Goal: Information Seeking & Learning: Learn about a topic

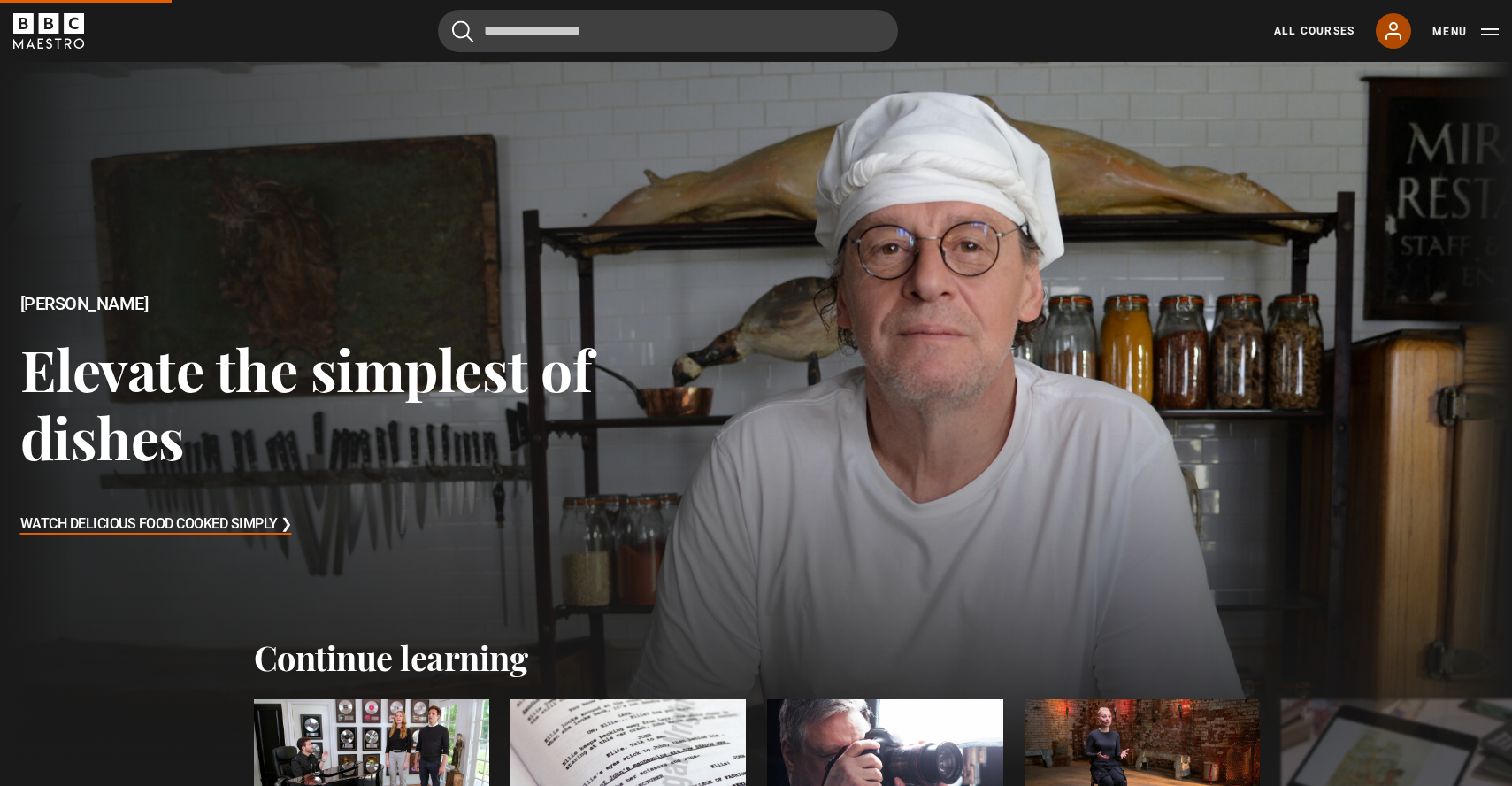
click at [1400, 22] on icon at bounding box center [1393, 30] width 21 height 21
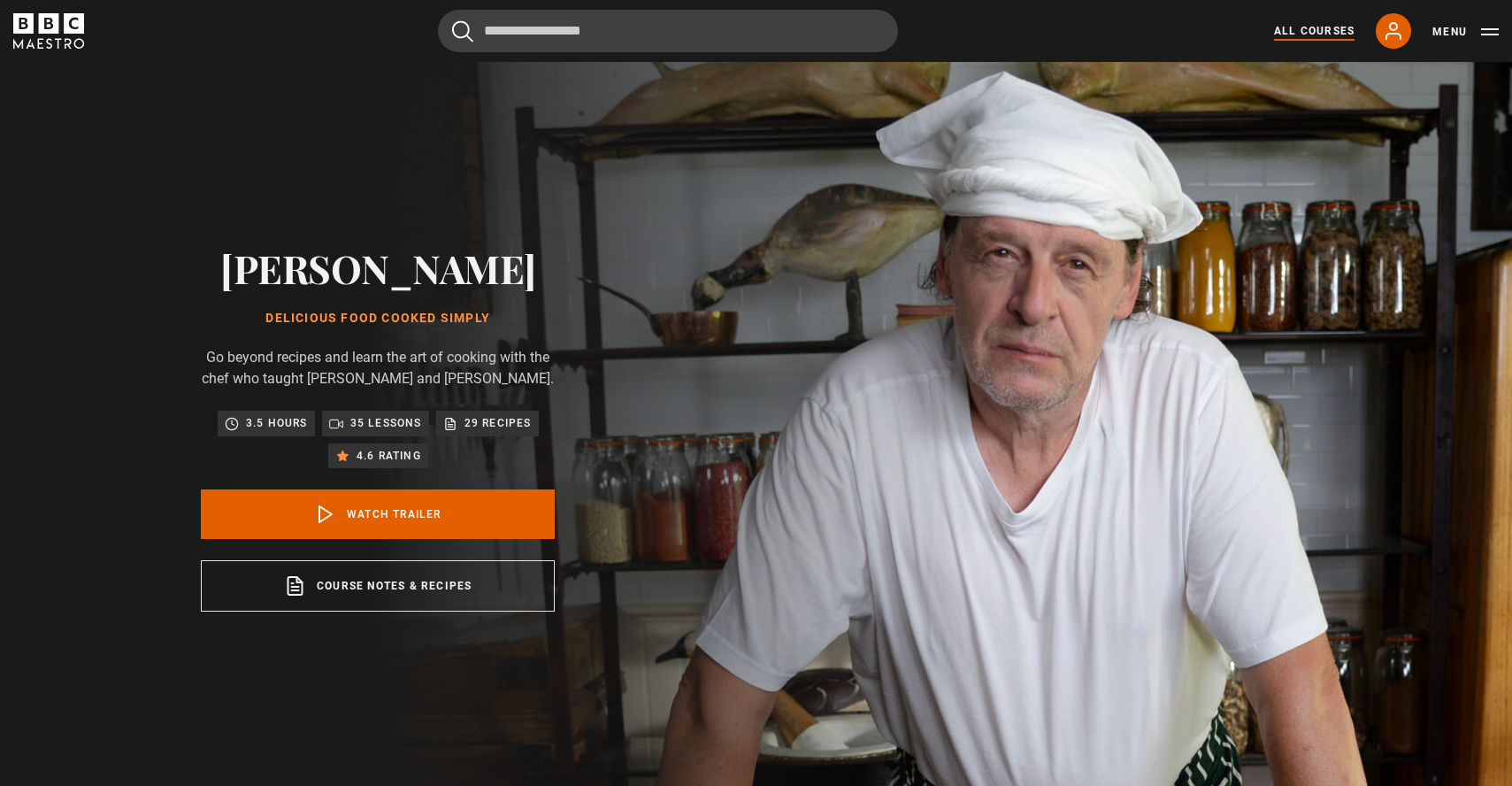
scroll to position [2, 0]
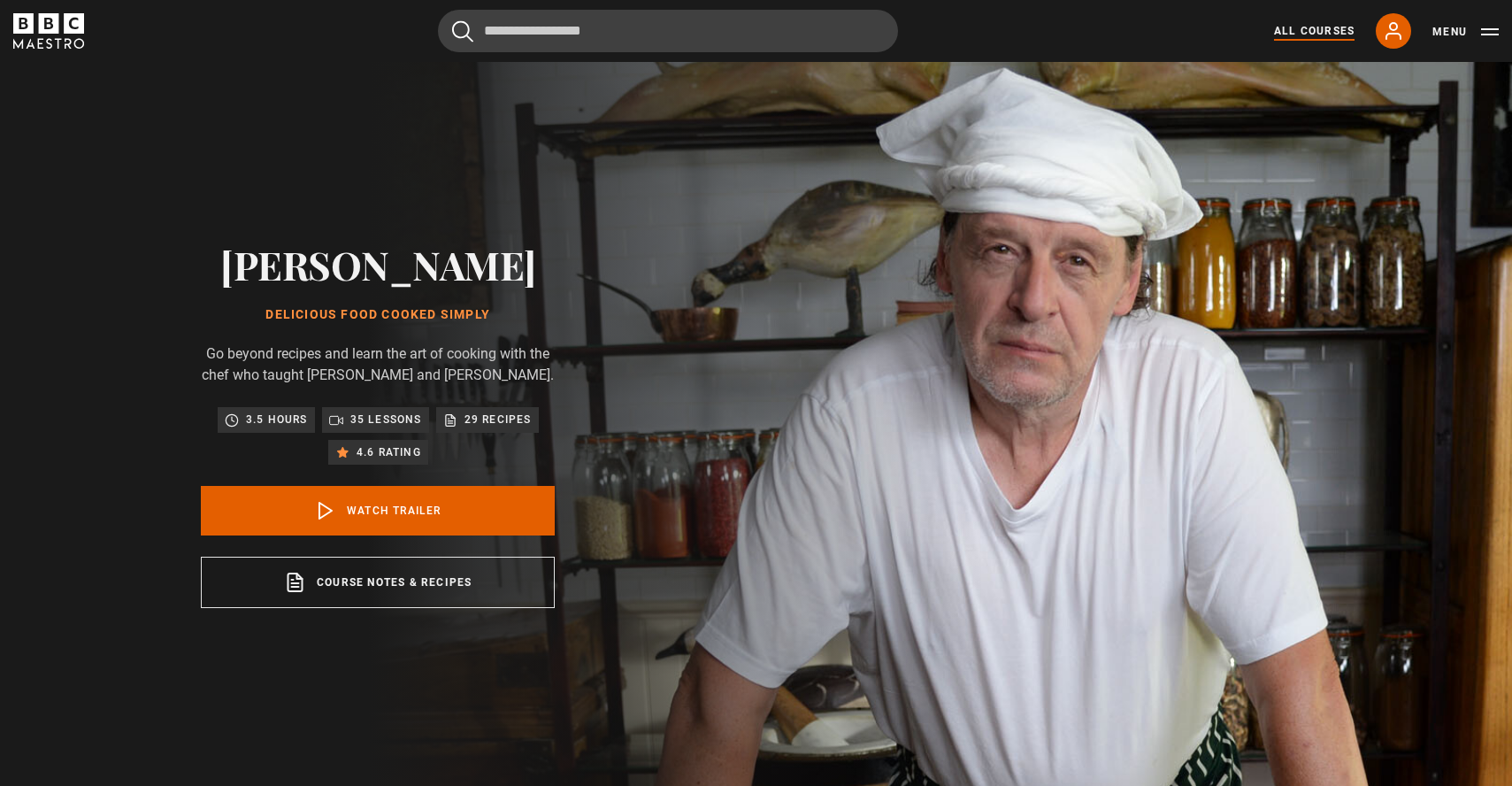
click at [1299, 25] on link "All Courses" at bounding box center [1314, 31] width 80 height 16
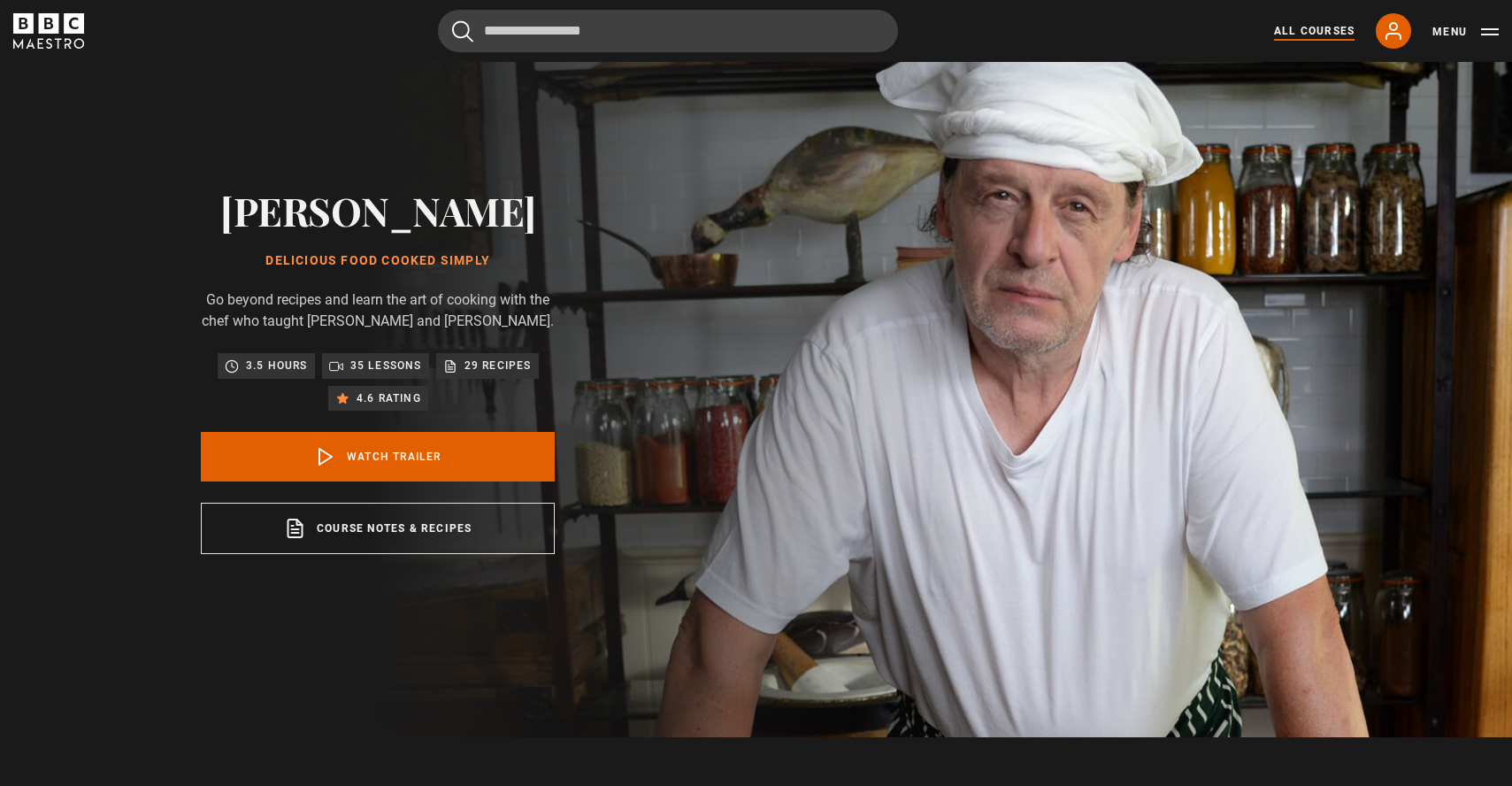
scroll to position [62, 0]
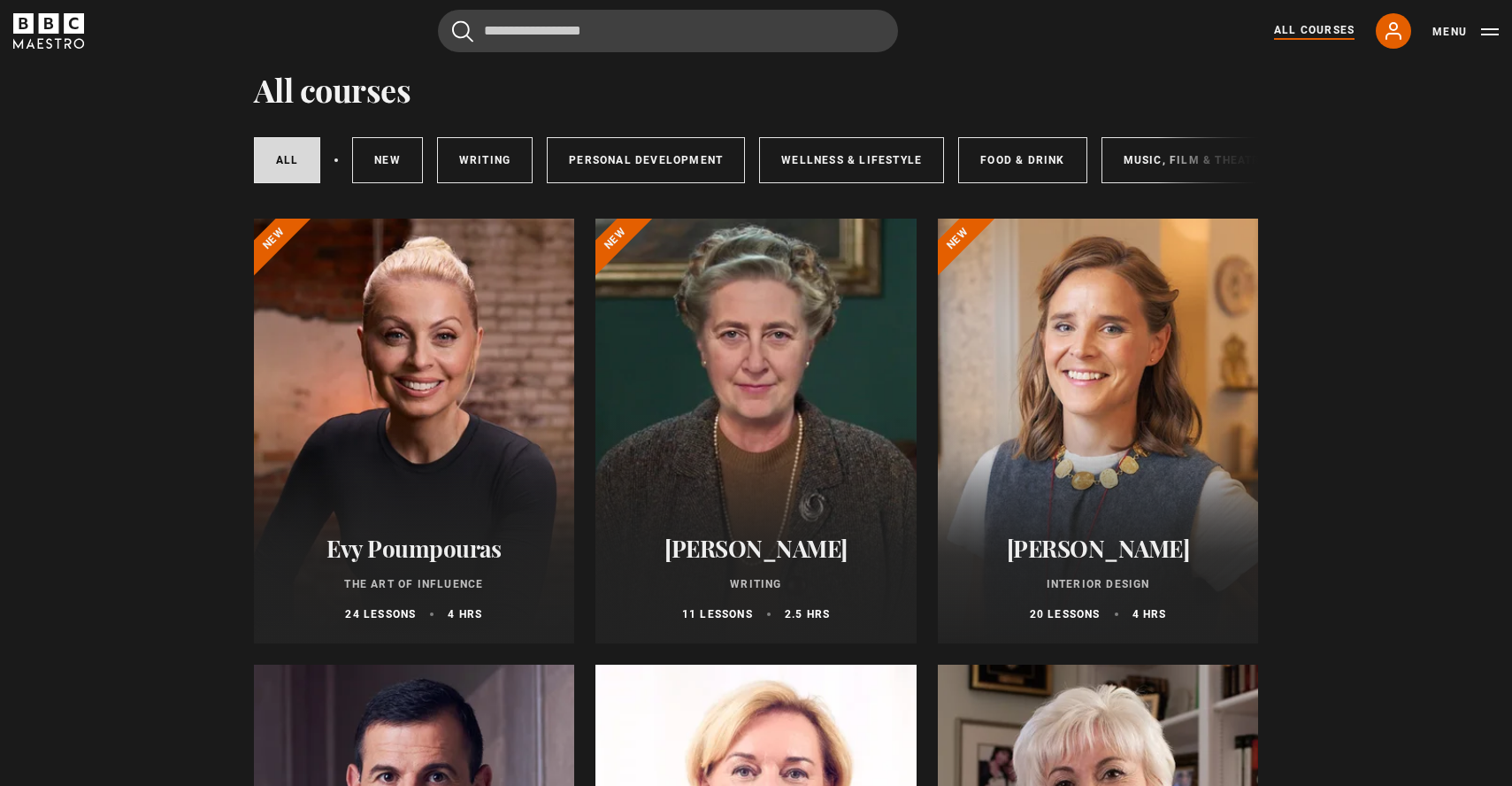
scroll to position [73, 0]
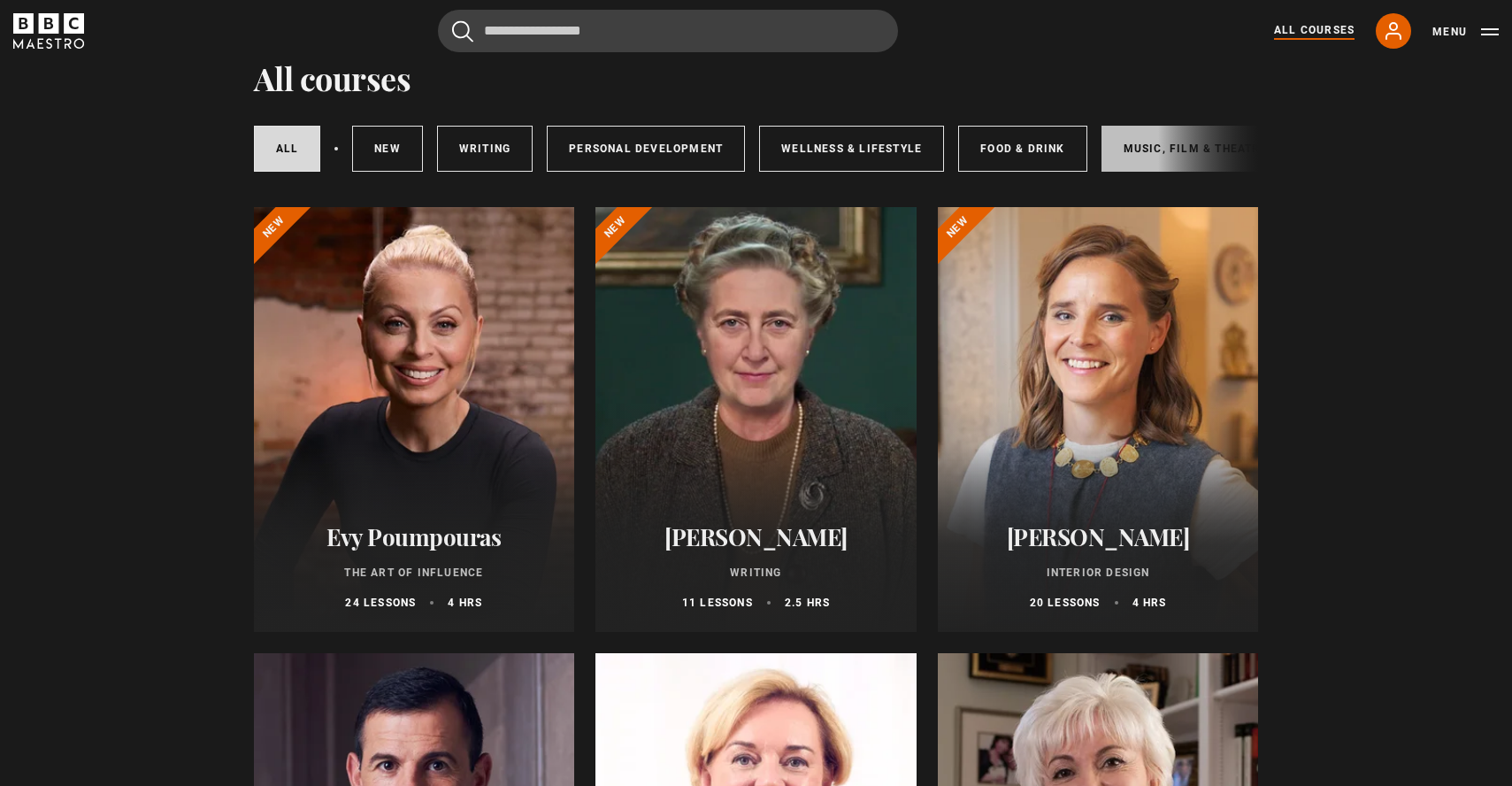
click at [1146, 147] on link "Music, Film & Theatre" at bounding box center [1195, 148] width 188 height 46
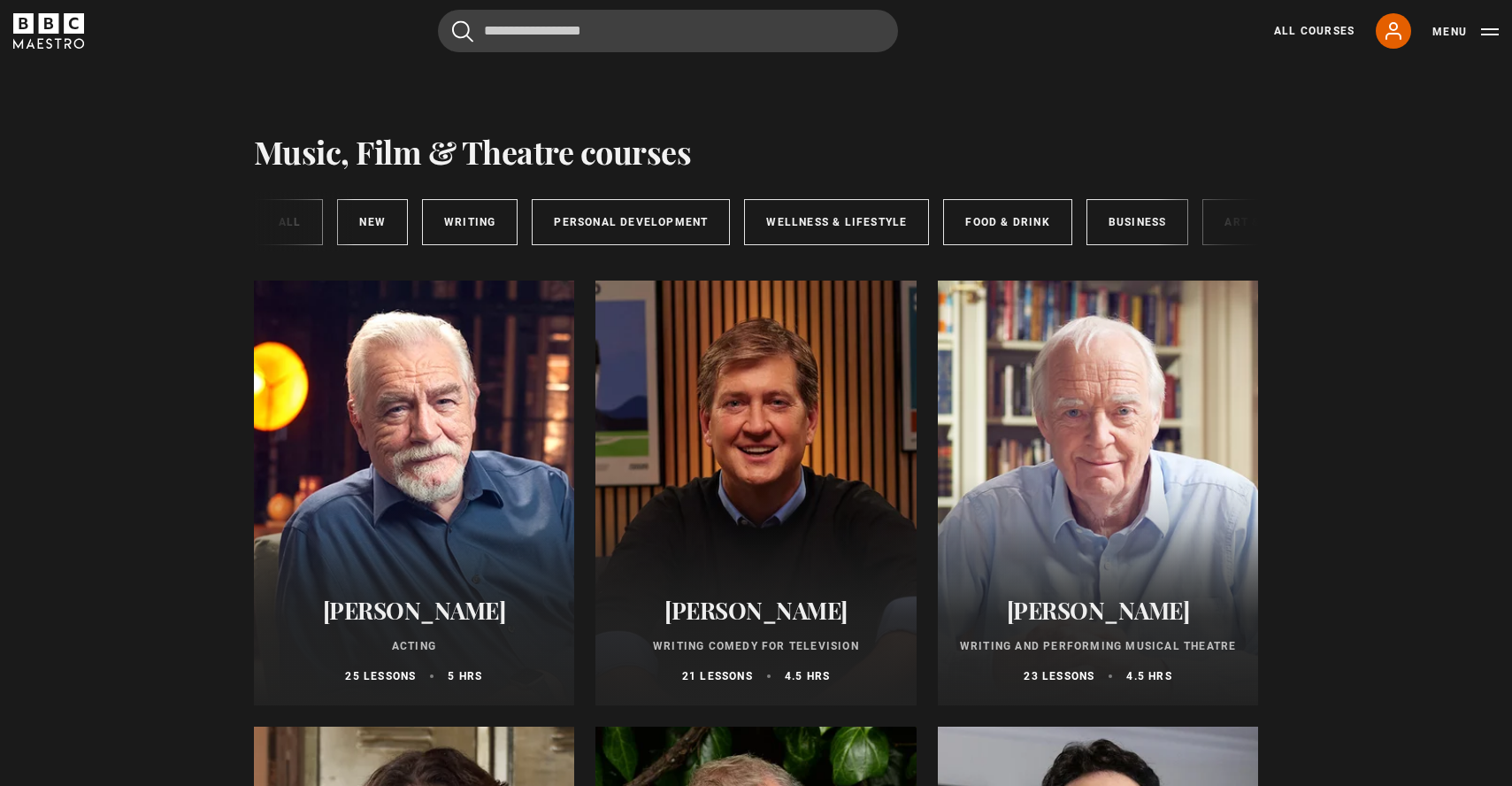
scroll to position [0, 294]
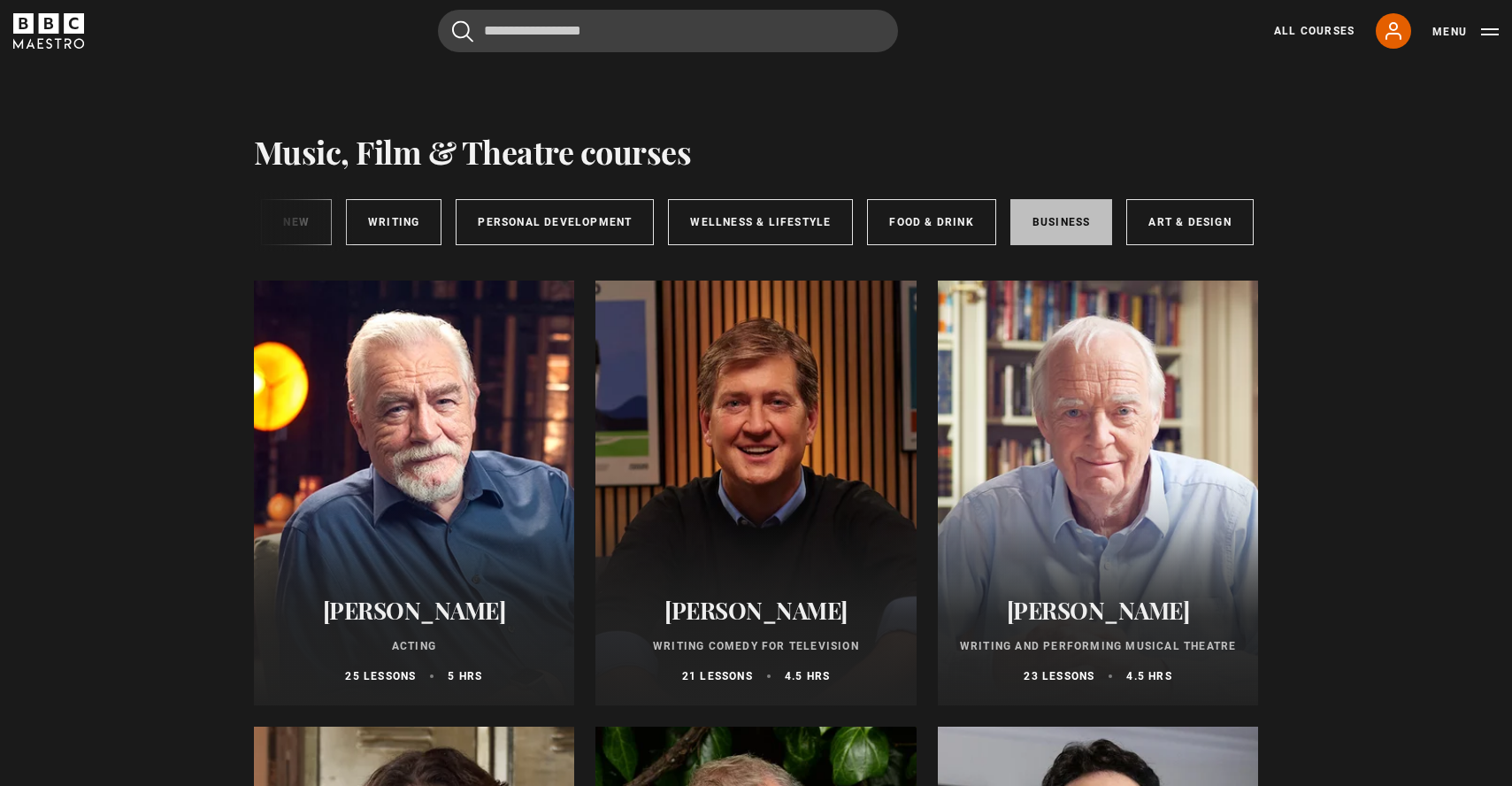
click at [1080, 228] on link "Business" at bounding box center [1061, 222] width 102 height 46
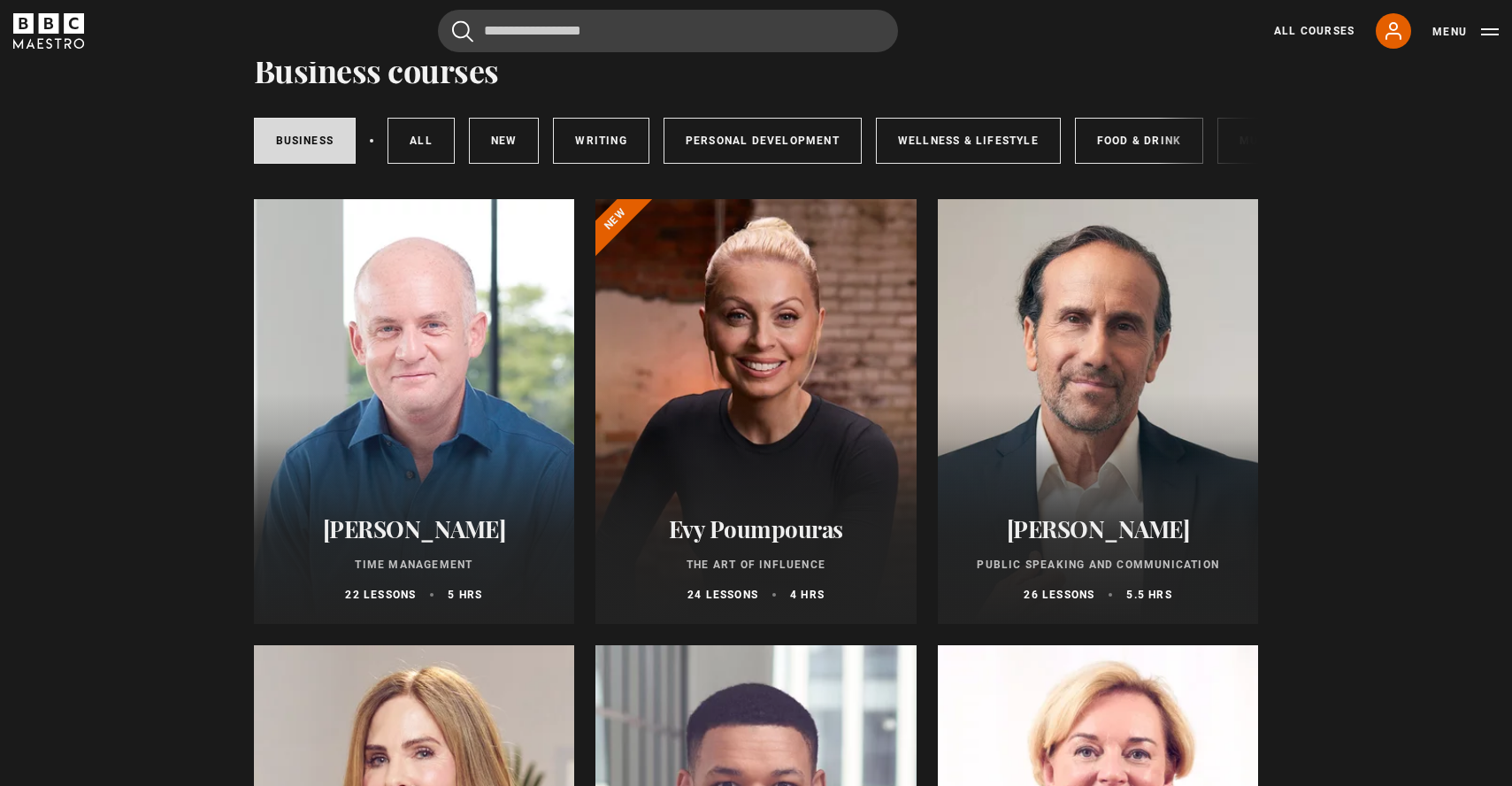
scroll to position [83, 0]
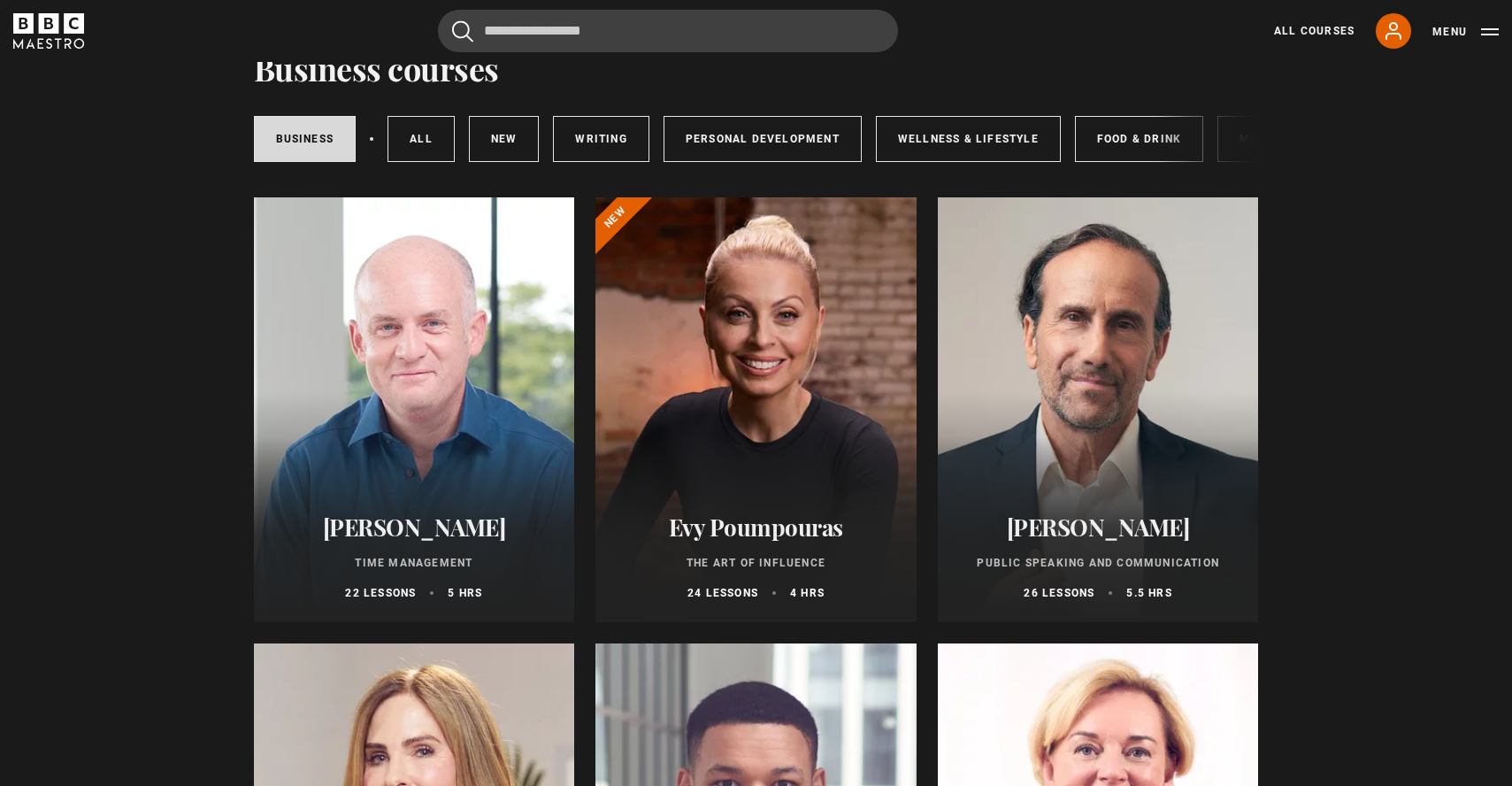
click at [728, 404] on div at bounding box center [755, 410] width 321 height 425
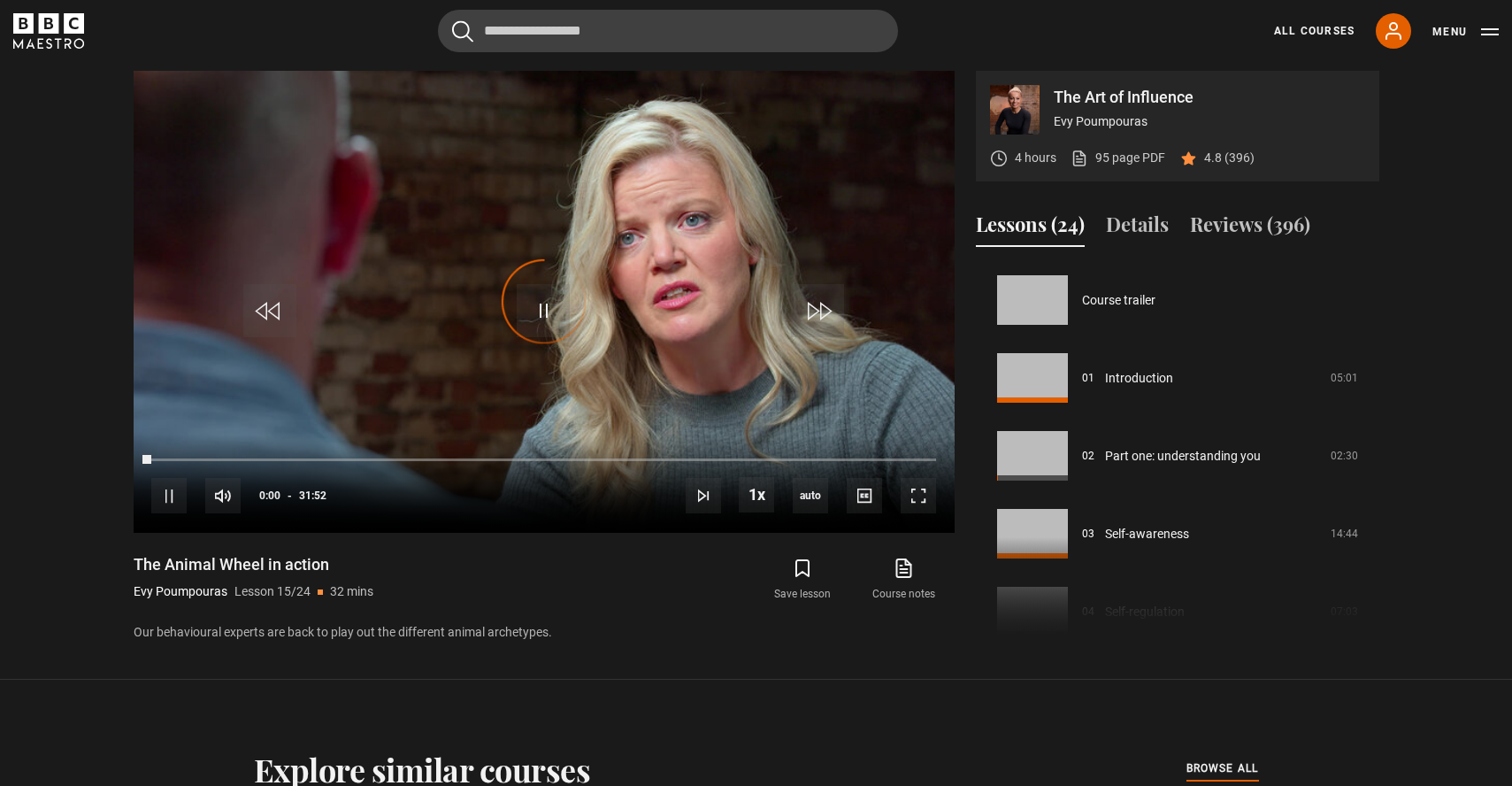
scroll to position [1090, 0]
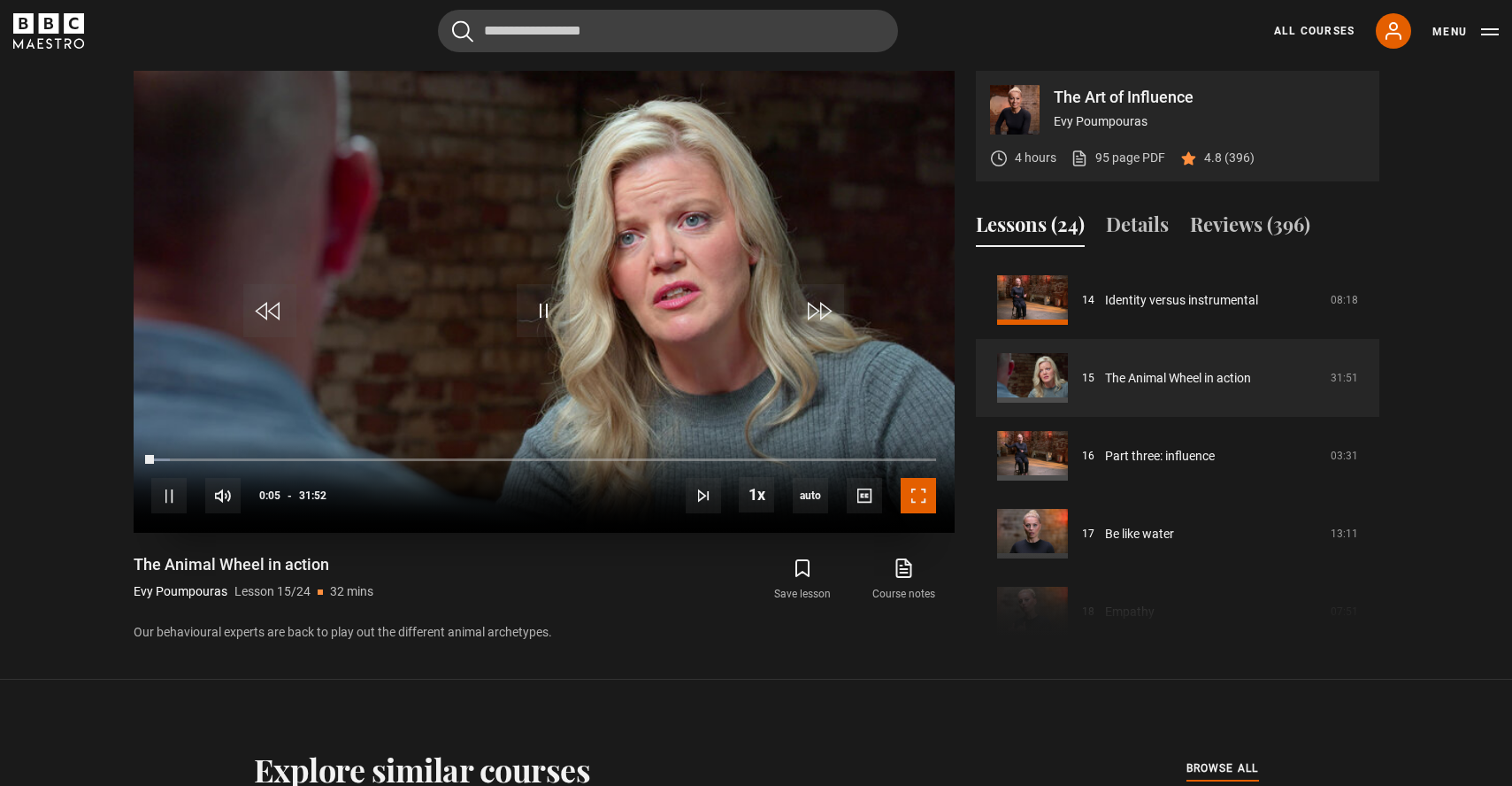
click at [913, 501] on span "Video Player" at bounding box center [918, 495] width 35 height 35
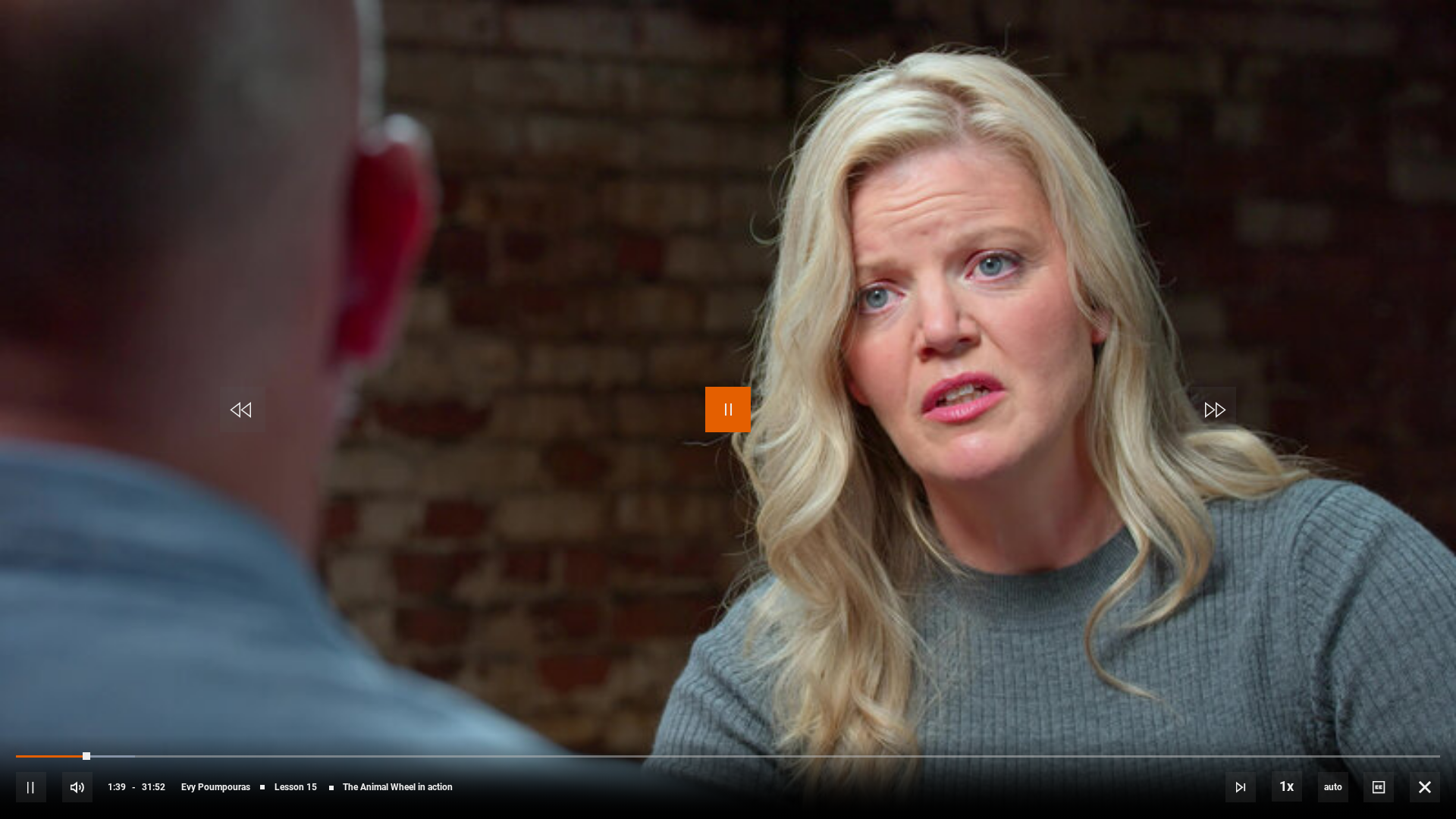
click at [741, 400] on span "Video Player" at bounding box center [728, 410] width 46 height 46
click at [726, 416] on span "Video Player" at bounding box center [728, 410] width 46 height 46
click at [733, 410] on span "Video Player" at bounding box center [728, 410] width 46 height 46
click at [719, 413] on span "Video Player" at bounding box center [728, 410] width 46 height 46
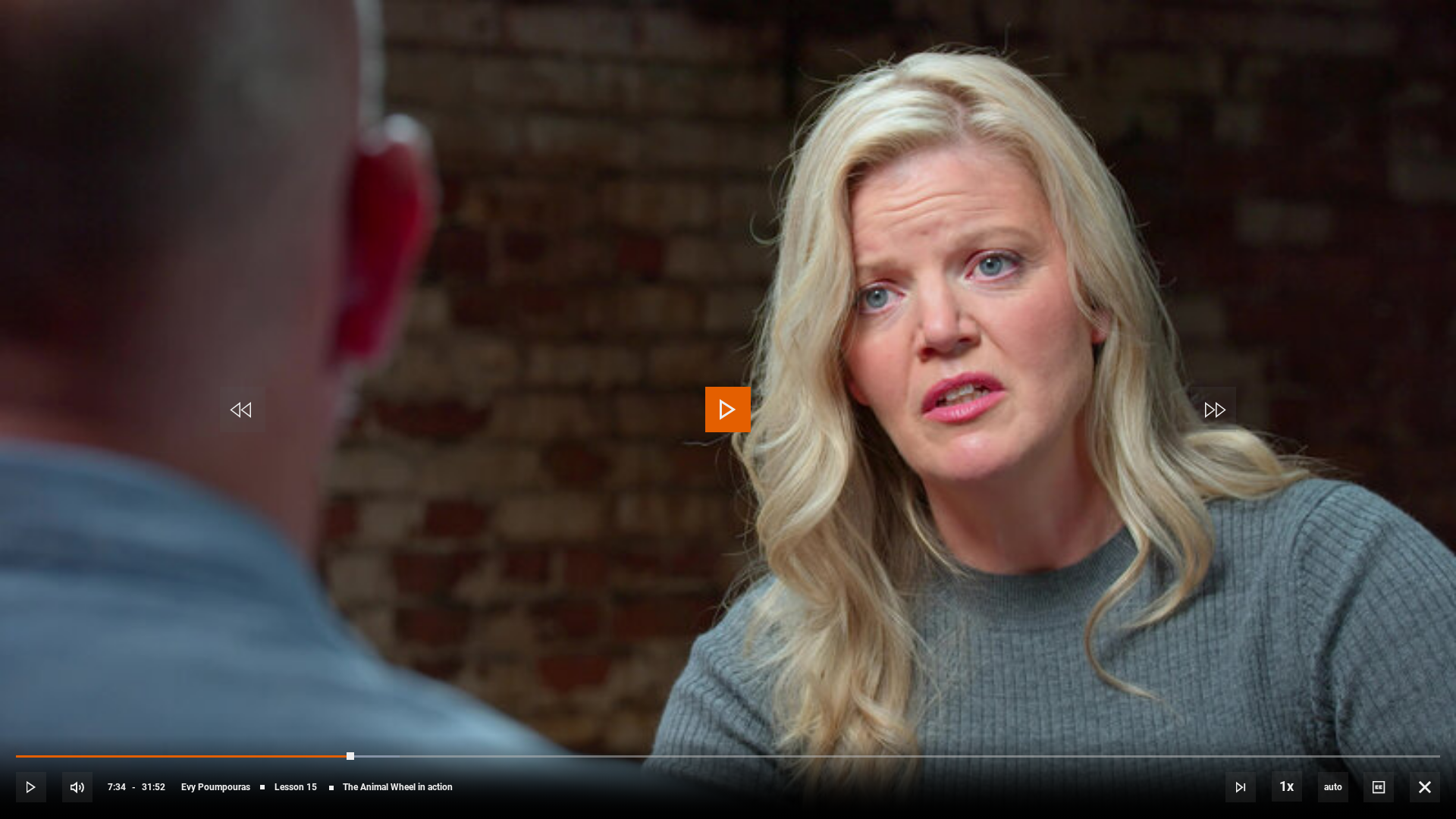
click at [719, 413] on span "Video Player" at bounding box center [728, 410] width 46 height 46
click at [595, 257] on video "Video Player" at bounding box center [728, 410] width 1456 height 819
drag, startPoint x: 354, startPoint y: 754, endPoint x: 47, endPoint y: 738, distance: 307.4
click at [16, 673] on div "10s Skip Back 10 seconds Play 10s Skip Forward 10 seconds Loaded : 0.00% 06:50 …" at bounding box center [728, 777] width 1456 height 85
drag, startPoint x: 333, startPoint y: 758, endPoint x: 191, endPoint y: 747, distance: 142.4
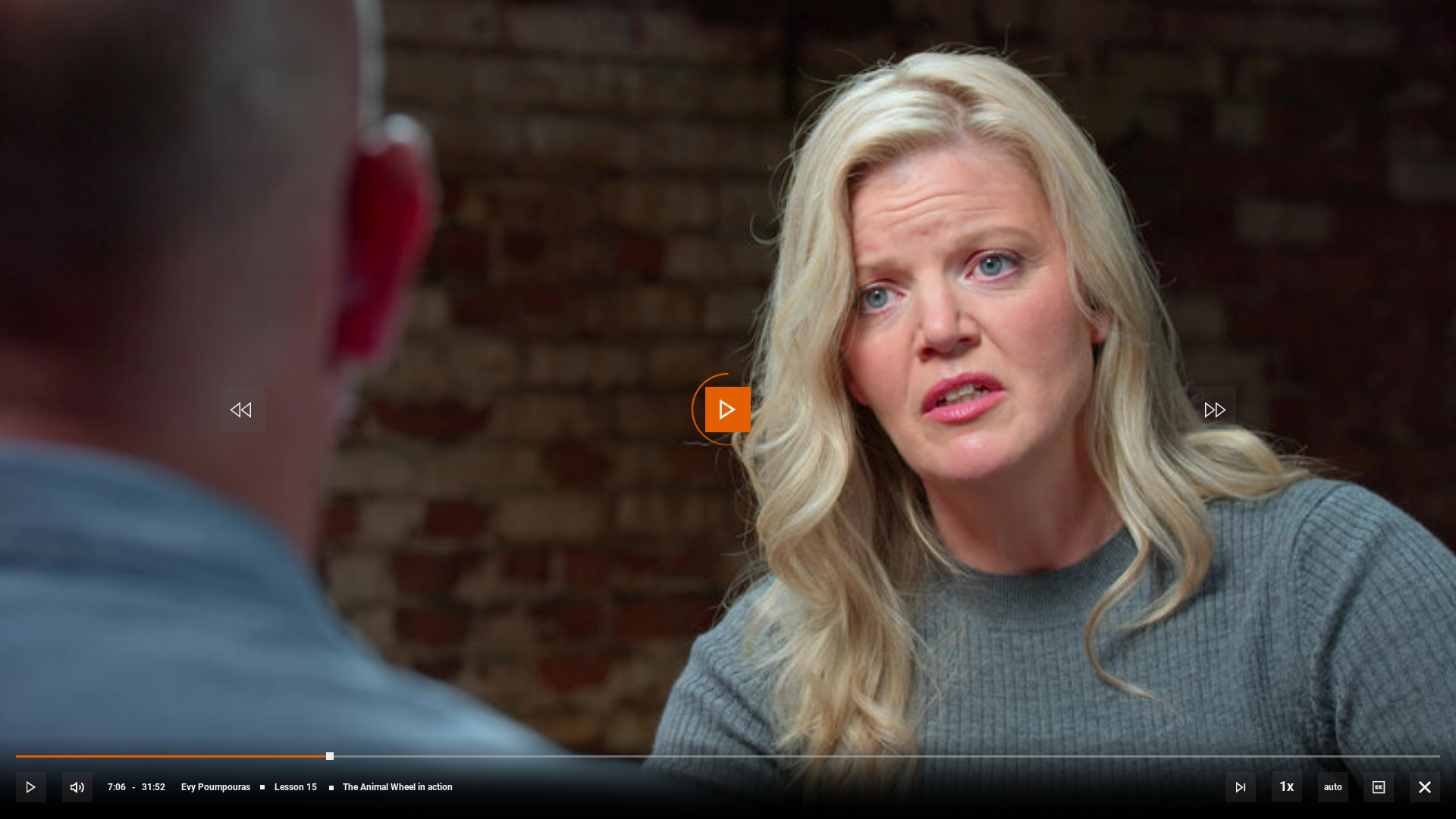
click at [191, 673] on div "10s Skip Back 10 seconds Play 10s Skip Forward 10 seconds Loaded : 12.83% 05:39…" at bounding box center [728, 777] width 1456 height 85
drag, startPoint x: 188, startPoint y: 756, endPoint x: 68, endPoint y: 755, distance: 120.0
click at [68, 673] on div "Loaded : 0.00% 01:18 03:51" at bounding box center [728, 756] width 1424 height 5
click at [48, 673] on div "00:42" at bounding box center [49, 756] width 2 height 5
click at [33, 673] on div "00:22" at bounding box center [33, 756] width 2 height 5
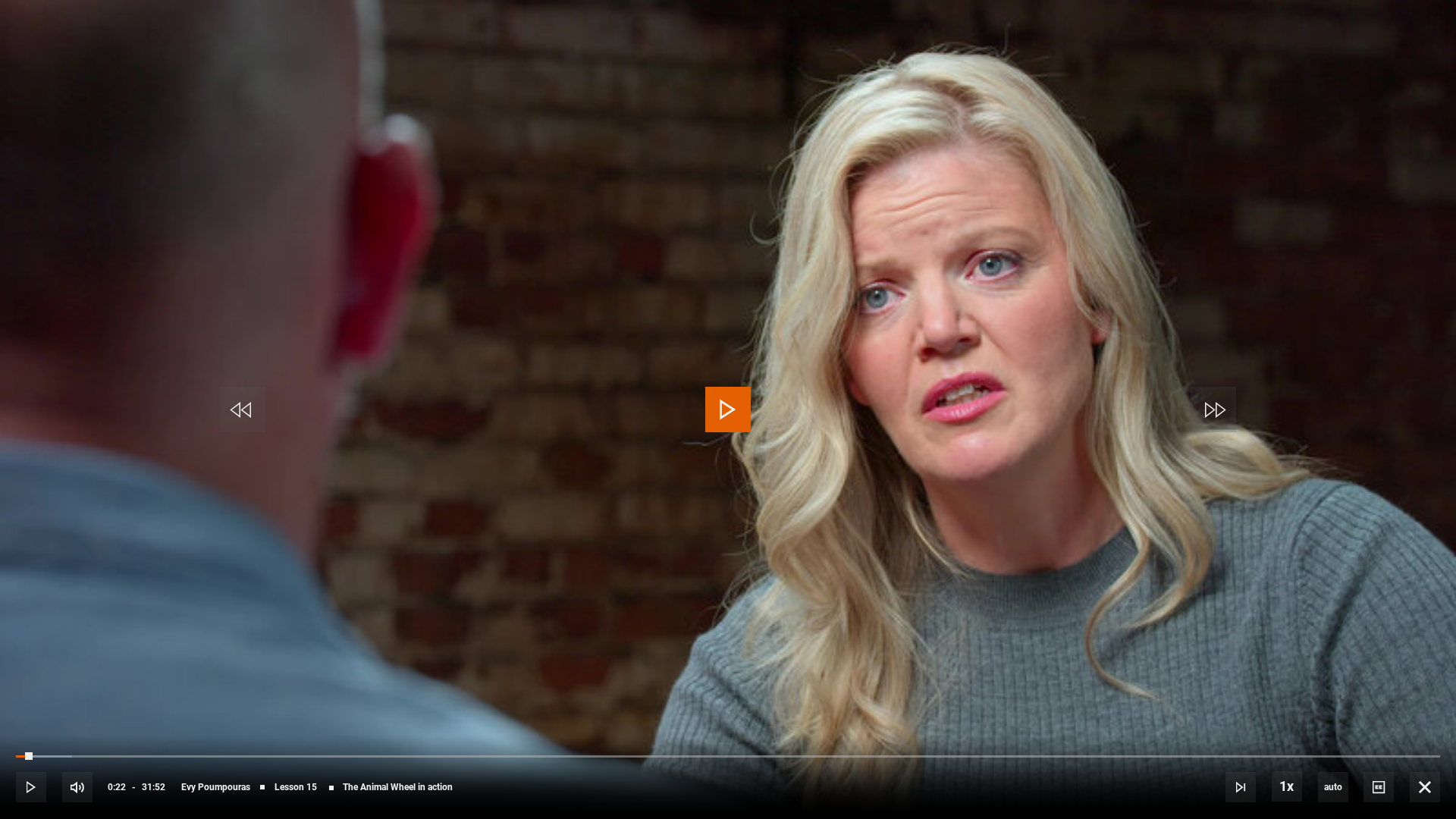
click at [725, 405] on span "Video Player" at bounding box center [728, 410] width 46 height 46
click at [1296, 673] on span "Video Player" at bounding box center [1424, 787] width 30 height 30
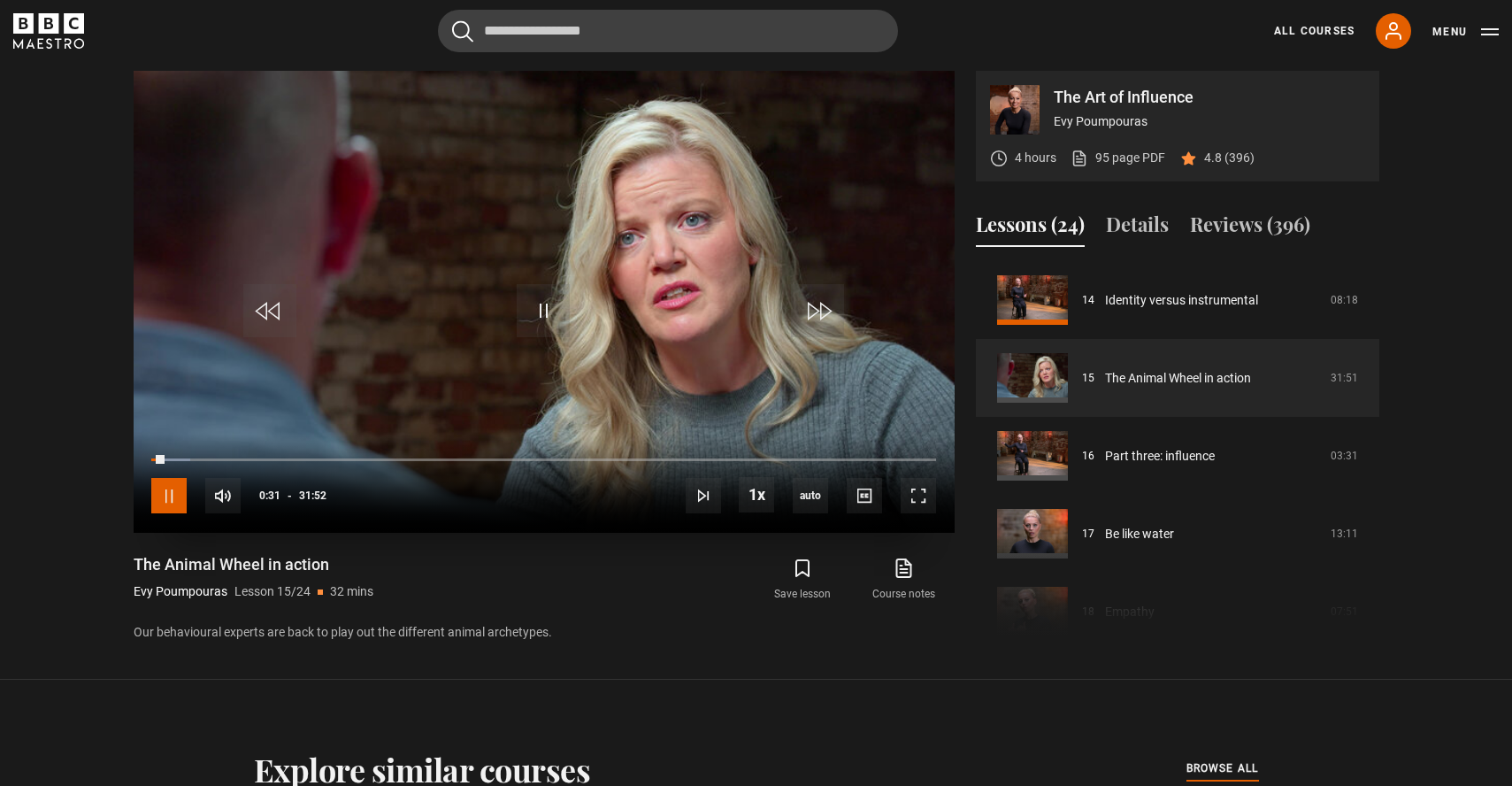
click at [172, 497] on span "Video Player" at bounding box center [168, 495] width 35 height 35
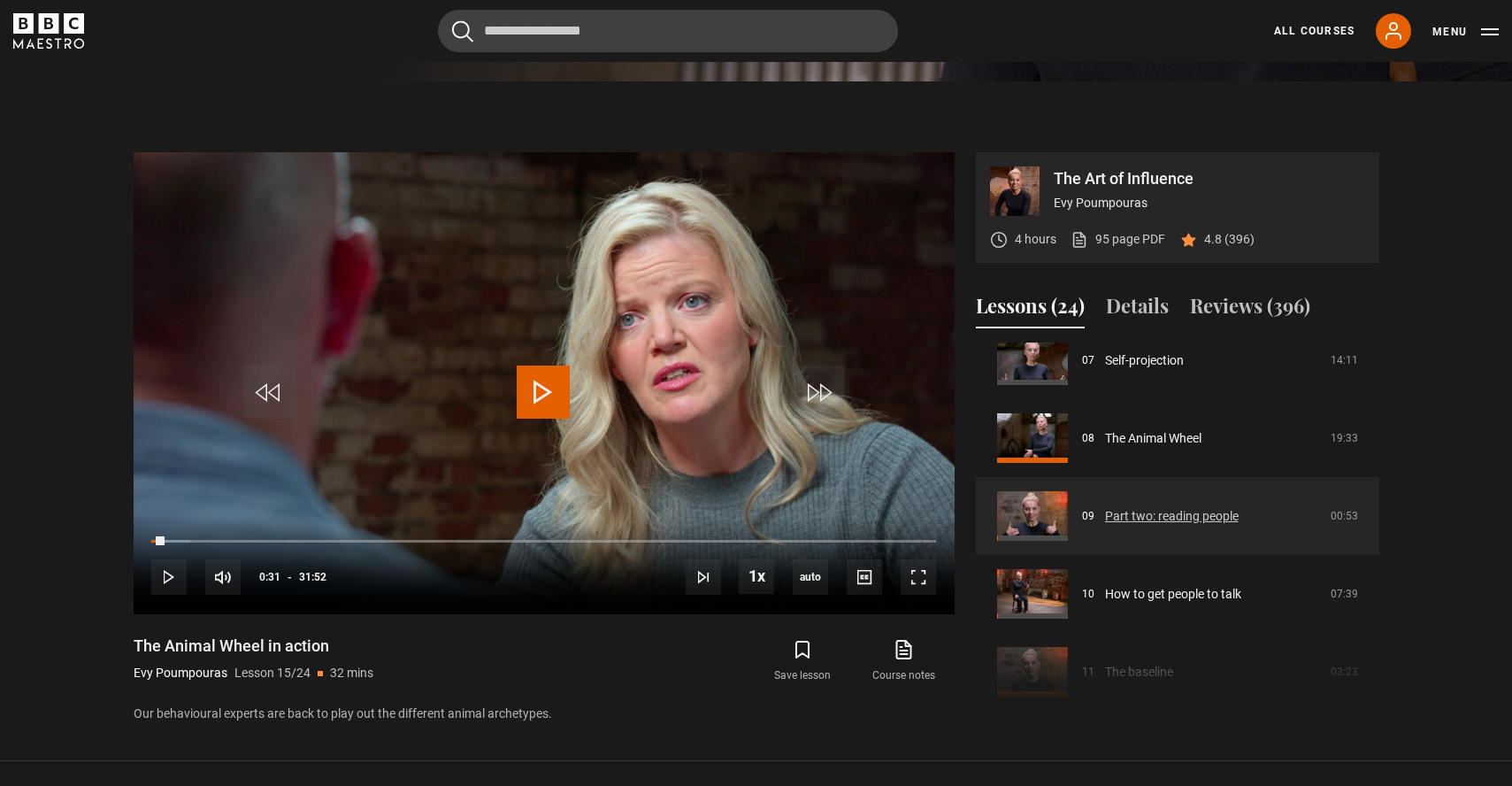
scroll to position [559, 0]
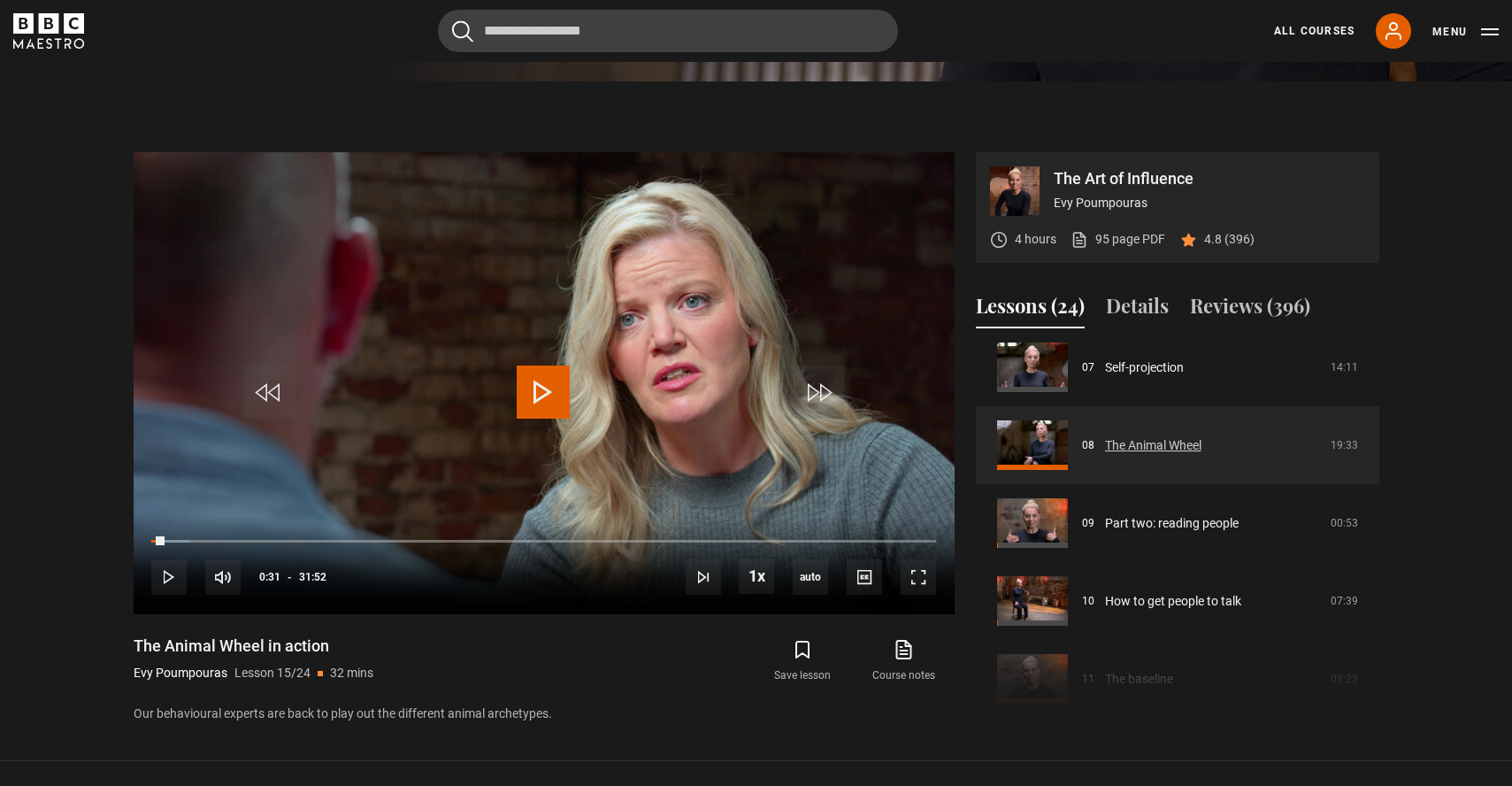
click at [1150, 441] on link "The Animal Wheel" at bounding box center [1153, 445] width 97 height 19
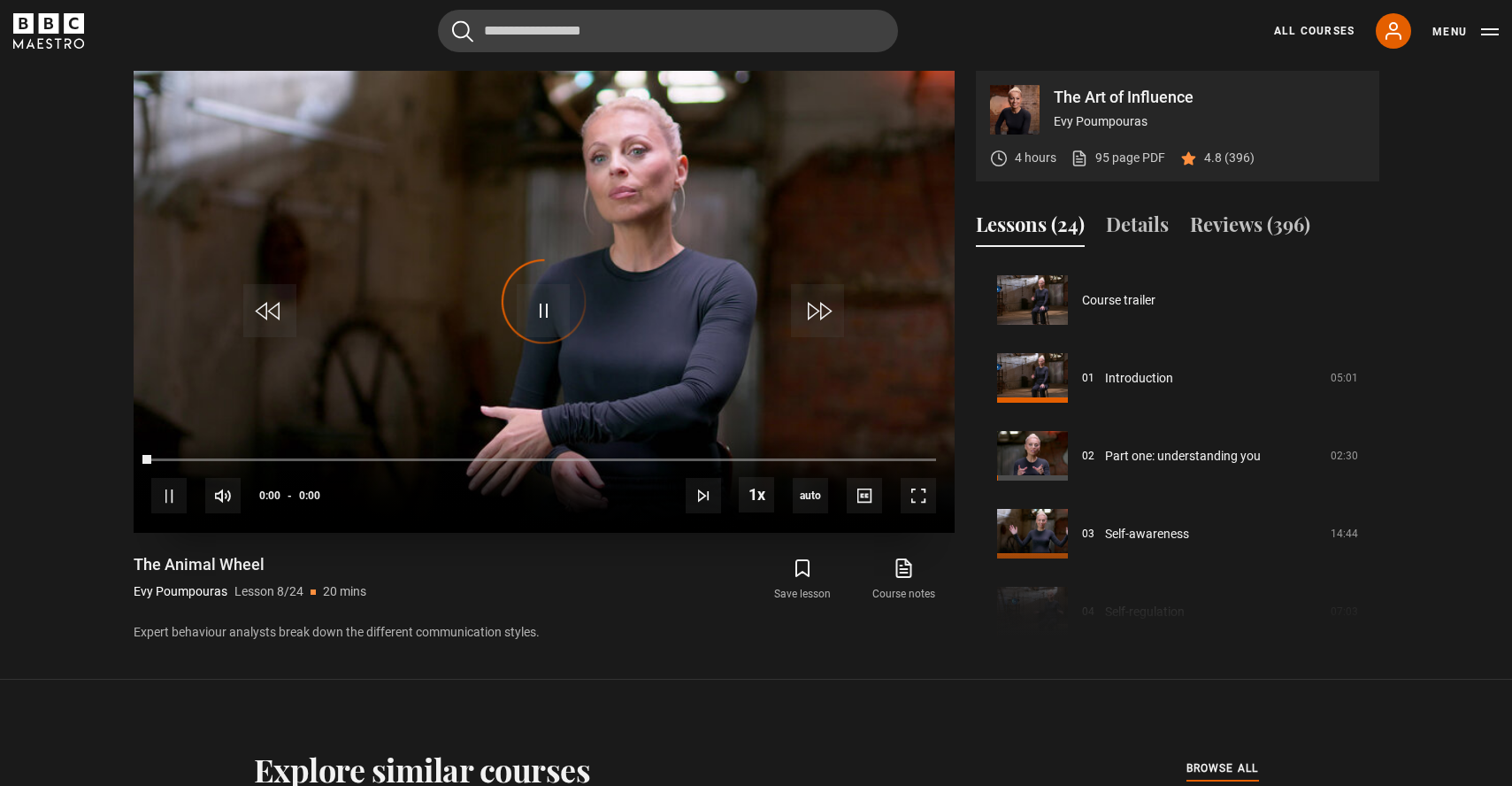
scroll to position [545, 0]
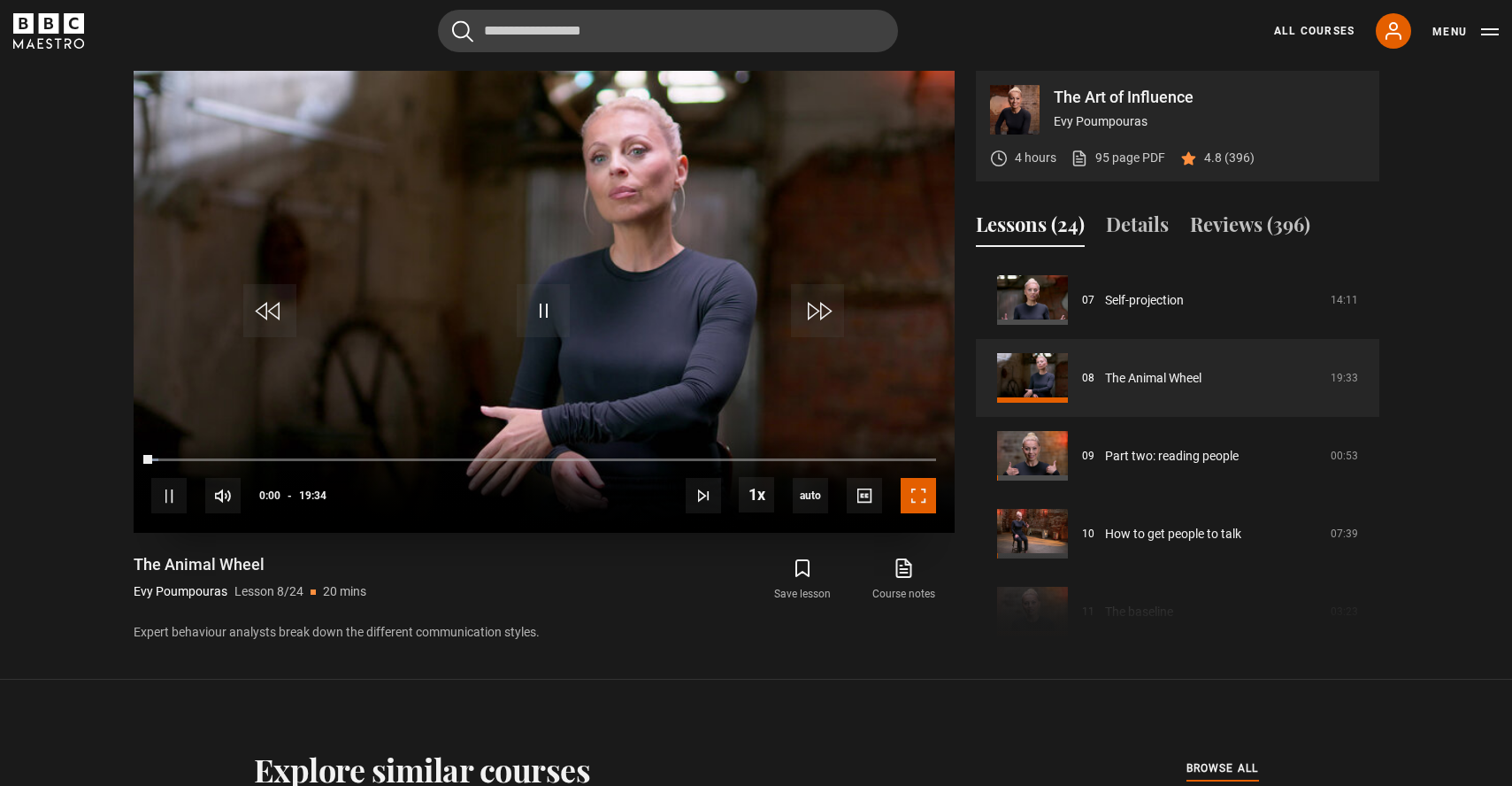
click at [908, 502] on span "Video Player" at bounding box center [918, 495] width 35 height 35
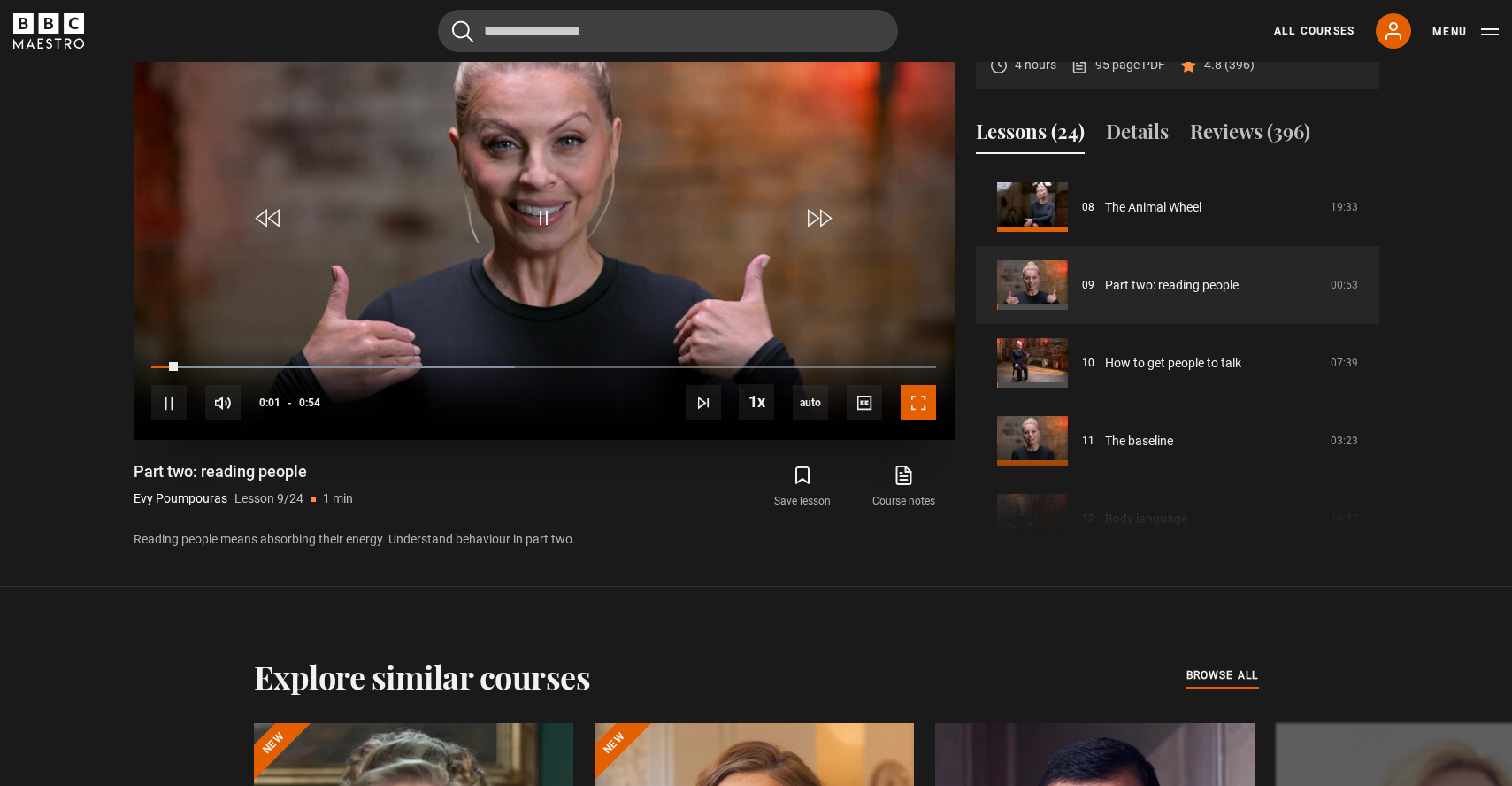
click at [932, 406] on span "Video Player" at bounding box center [918, 402] width 35 height 35
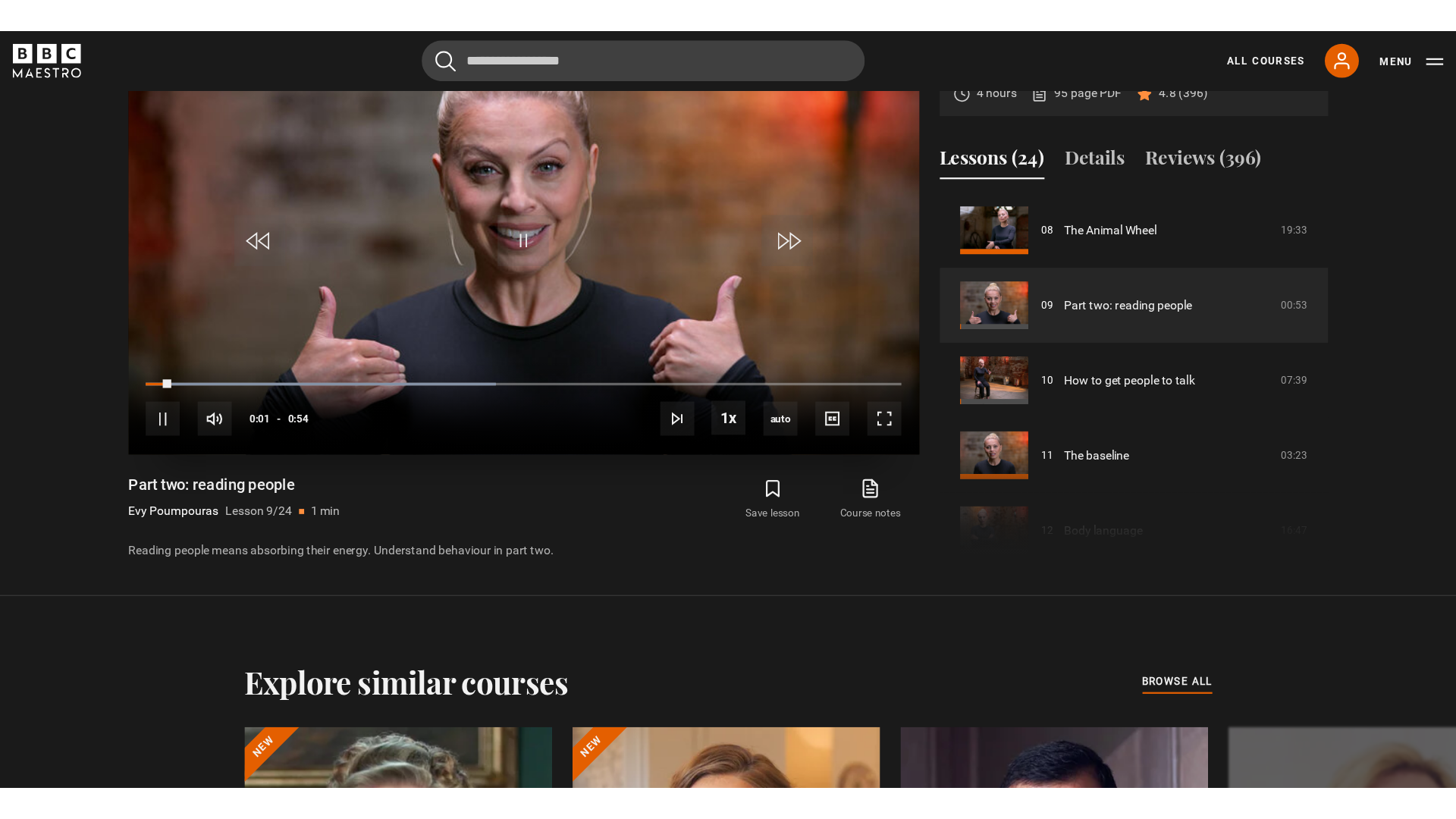
scroll to position [742, 0]
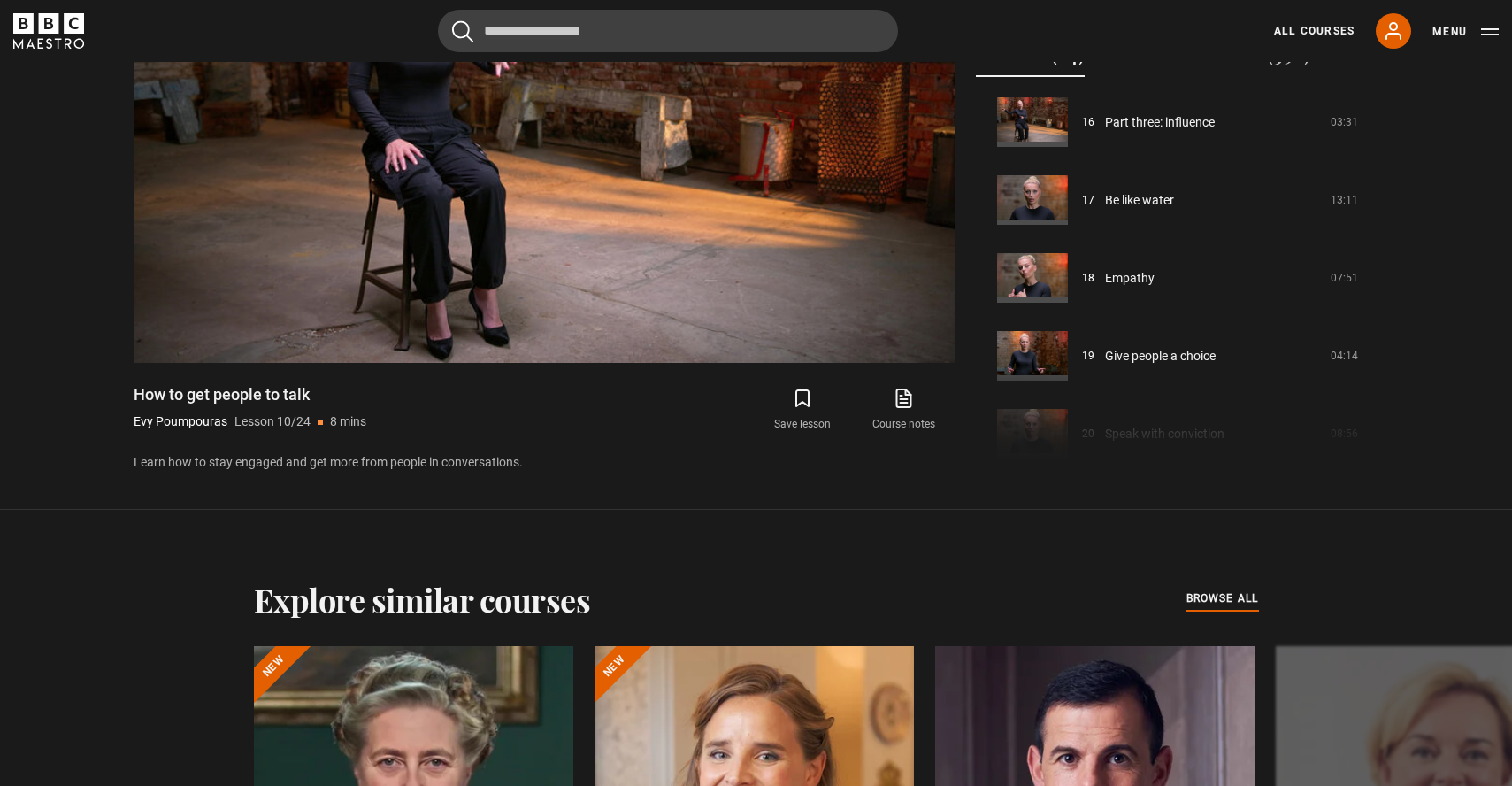
scroll to position [1255, 0]
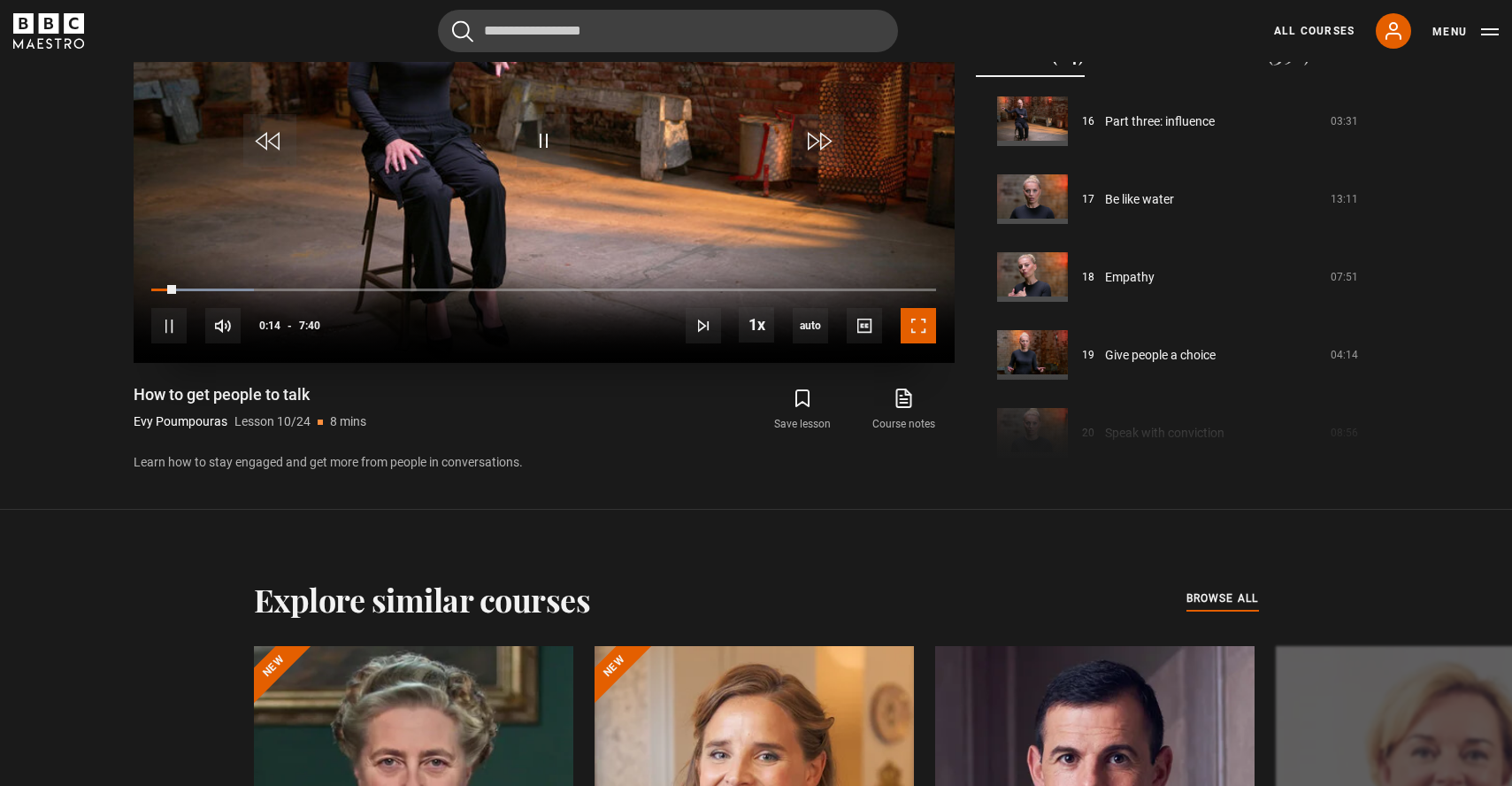
click at [914, 324] on span "Video Player" at bounding box center [918, 325] width 35 height 35
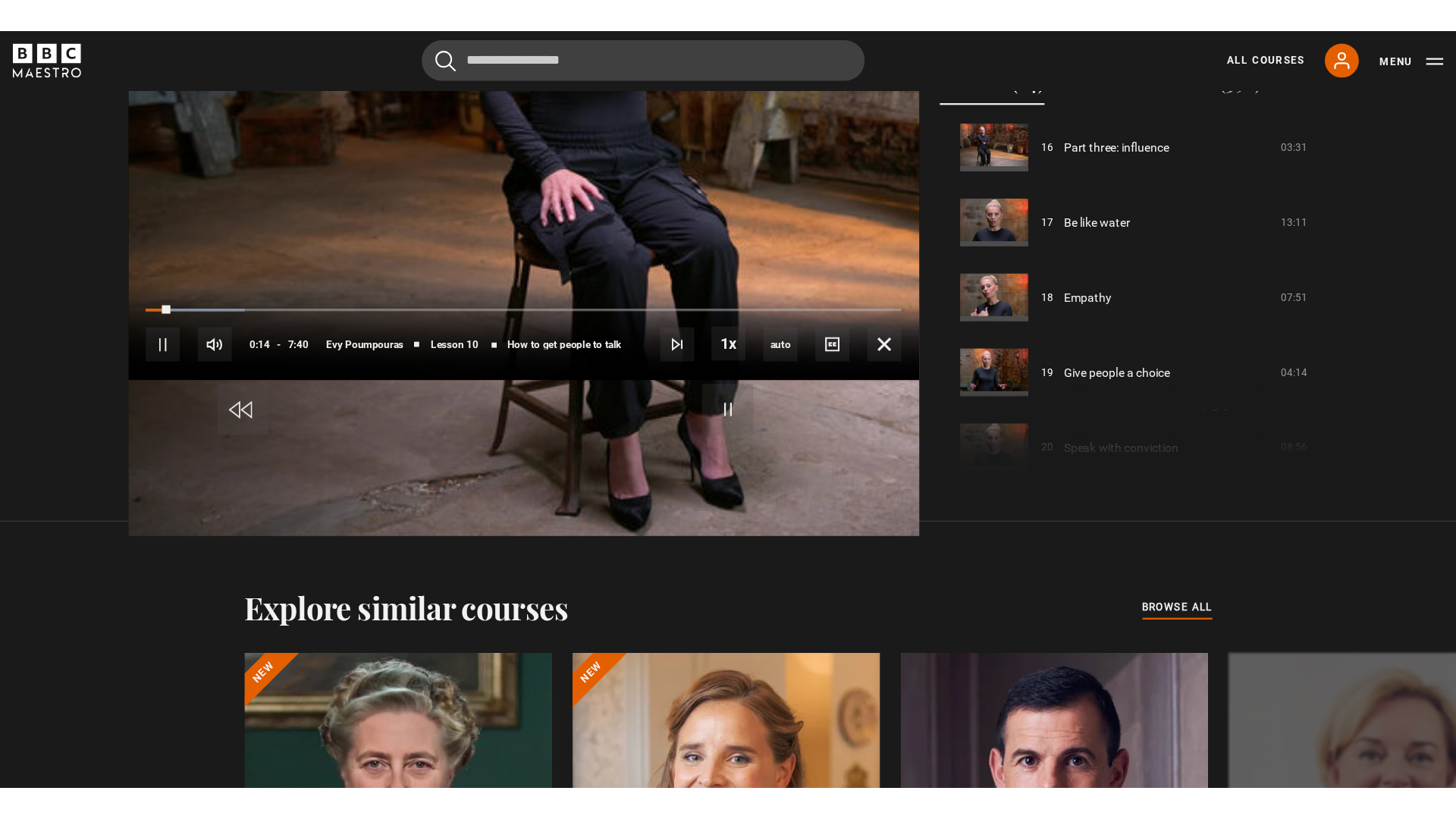
scroll to position [742, 0]
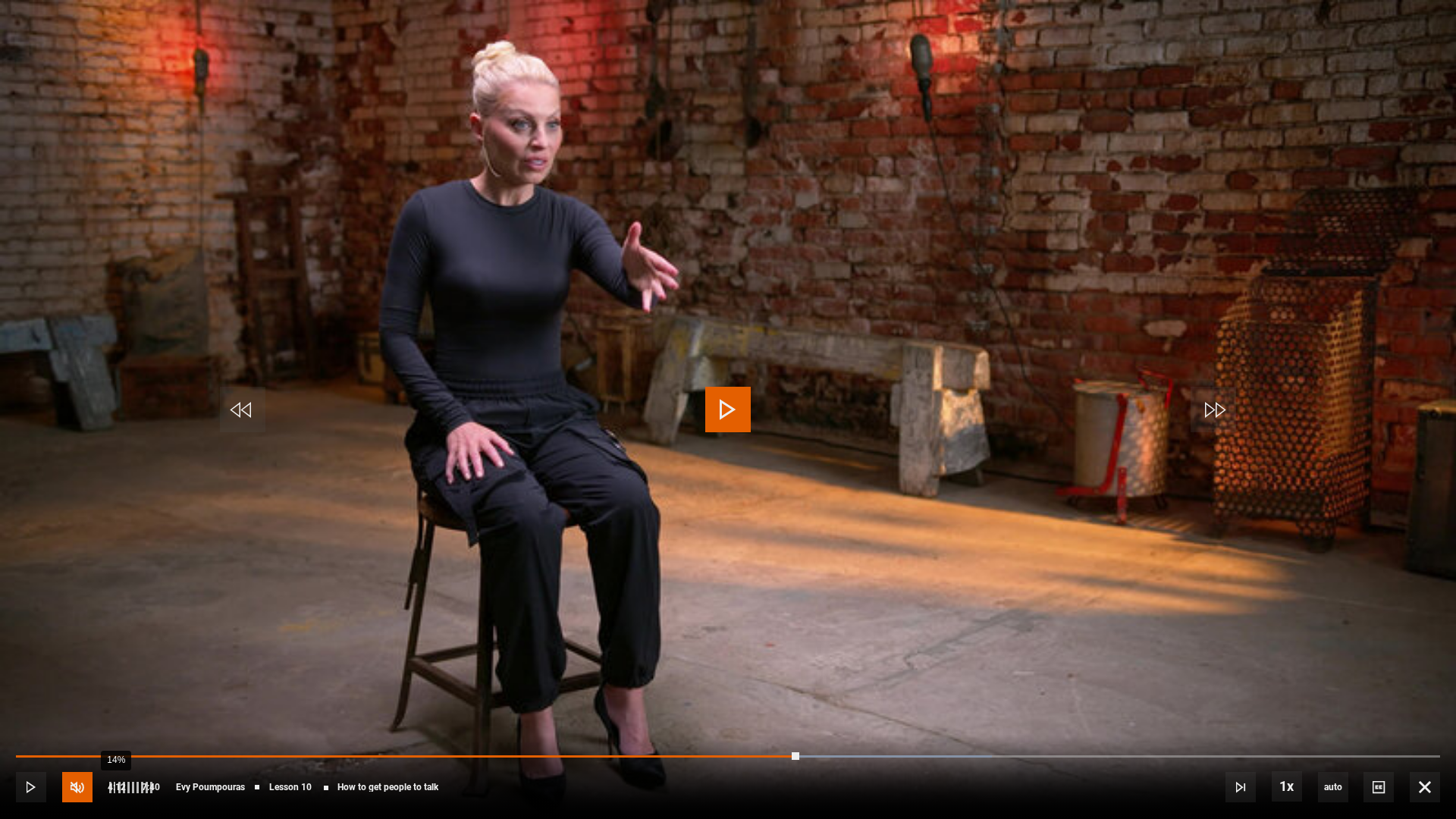
drag, startPoint x: 85, startPoint y: 787, endPoint x: 109, endPoint y: 783, distance: 24.3
click at [86, 752] on span "Video Player" at bounding box center [77, 787] width 30 height 30
click at [722, 411] on span "Video Player" at bounding box center [728, 410] width 46 height 46
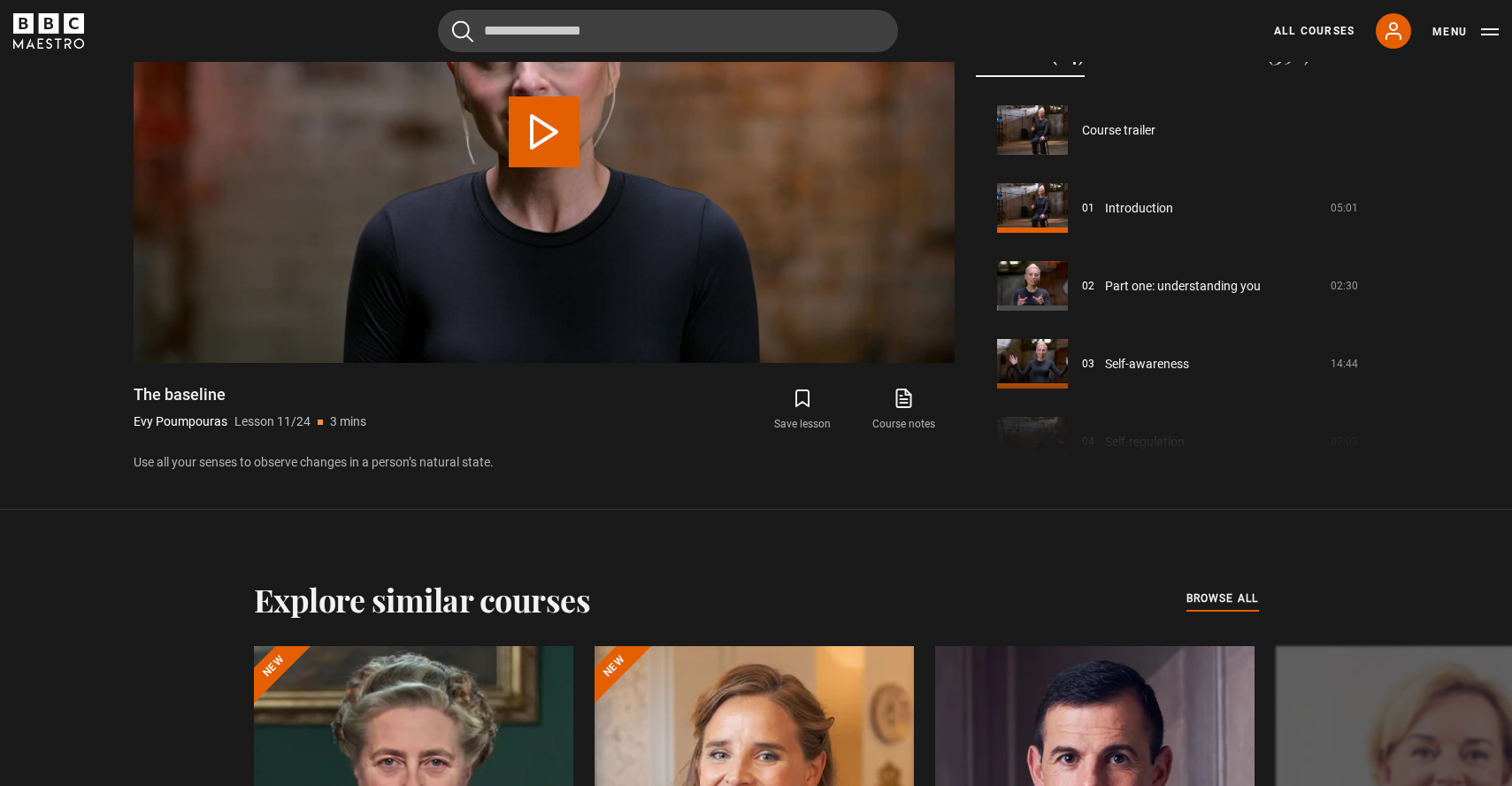
scroll to position [779, 0]
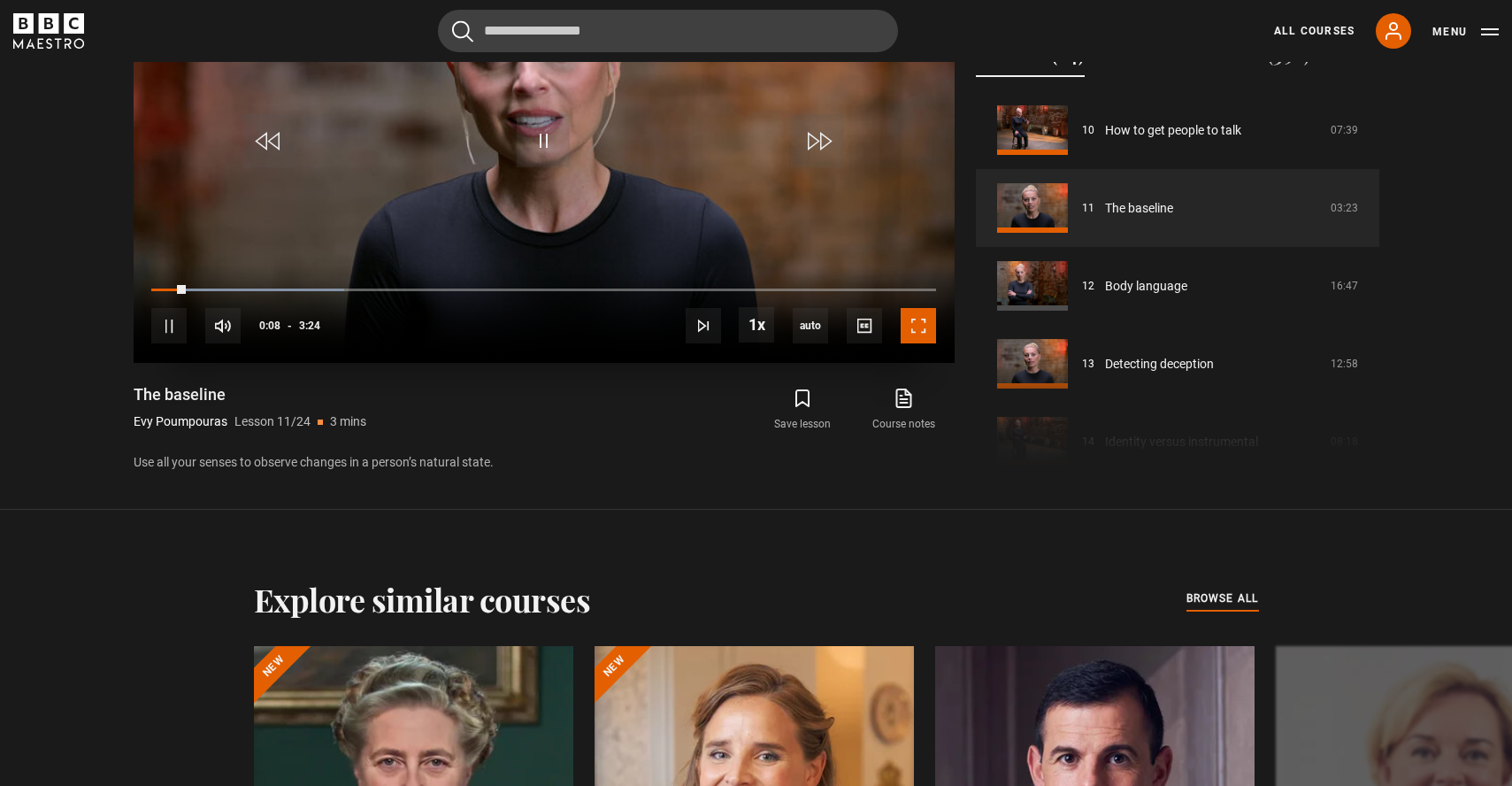
click at [926, 333] on span "Video Player" at bounding box center [918, 325] width 35 height 35
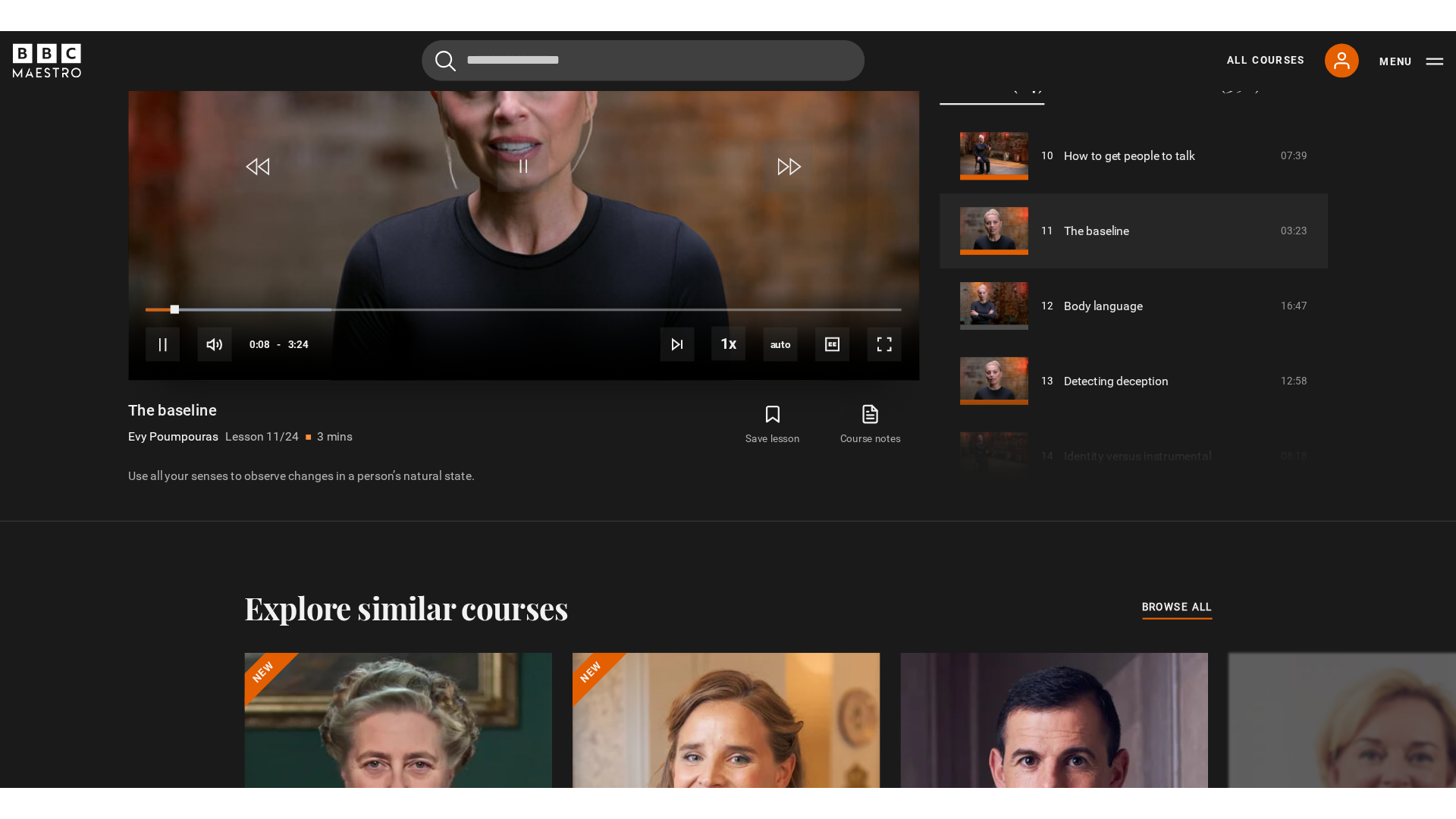
scroll to position [742, 0]
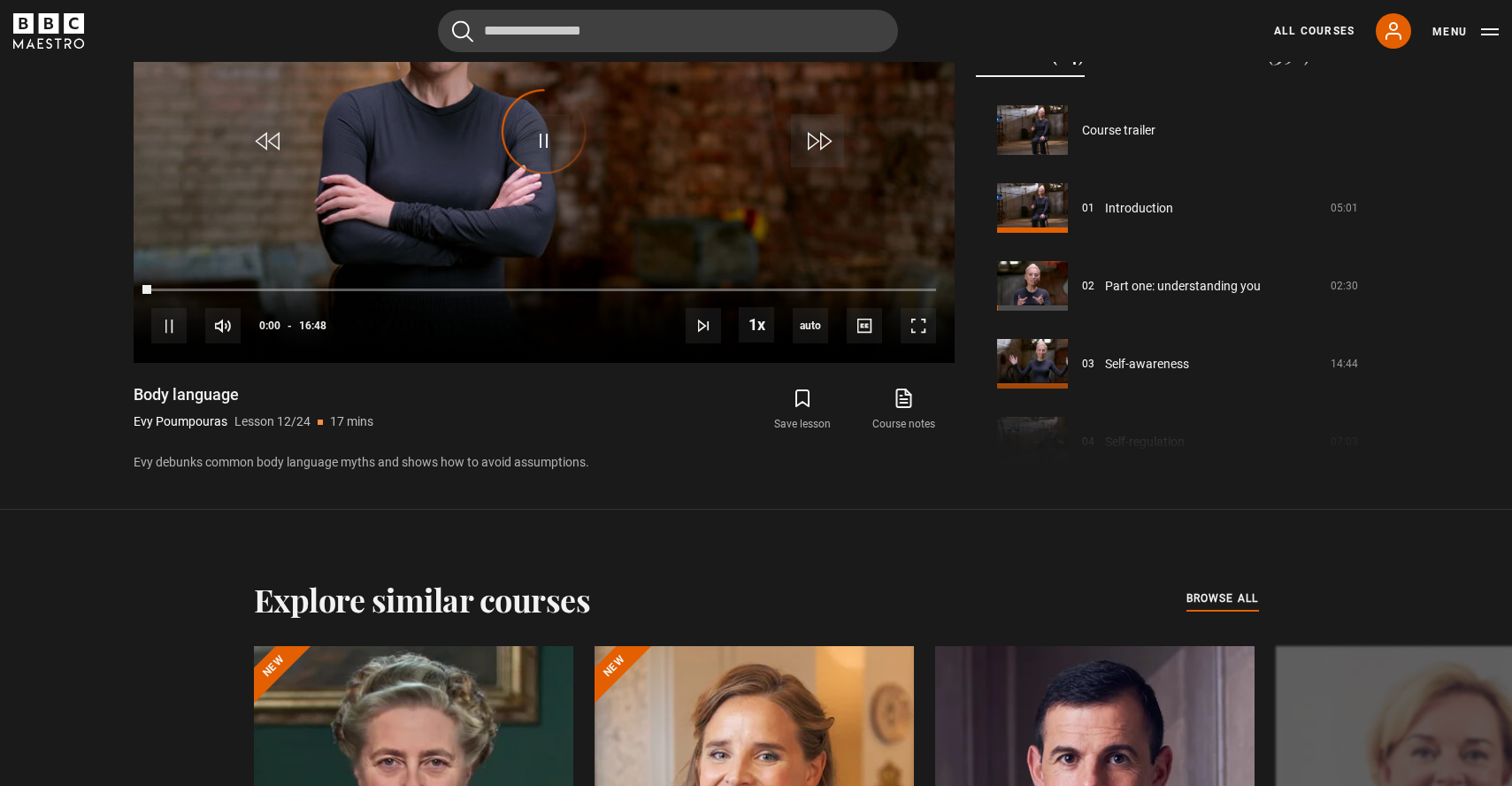
scroll to position [857, 0]
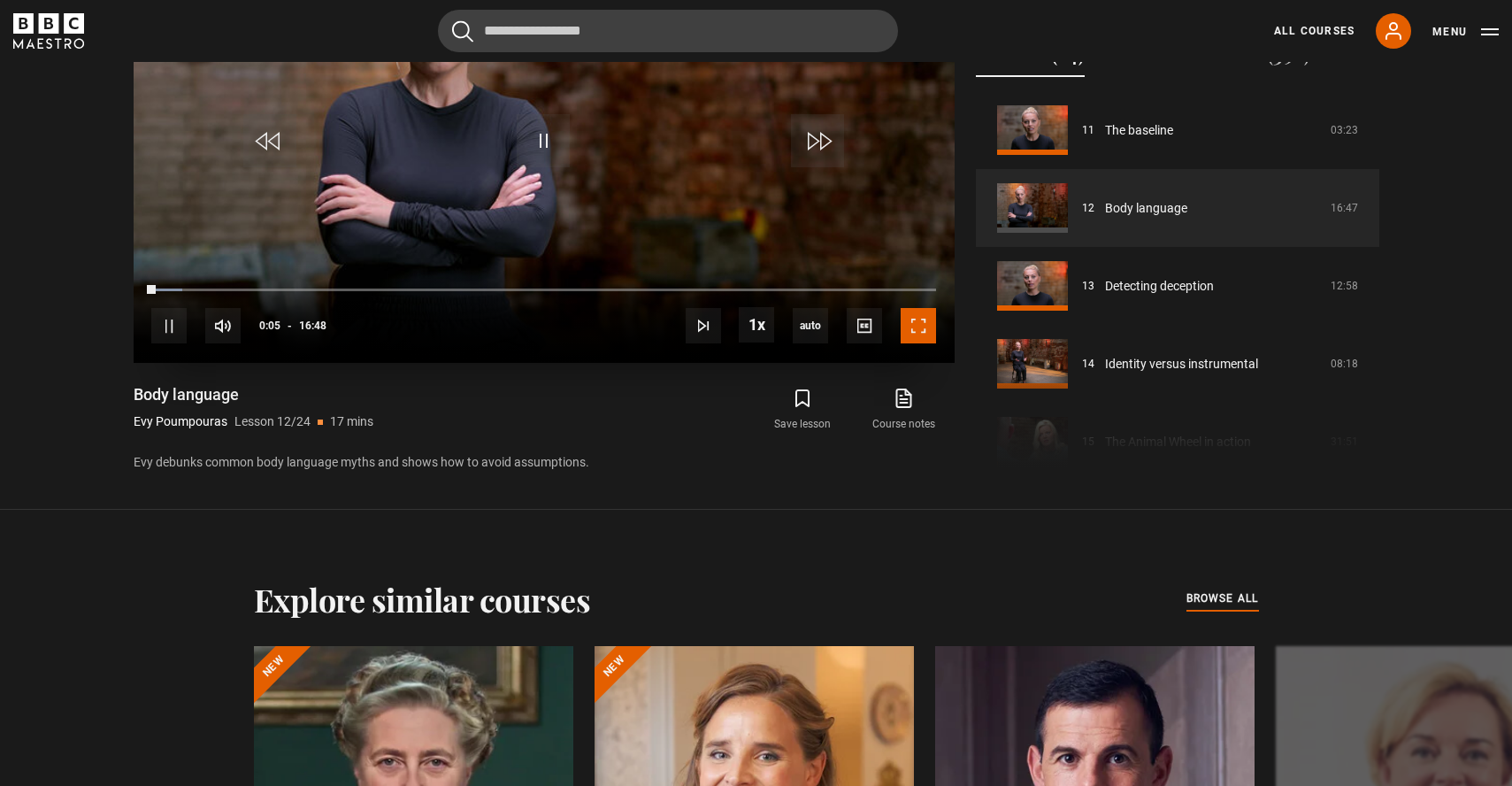
click at [926, 333] on span "Video Player" at bounding box center [918, 325] width 35 height 35
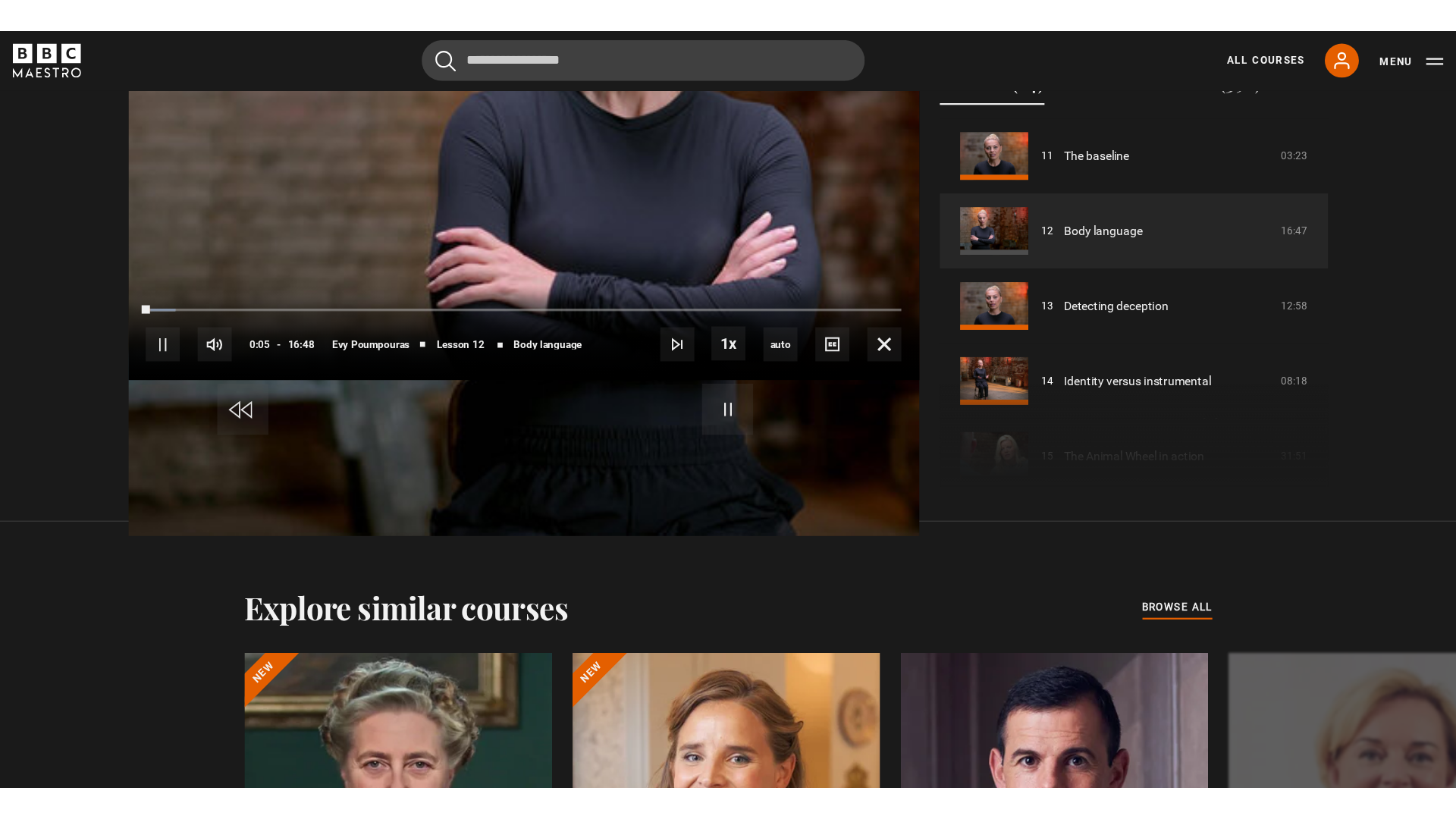
scroll to position [742, 0]
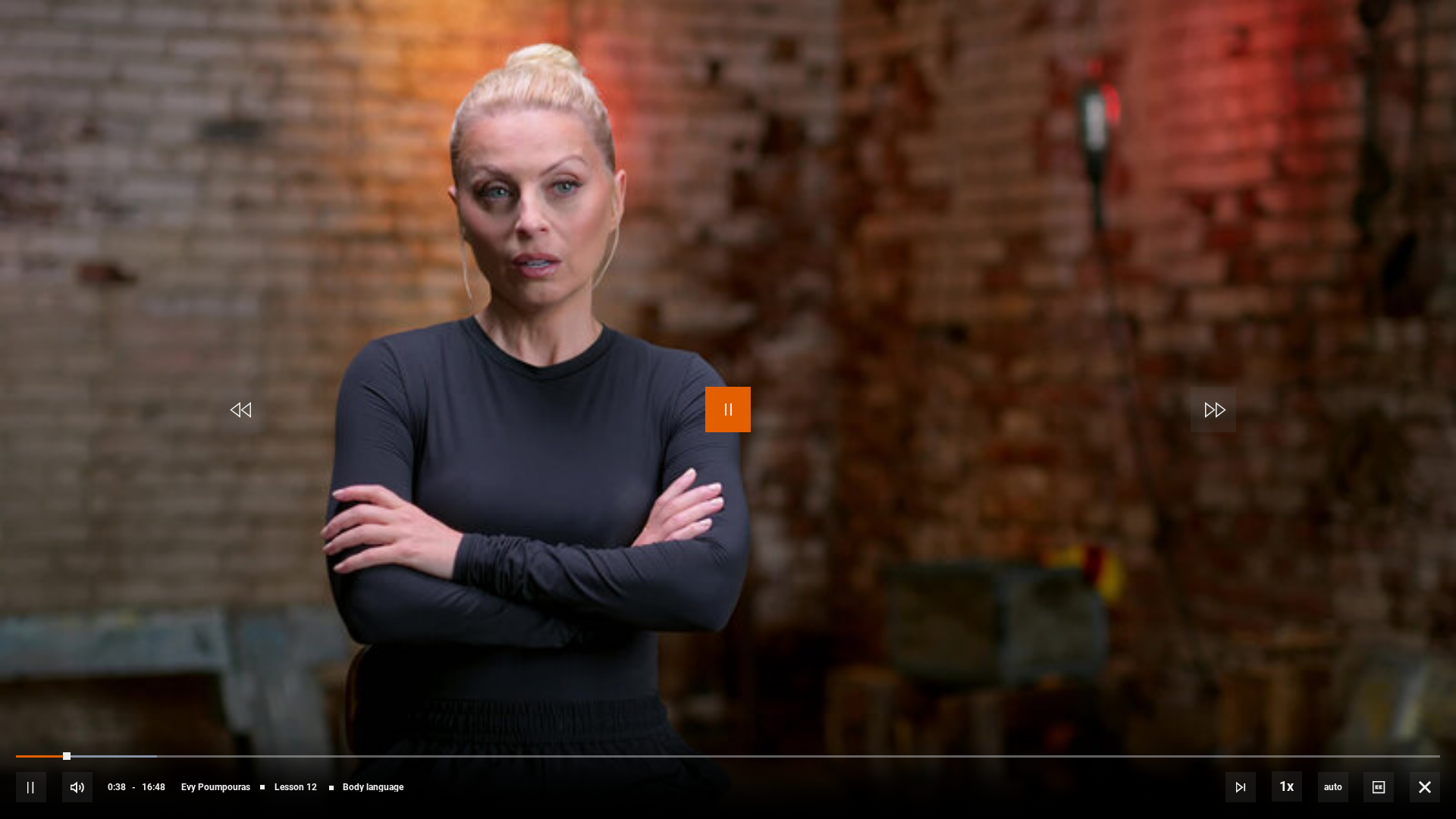
click at [732, 416] on span "Video Player" at bounding box center [728, 410] width 46 height 46
click at [728, 400] on span "Video Player" at bounding box center [728, 410] width 46 height 46
click at [726, 404] on span "Video Player" at bounding box center [728, 410] width 46 height 46
click at [740, 388] on span "Video Player" at bounding box center [728, 410] width 46 height 46
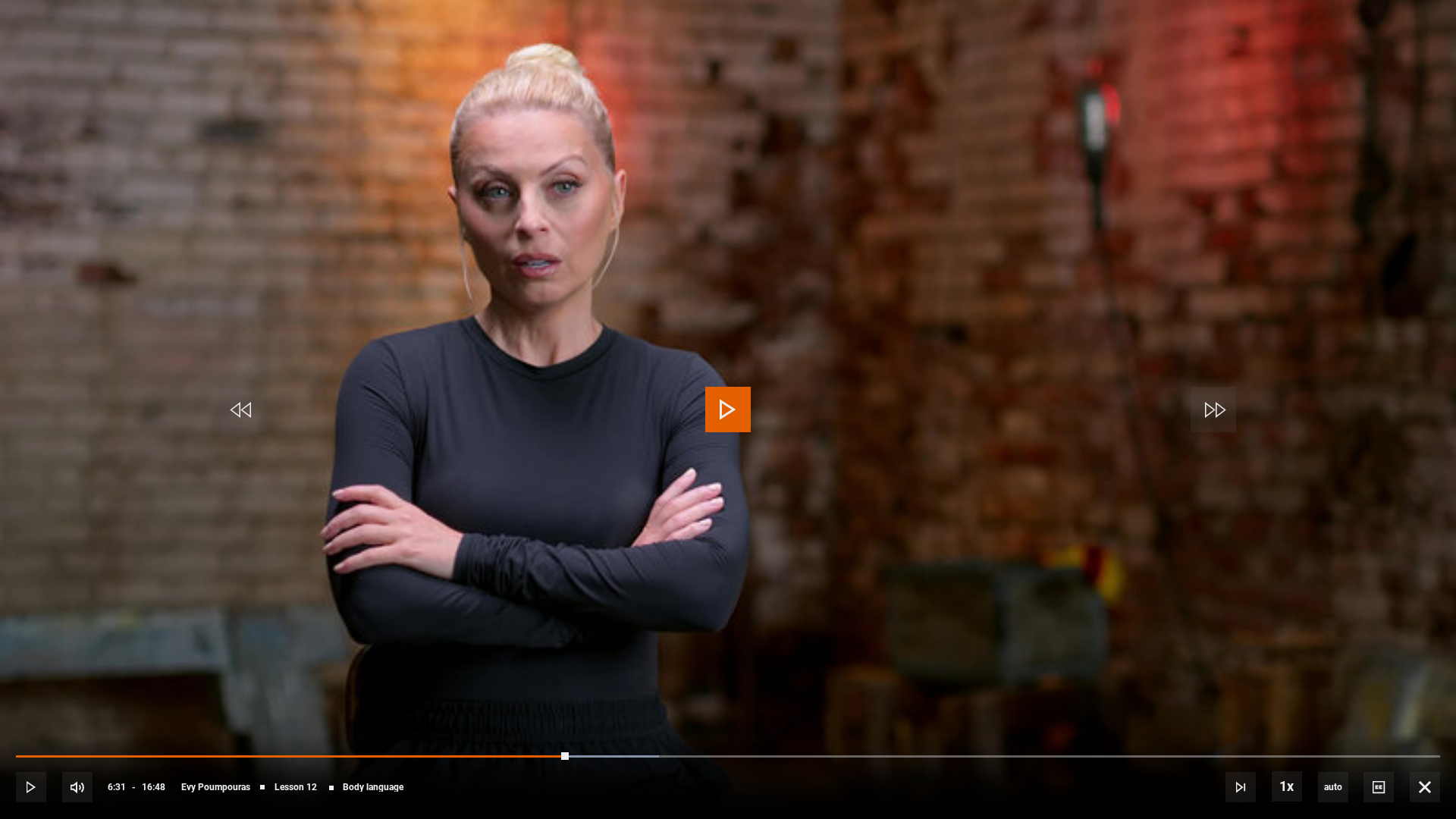
click at [730, 420] on span "Video Player" at bounding box center [728, 410] width 46 height 46
click at [706, 404] on span "Video Player" at bounding box center [728, 410] width 46 height 46
click at [840, 358] on video "Video Player" at bounding box center [728, 410] width 1456 height 819
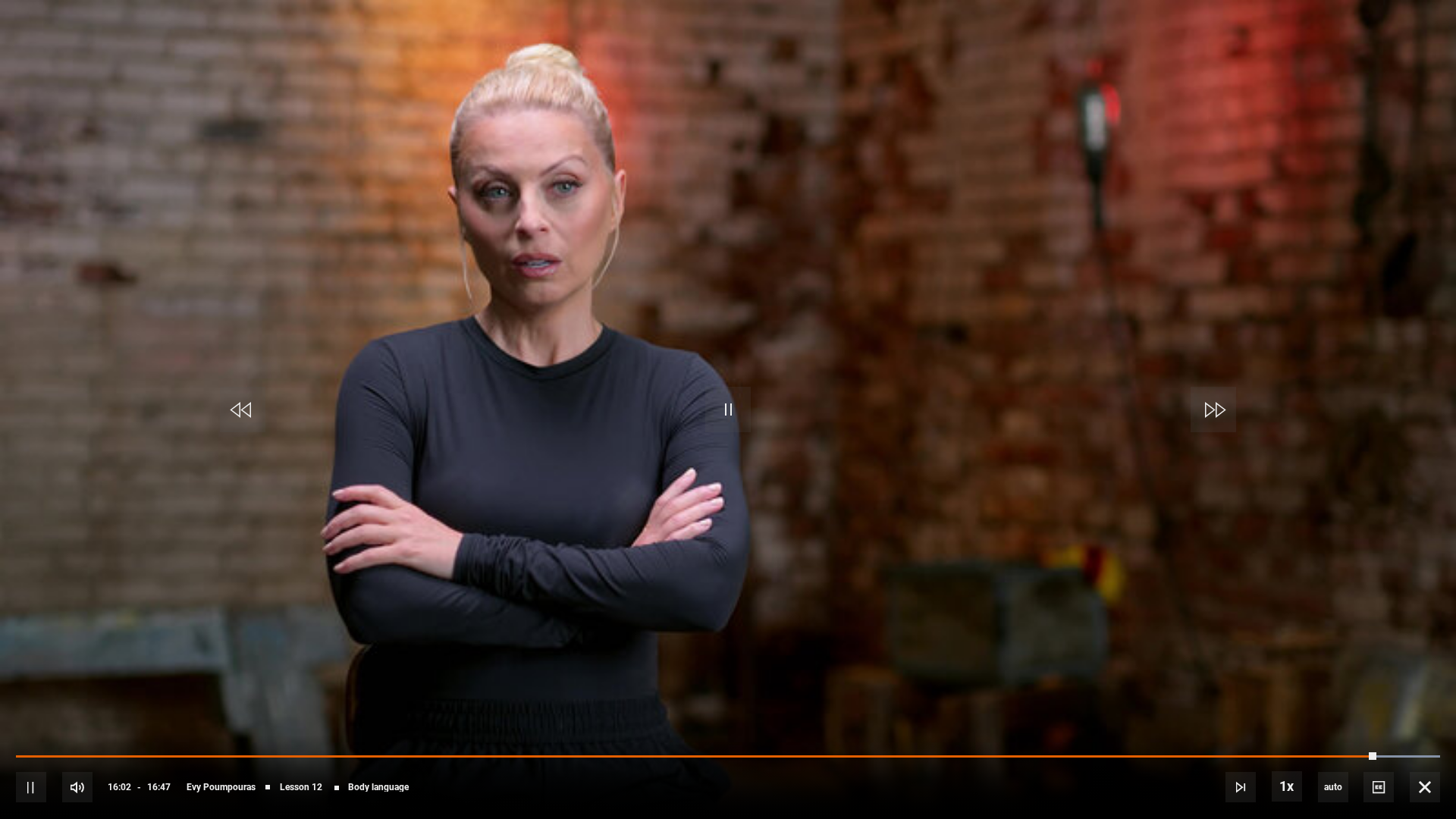
click at [693, 280] on video "Video Player" at bounding box center [728, 410] width 1456 height 819
click at [739, 405] on span "Video Player" at bounding box center [728, 410] width 46 height 46
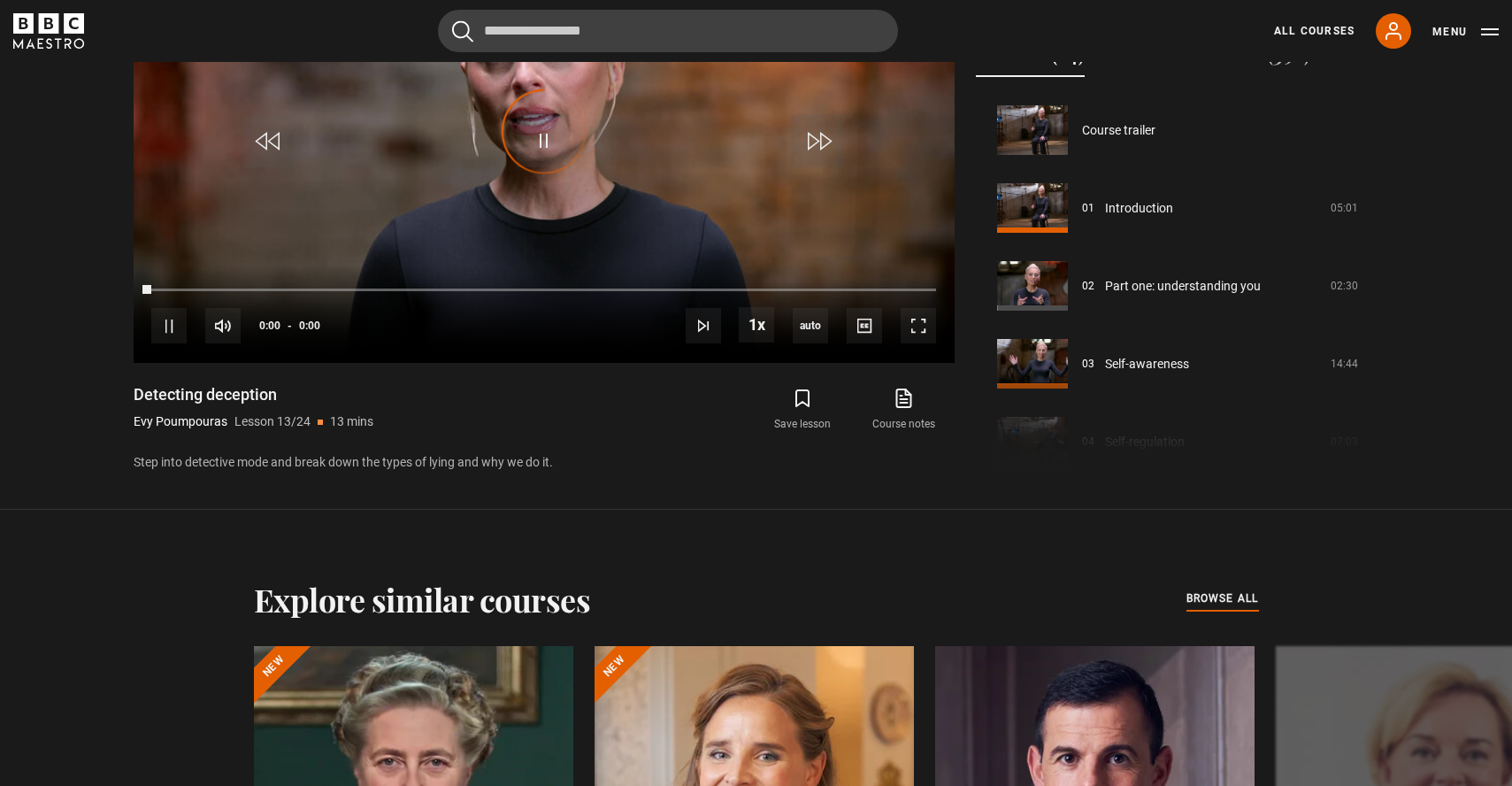
scroll to position [934, 0]
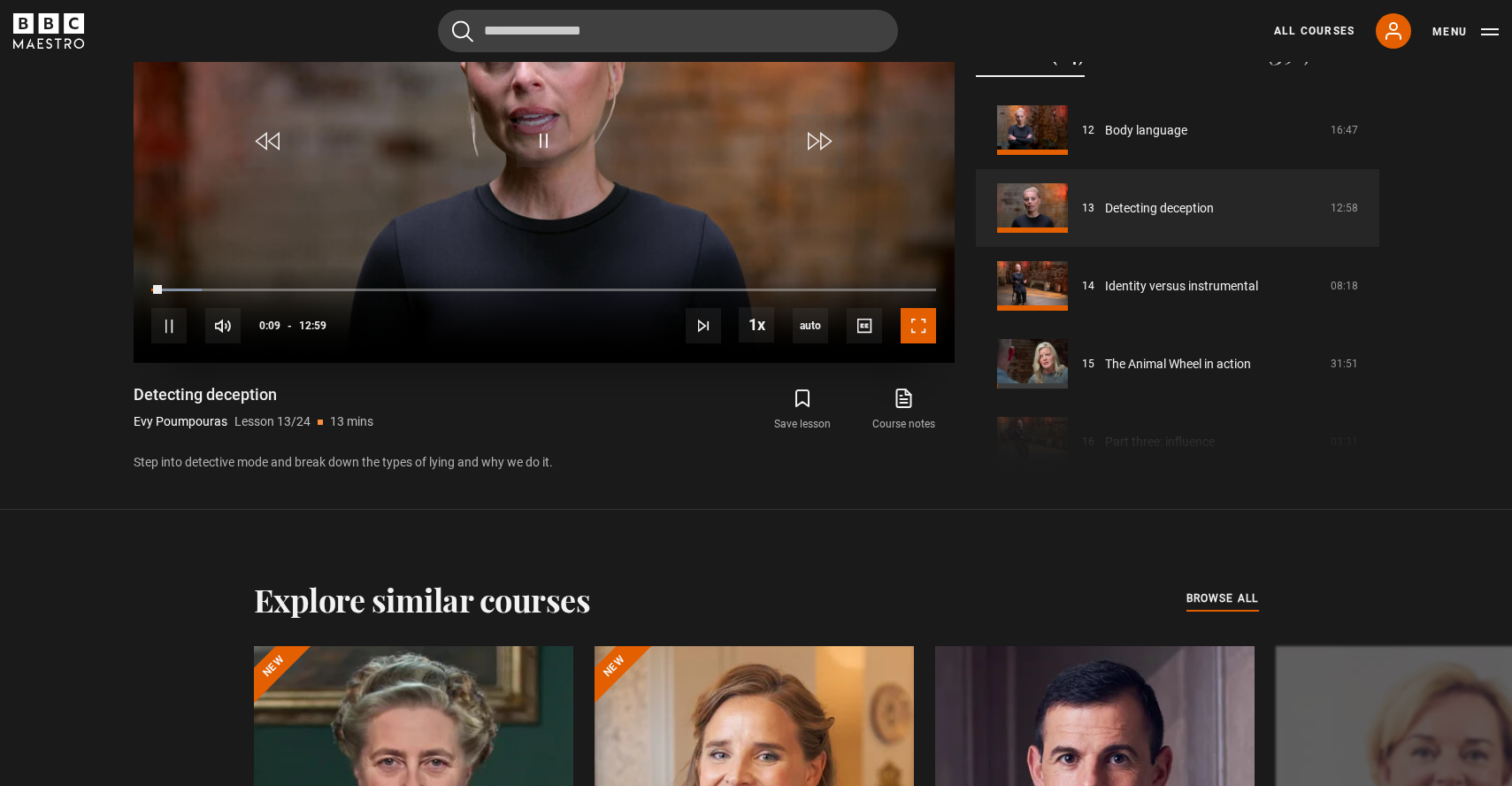
click at [911, 332] on span "Video Player" at bounding box center [918, 325] width 35 height 35
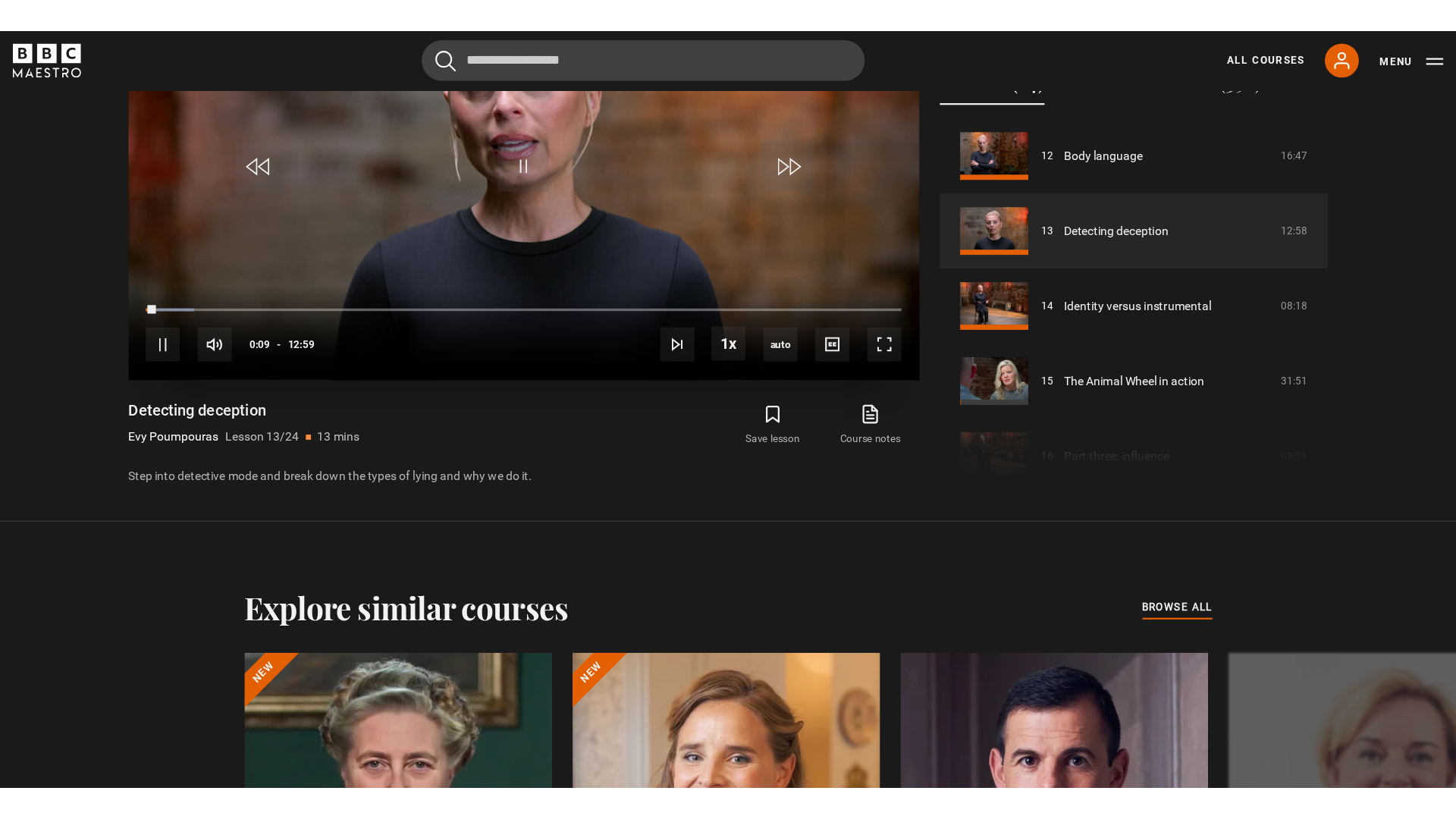
scroll to position [742, 0]
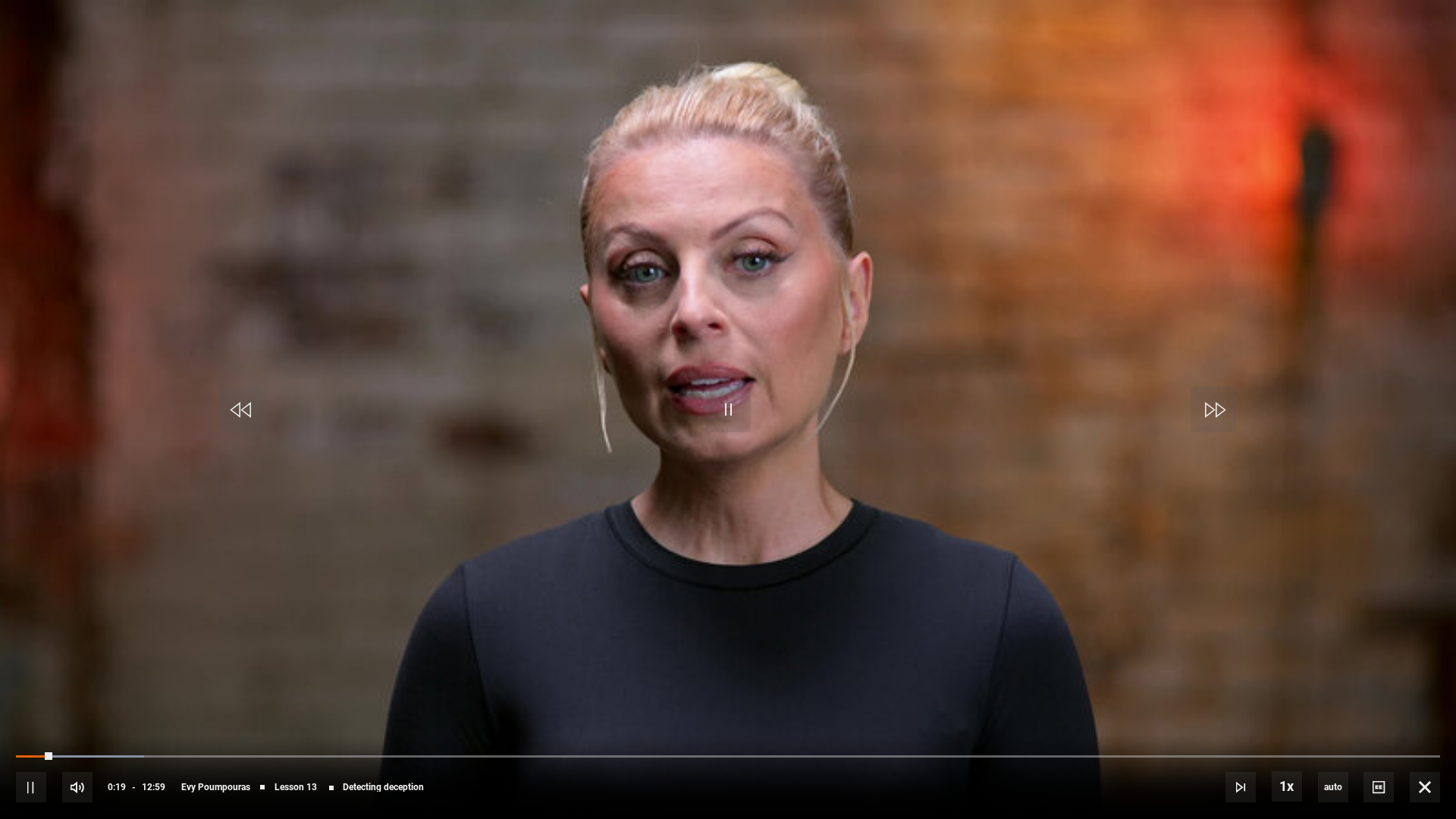
click at [811, 431] on video "Video Player" at bounding box center [728, 410] width 1456 height 819
click at [727, 418] on span "Video Player" at bounding box center [728, 410] width 46 height 46
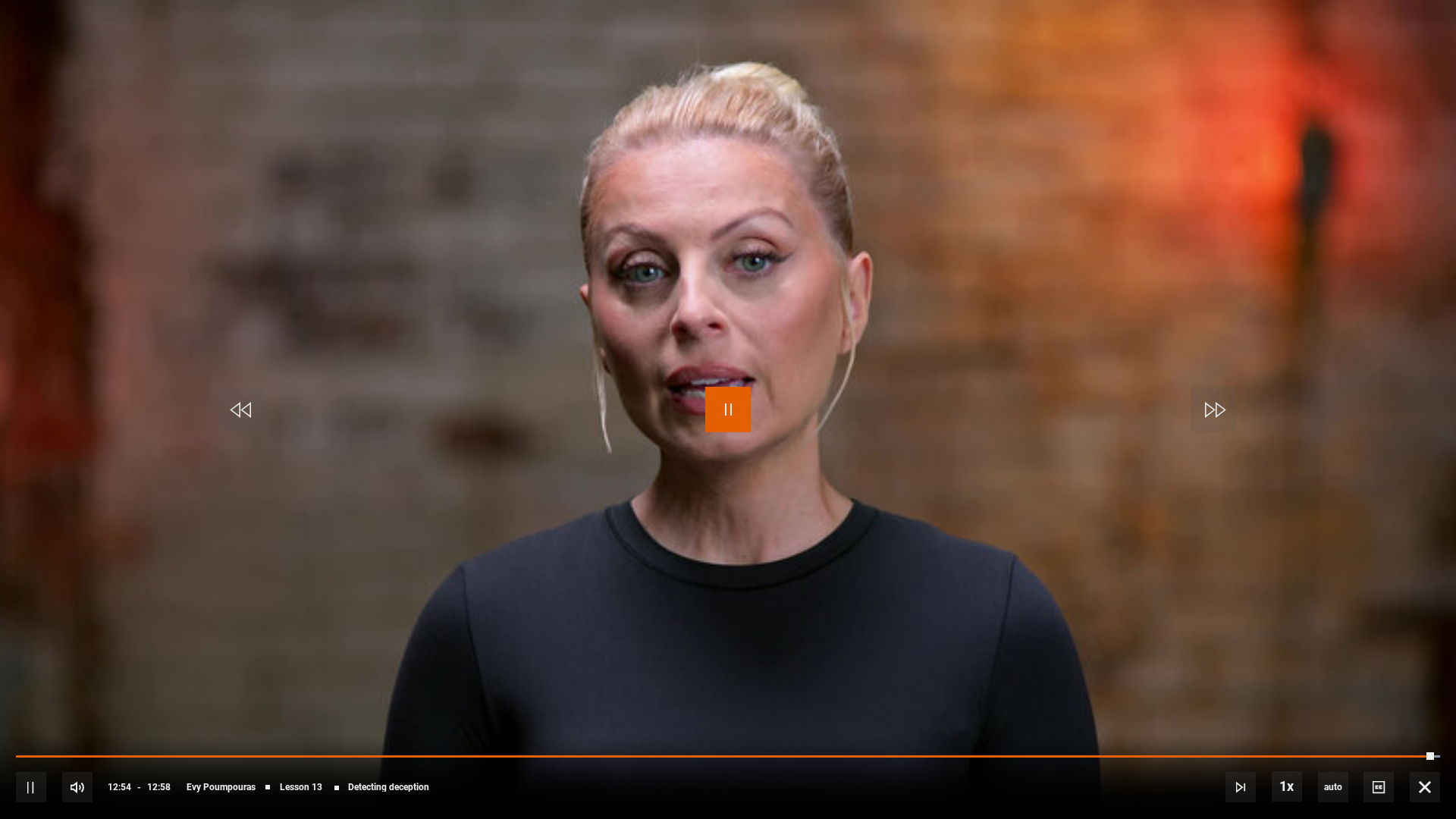
click at [737, 412] on span "Video Player" at bounding box center [728, 410] width 46 height 46
click at [727, 337] on video "Video Player" at bounding box center [728, 410] width 1456 height 819
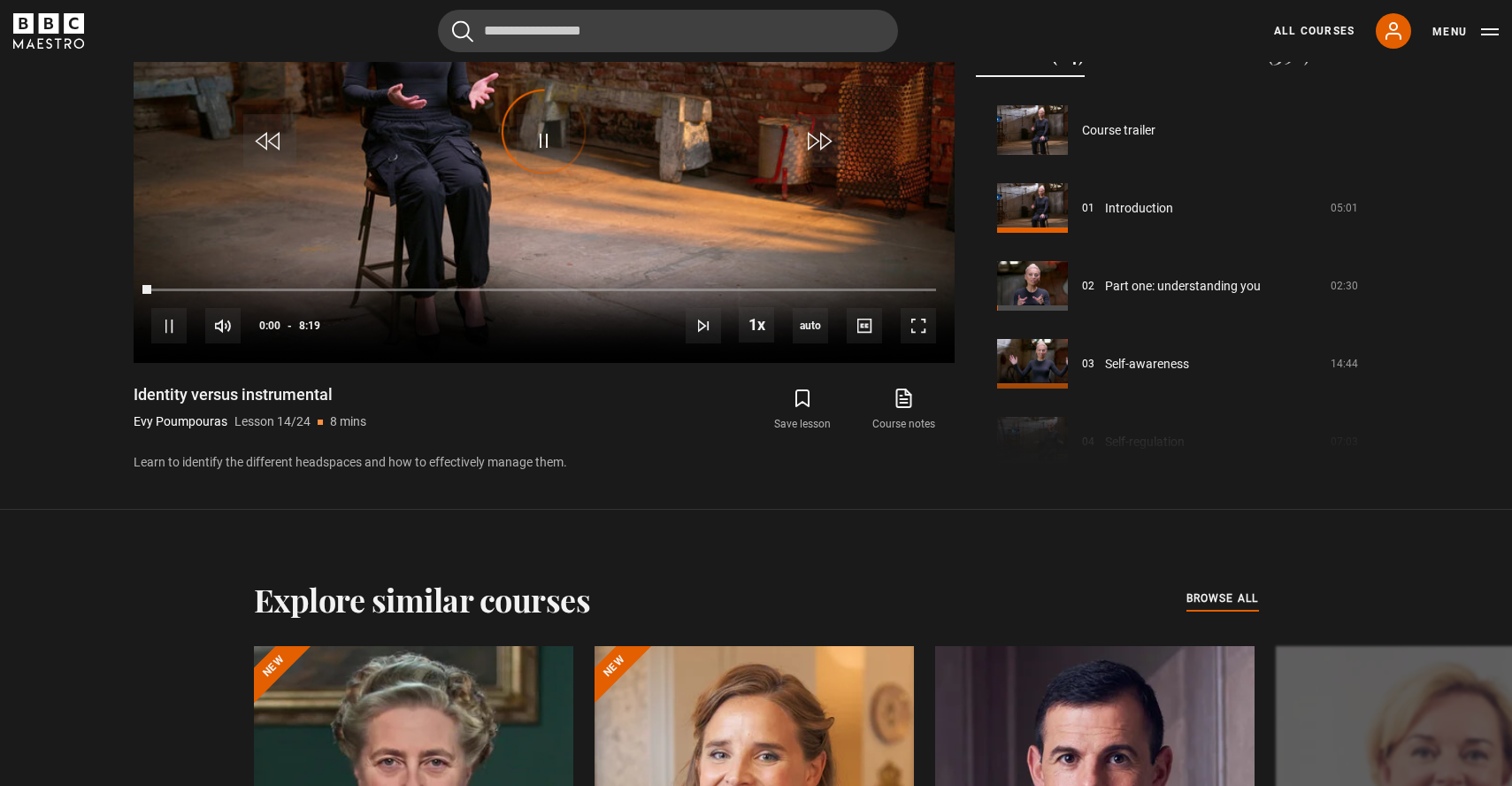
scroll to position [1012, 0]
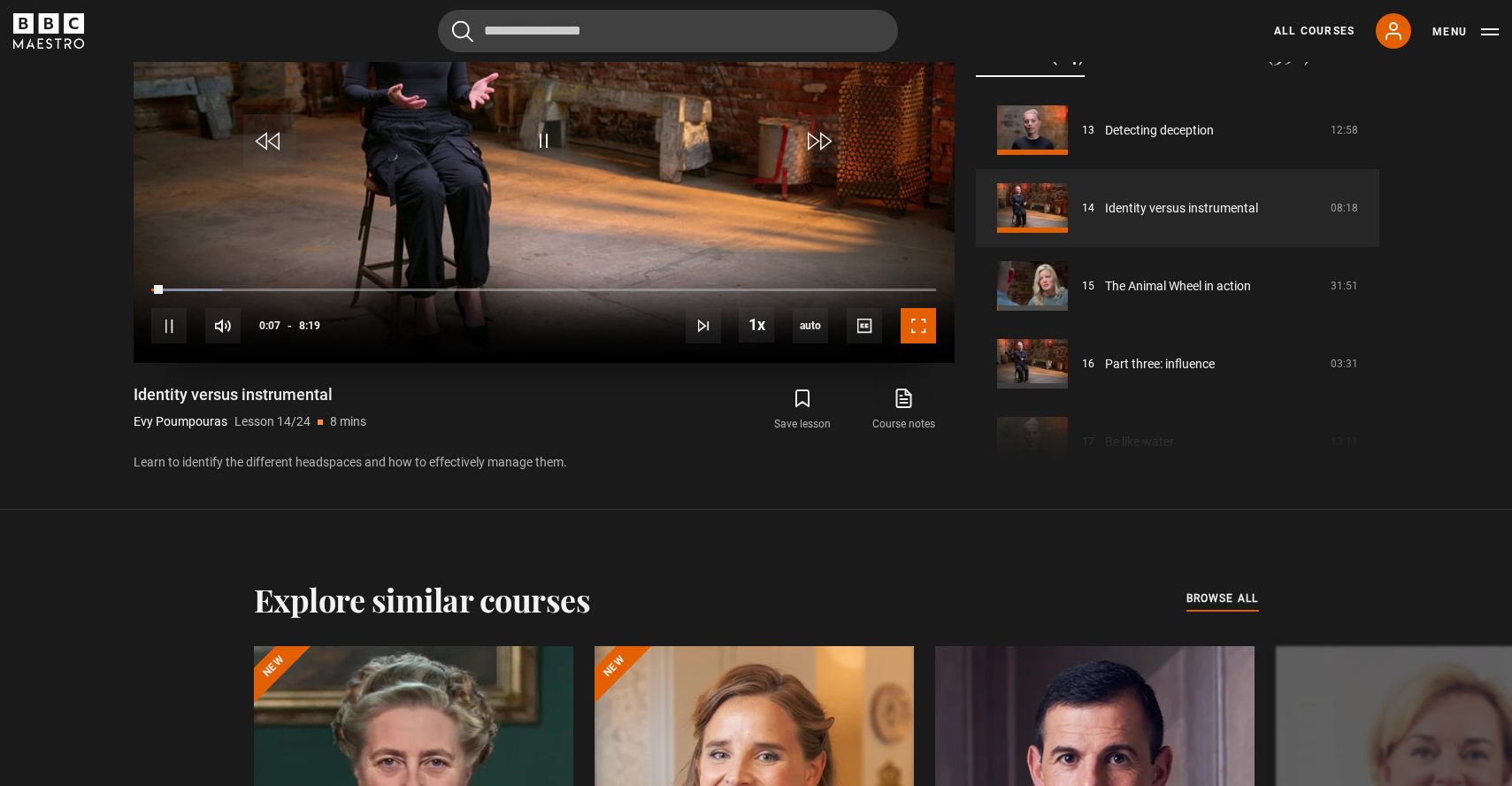
click at [917, 336] on span "Video Player" at bounding box center [918, 325] width 35 height 35
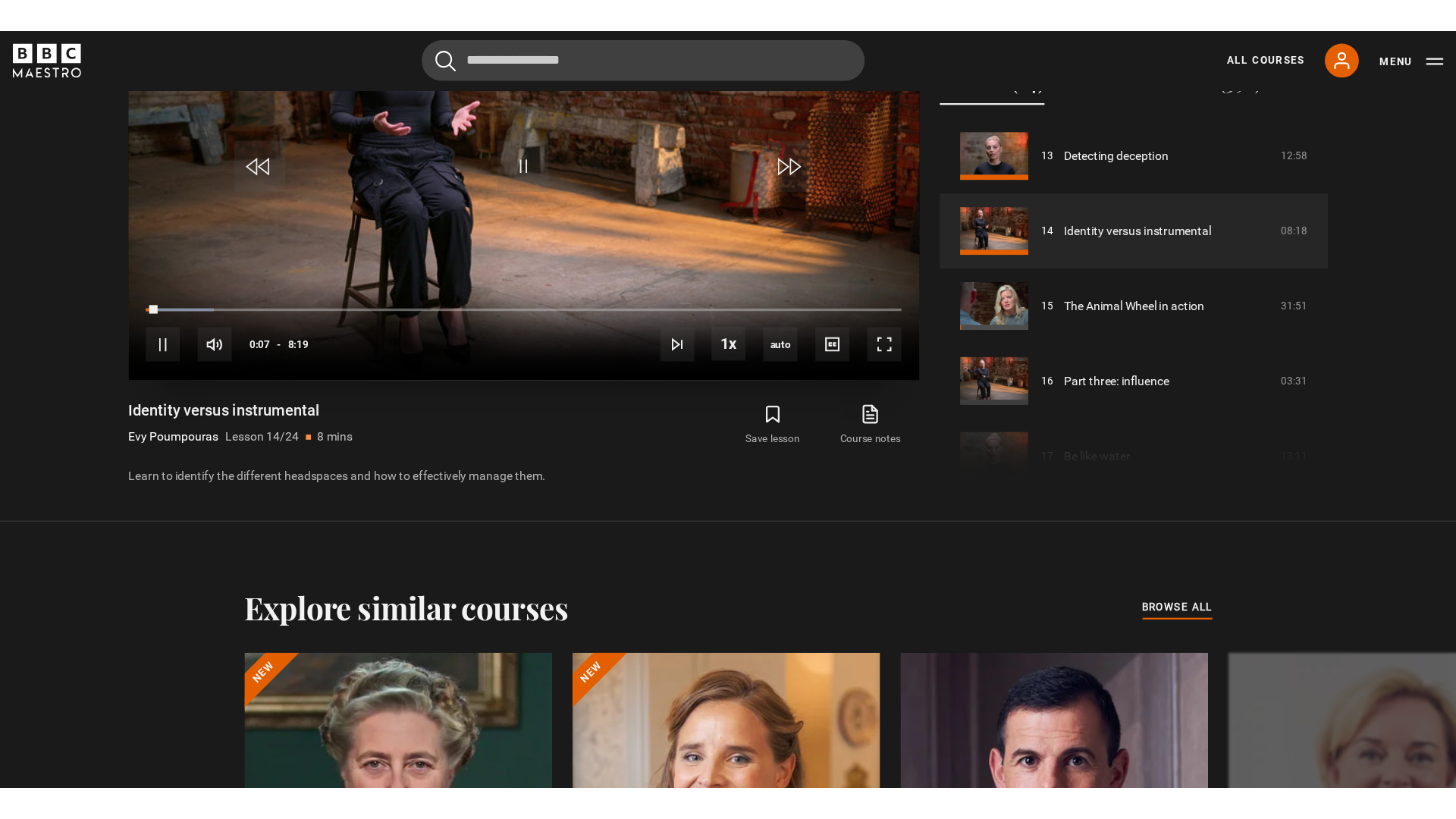
scroll to position [742, 0]
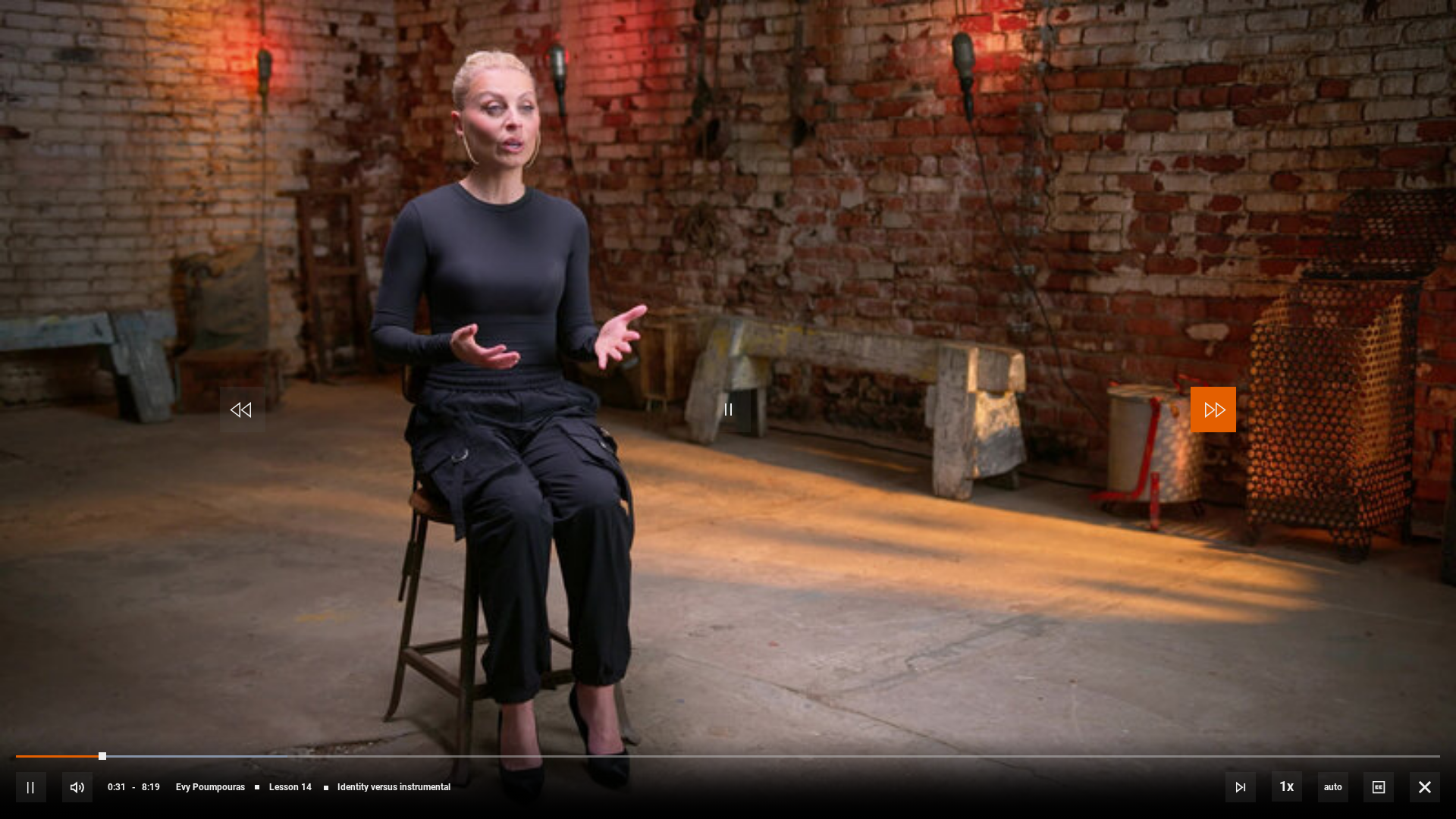
click at [1212, 413] on span "Video Player" at bounding box center [1213, 410] width 46 height 46
click at [1209, 412] on span "Video Player" at bounding box center [1213, 410] width 46 height 46
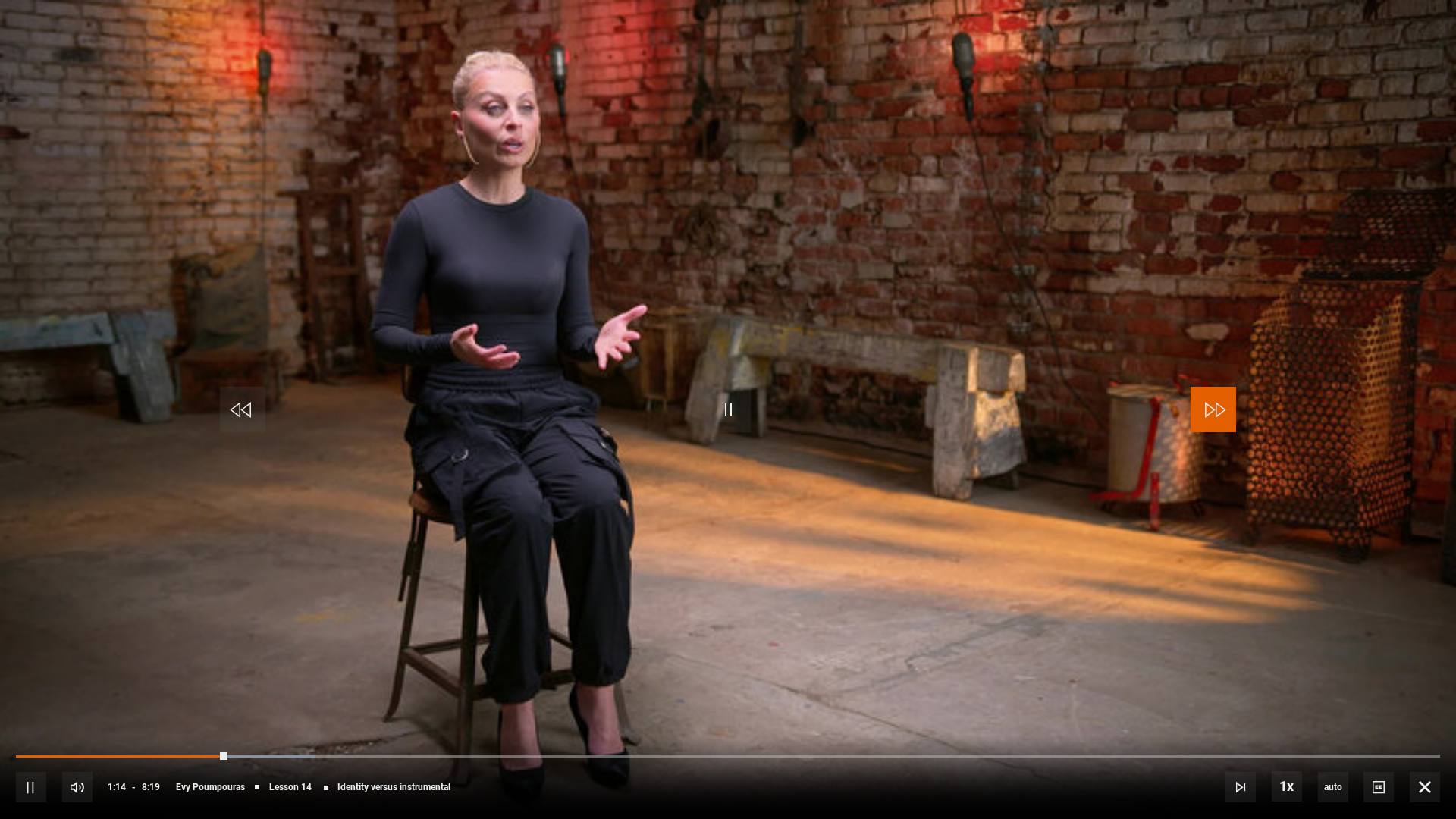
click at [1209, 412] on span "Video Player" at bounding box center [1213, 410] width 46 height 46
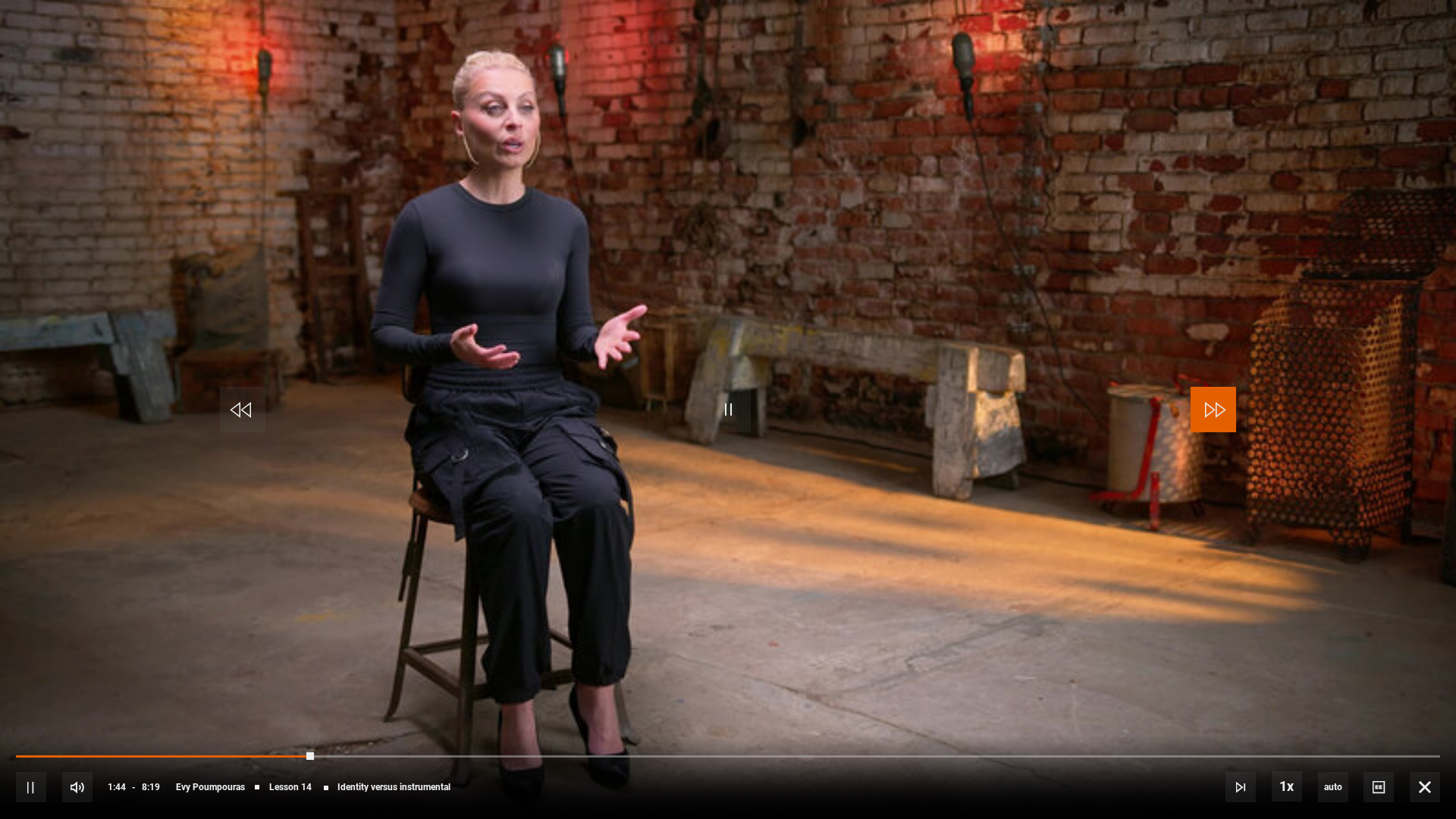
click at [1209, 412] on span "Video Player" at bounding box center [1213, 410] width 46 height 46
click at [1217, 412] on span "Video Player" at bounding box center [1213, 410] width 46 height 46
drag, startPoint x: 425, startPoint y: 757, endPoint x: 678, endPoint y: 748, distance: 253.2
click at [678, 748] on div "10s Skip Back 10 seconds Play 10s Skip Forward 10 seconds Loaded : 0.00% 2:41 2…" at bounding box center [728, 777] width 1456 height 85
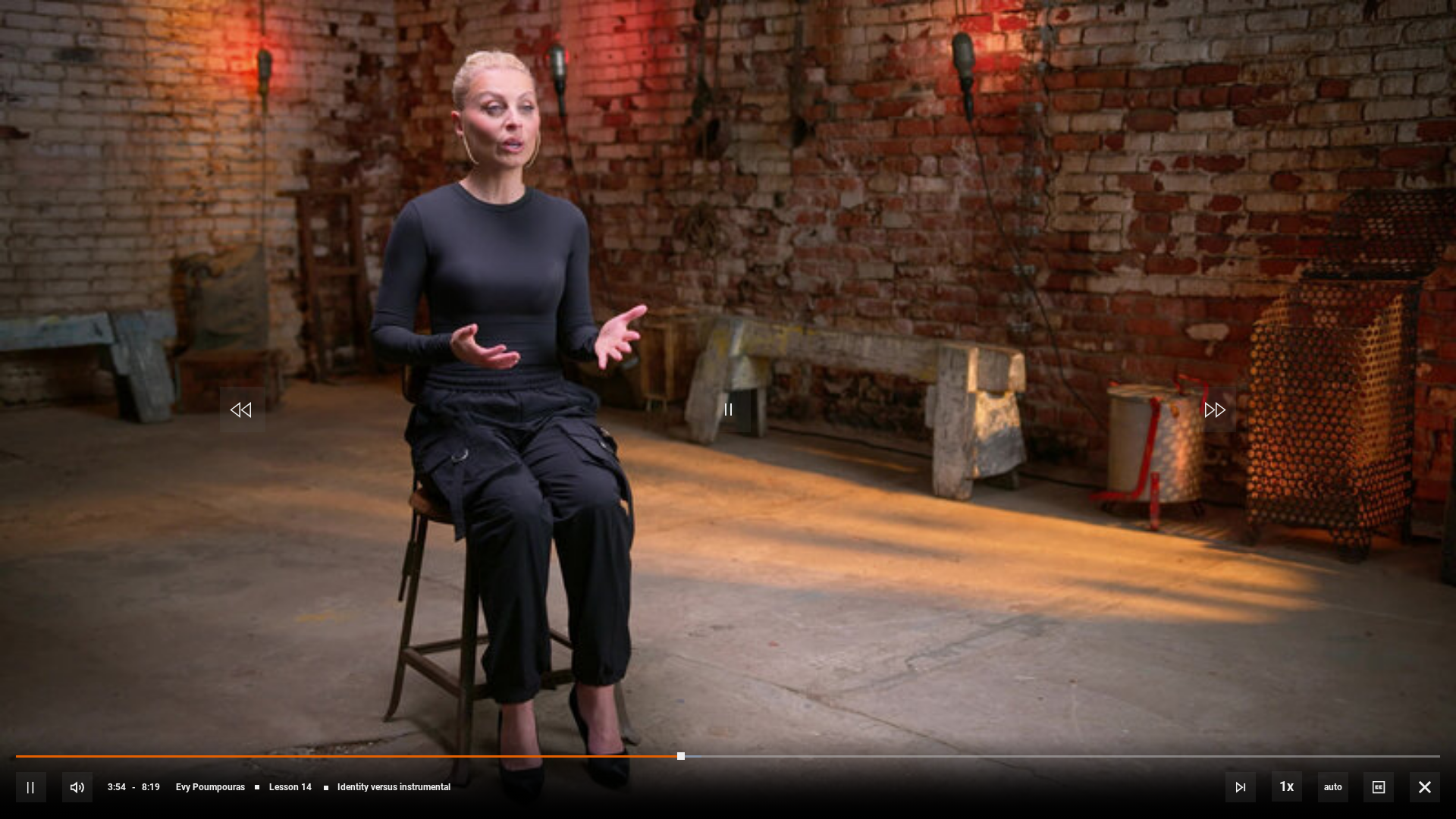
drag, startPoint x: 686, startPoint y: 753, endPoint x: 806, endPoint y: 748, distance: 120.1
click at [952, 752] on div "10s Skip Back 10 seconds Pause 10s Skip Forward 10 seconds Loaded : 48.14% 3:53…" at bounding box center [728, 777] width 1456 height 85
drag, startPoint x: 680, startPoint y: 752, endPoint x: 976, endPoint y: 759, distance: 296.1
click at [976, 752] on div "10s Skip Back 10 seconds Play 10s Skip Forward 10 seconds Loaded : 50.15% 5:01 …" at bounding box center [728, 777] width 1456 height 85
click at [1364, 752] on div "10s Skip Back 10 seconds Pause 10s Skip Forward 10 seconds Loaded : 68.20% 7:52…" at bounding box center [728, 777] width 1456 height 85
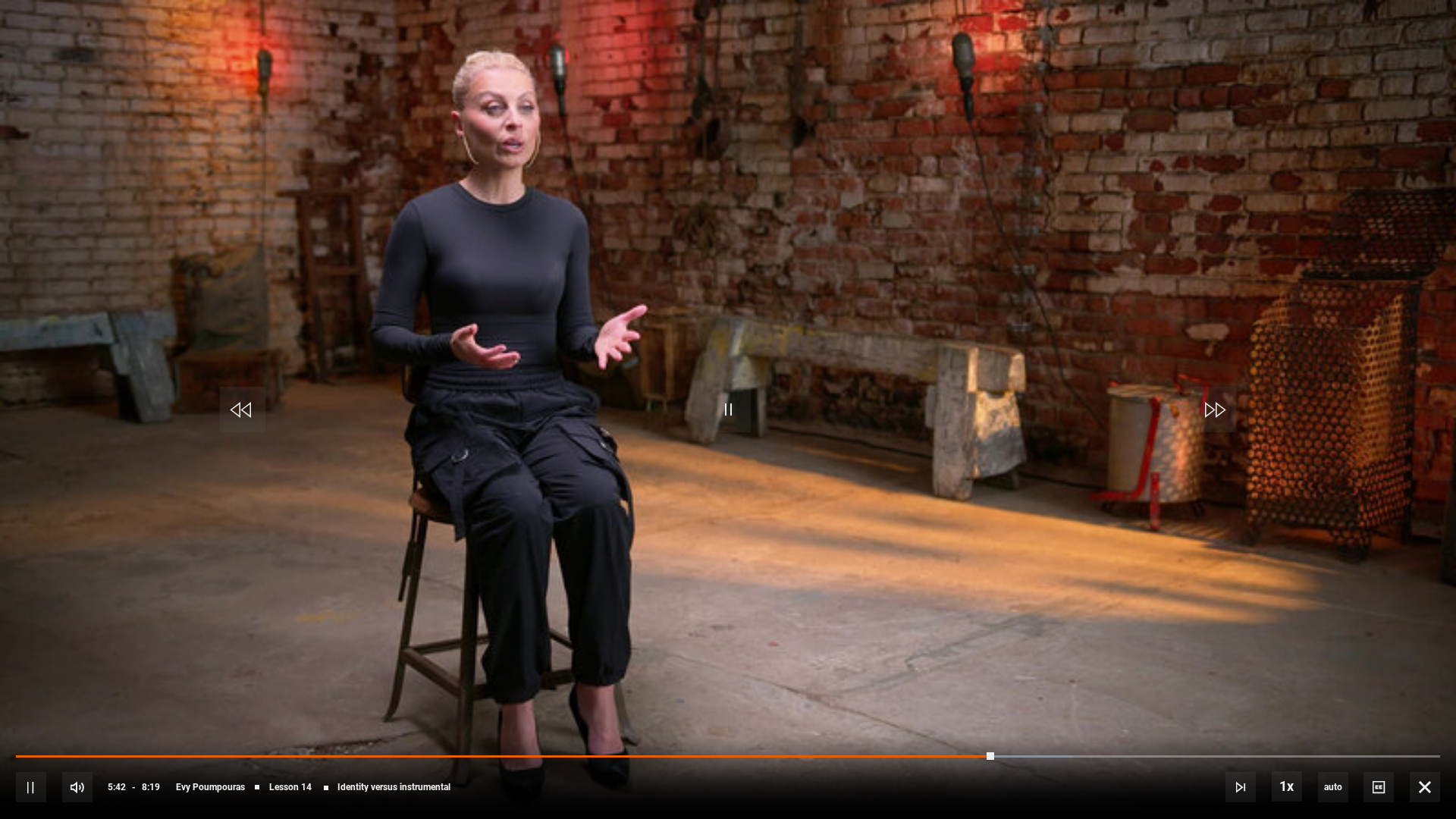
click at [1365, 752] on div "10s Skip Back 10 seconds Pause 10s Skip Forward 10 seconds Loaded : 74.22% 7:52…" at bounding box center [728, 777] width 1456 height 85
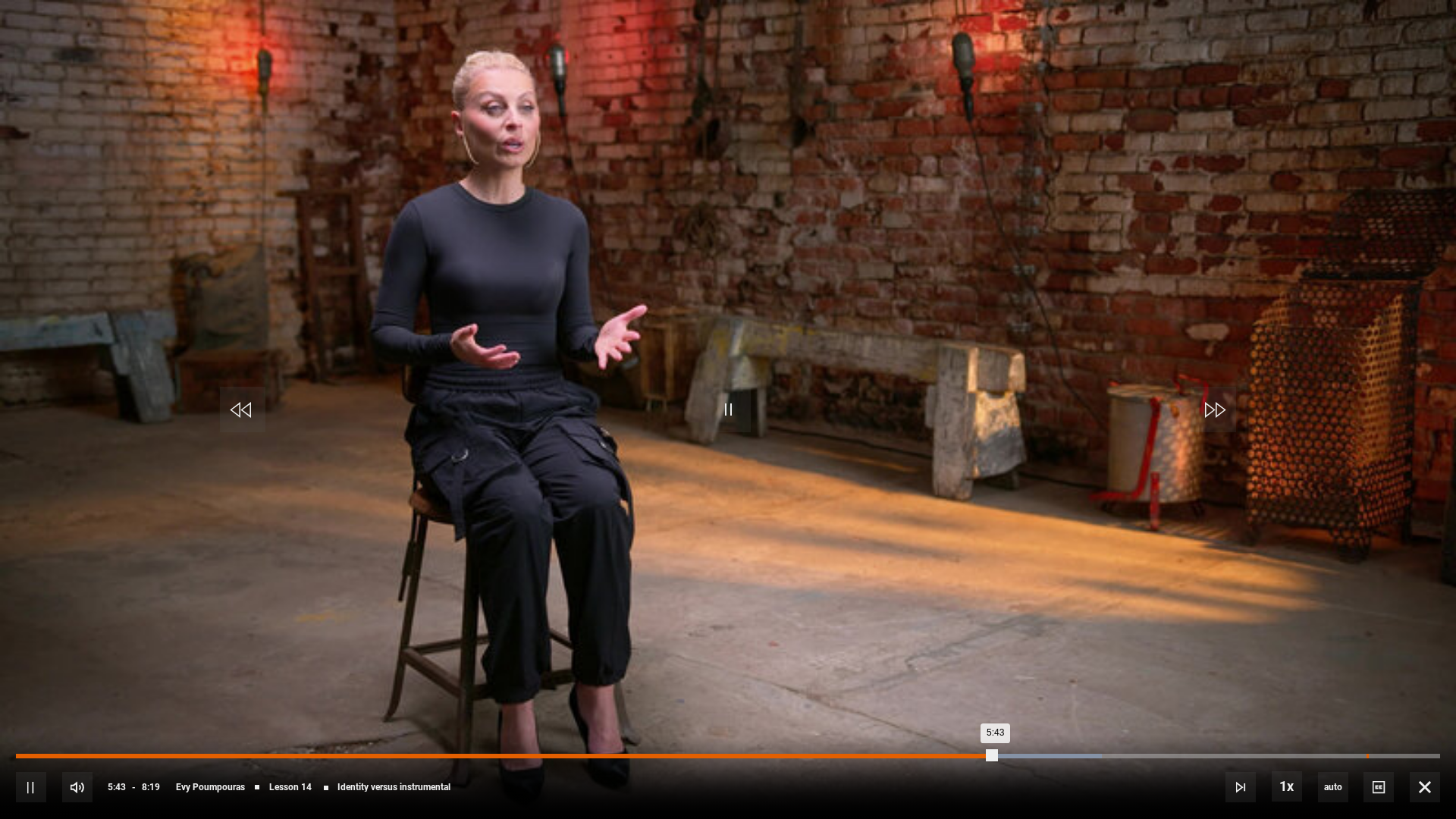
click at [1366, 752] on div "Loaded : 76.23% 7:53 5:43" at bounding box center [728, 756] width 1424 height 5
click at [1427, 752] on div "8:13" at bounding box center [1427, 756] width 2 height 5
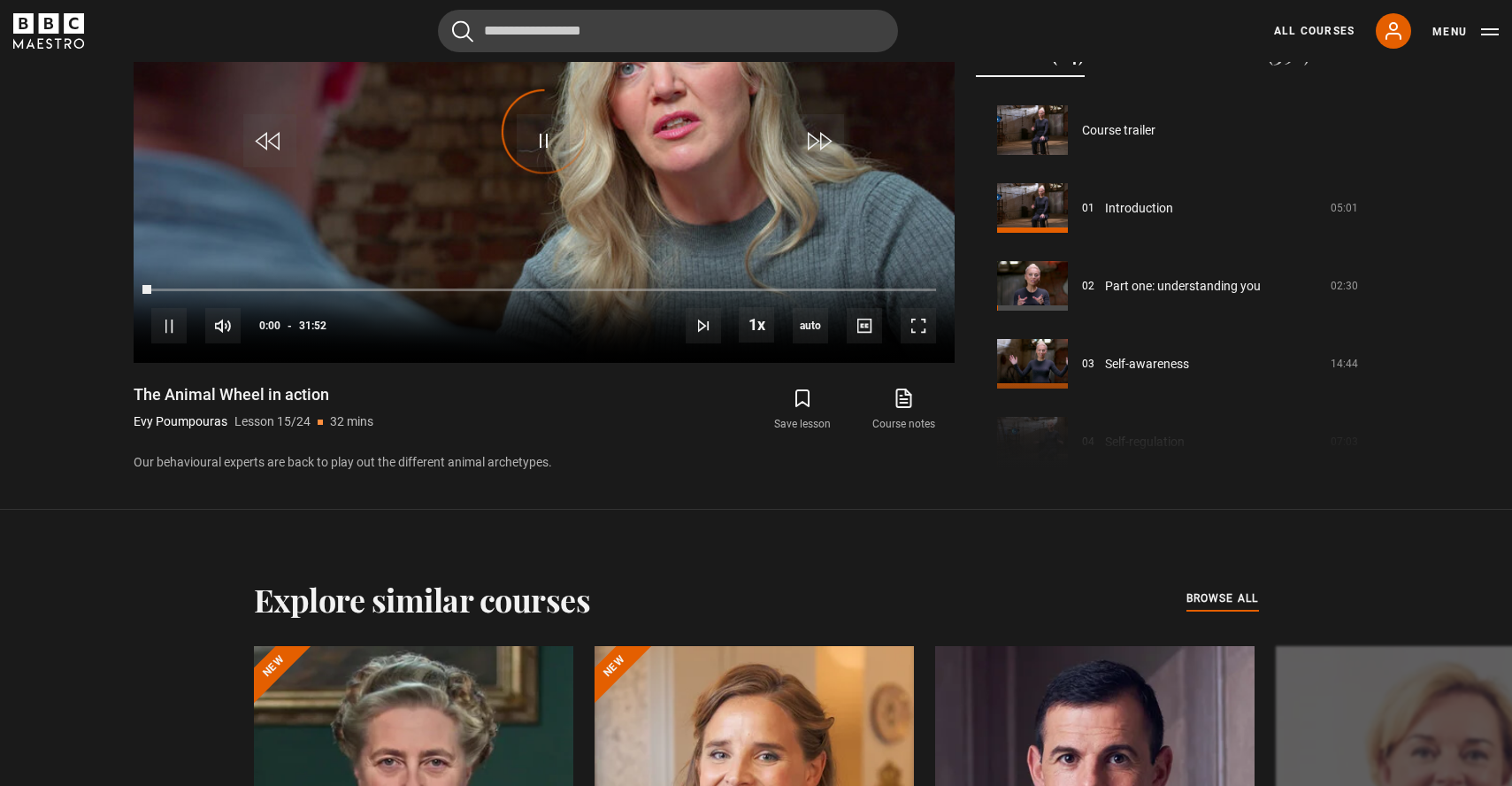
scroll to position [1090, 0]
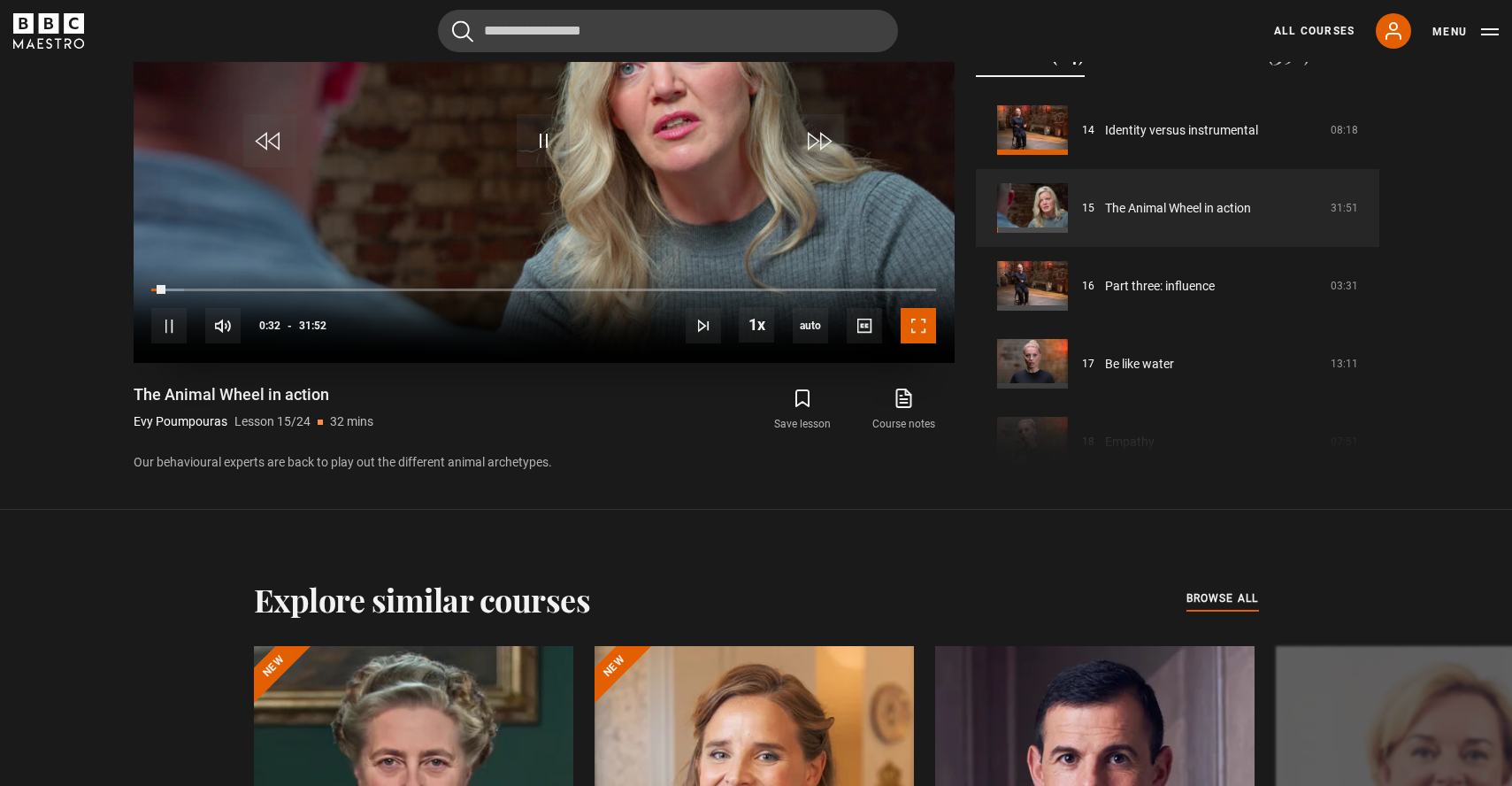
click at [914, 336] on span "Video Player" at bounding box center [918, 325] width 35 height 35
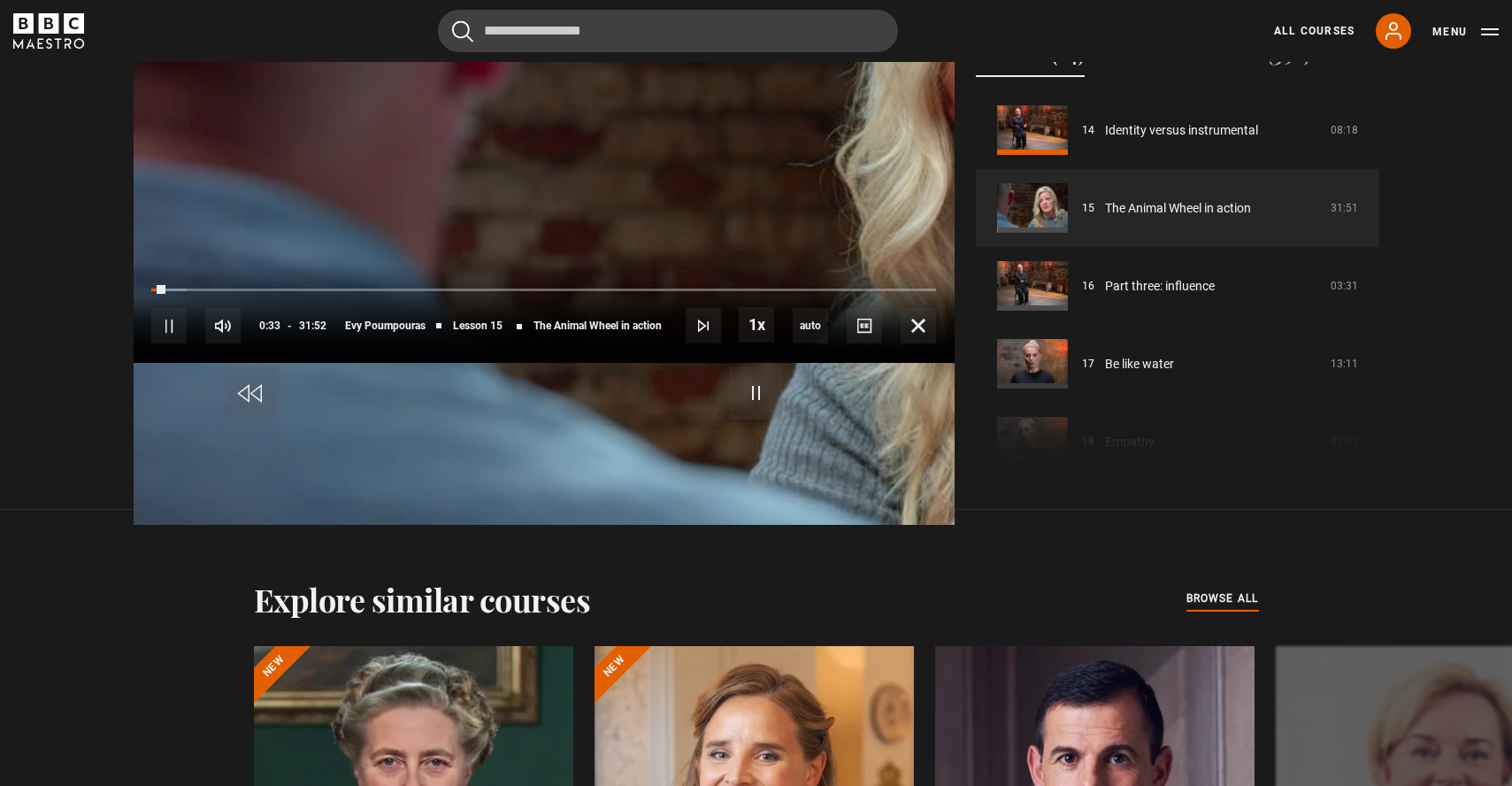
scroll to position [866, 0]
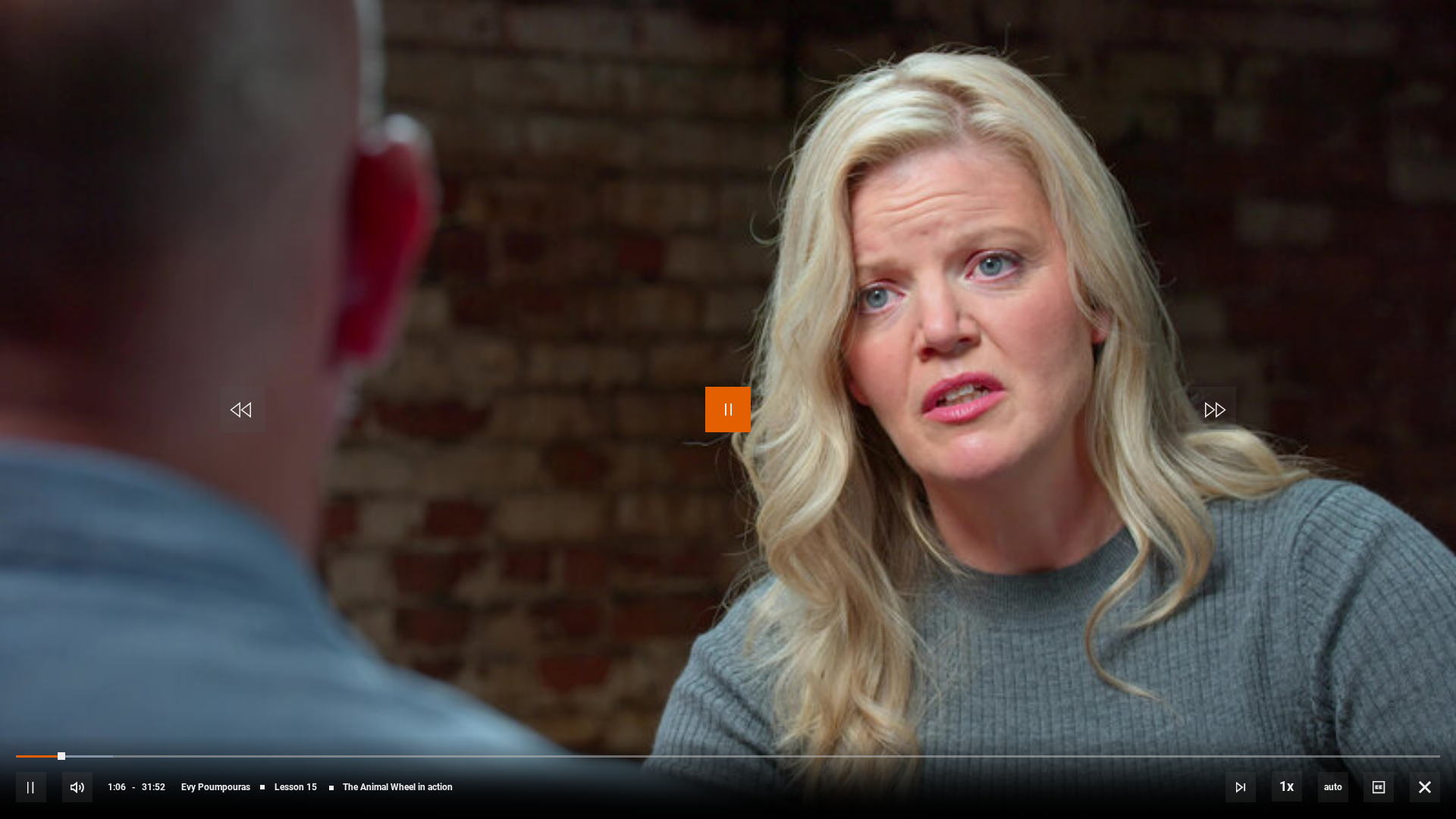
click at [733, 409] on span "Video Player" at bounding box center [728, 410] width 46 height 46
click at [1428, 752] on span "Video Player" at bounding box center [1424, 787] width 30 height 30
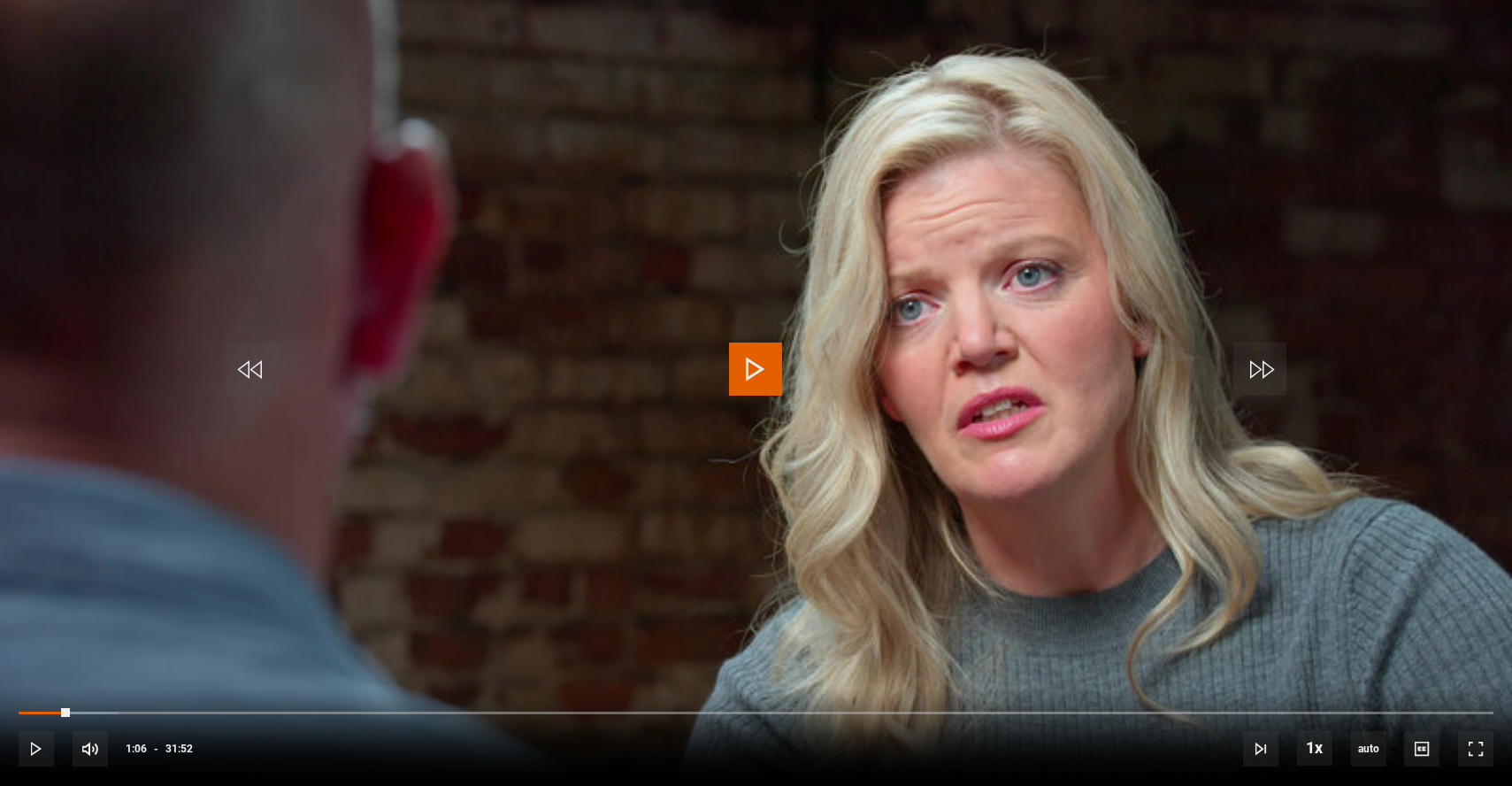
scroll to position [561, 0]
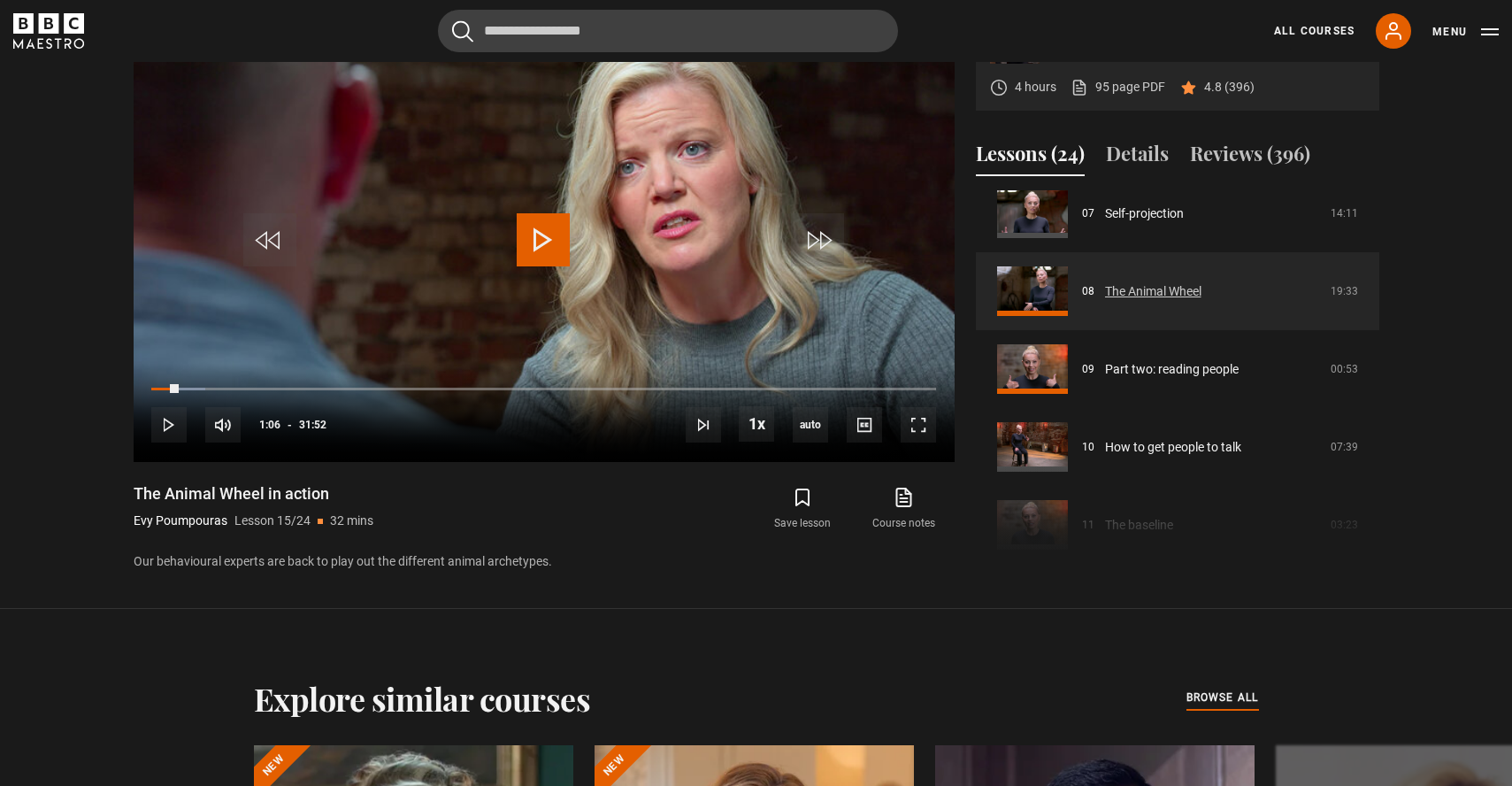
click at [1195, 284] on link "The Animal Wheel" at bounding box center [1153, 291] width 97 height 19
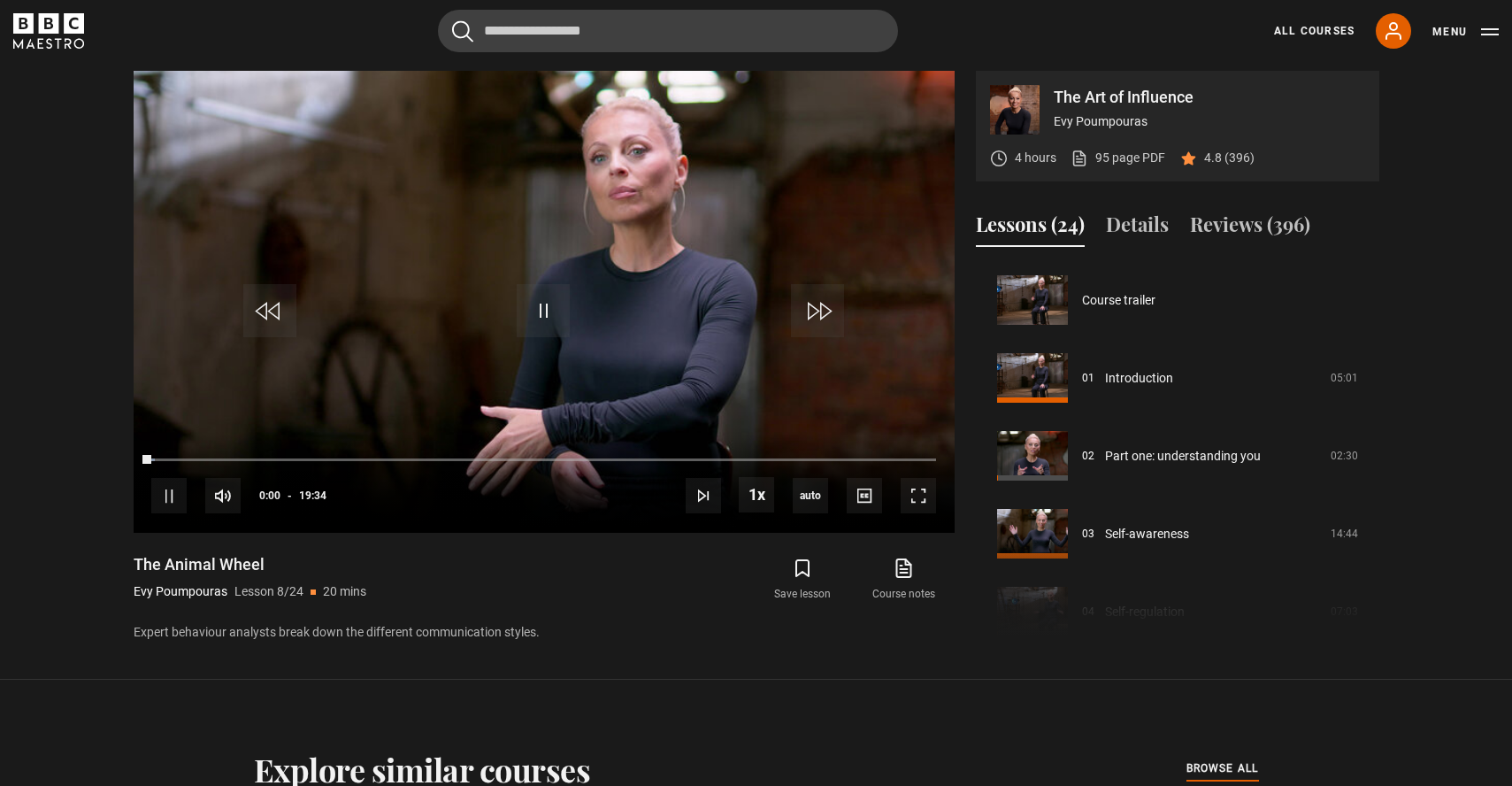
scroll to position [545, 0]
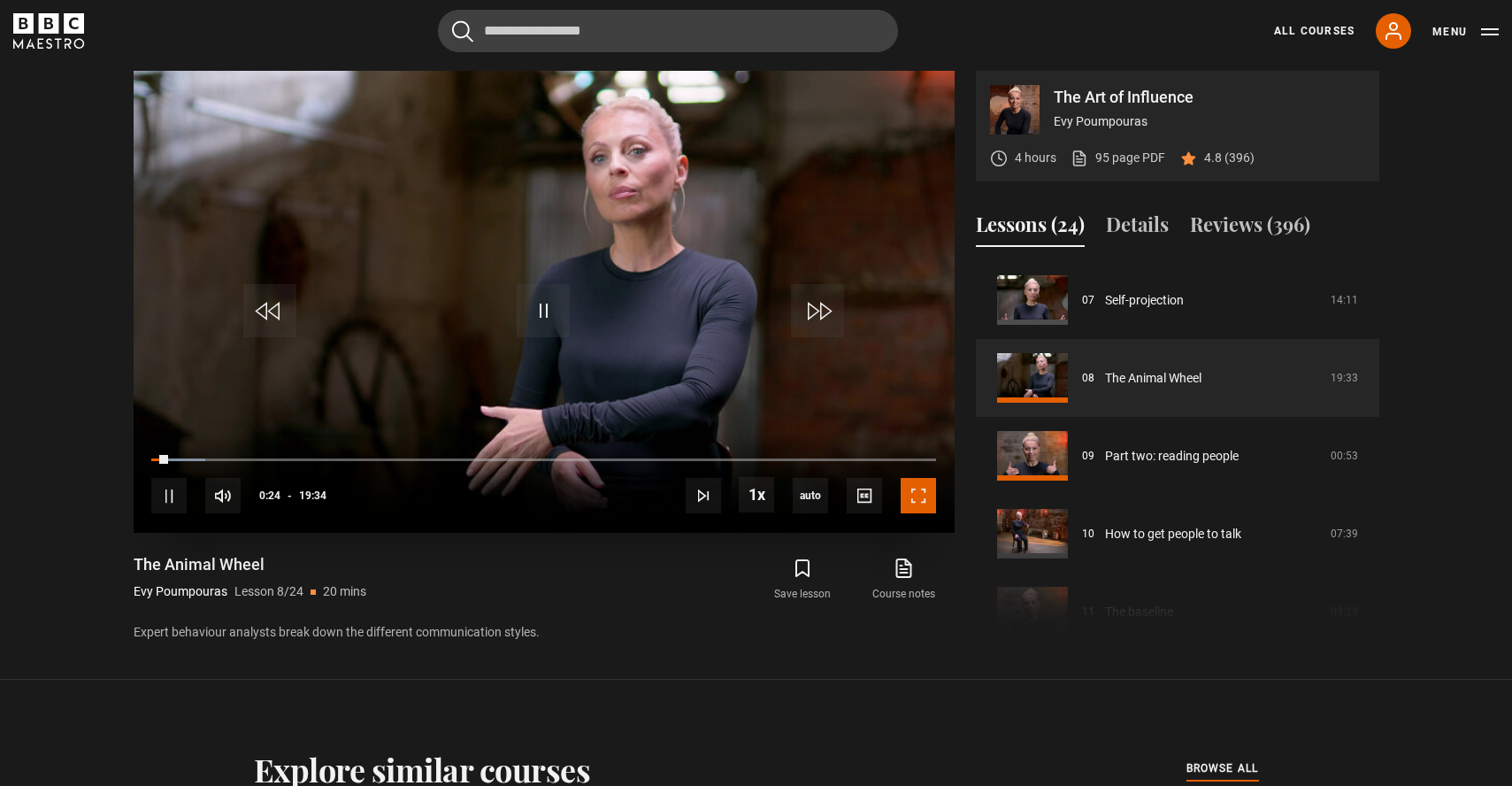
click at [916, 503] on span "Video Player" at bounding box center [918, 495] width 35 height 35
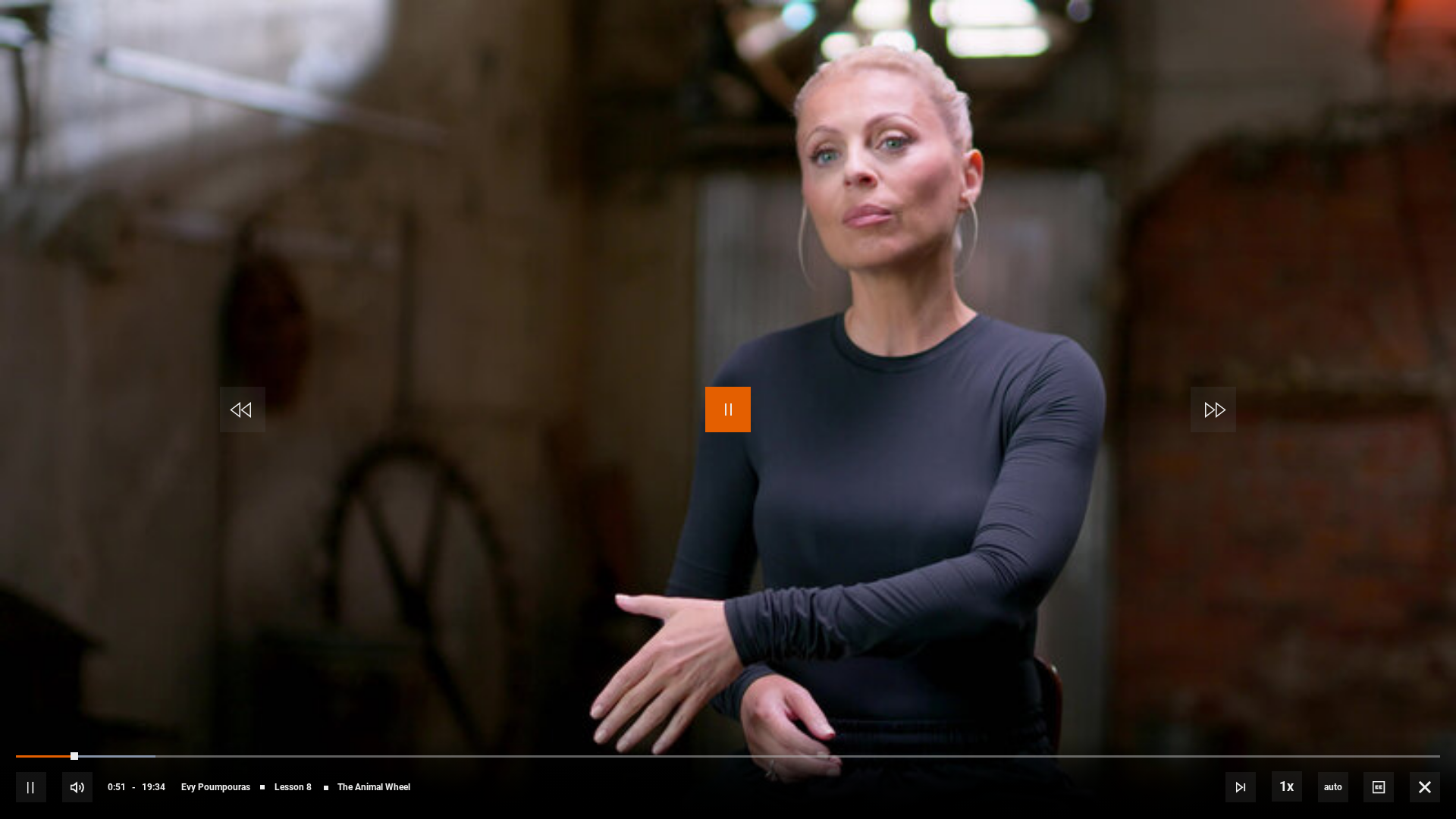
click at [737, 413] on span "Video Player" at bounding box center [728, 410] width 46 height 46
click at [720, 423] on span "Video Player" at bounding box center [728, 410] width 46 height 46
click at [678, 400] on video "Video Player" at bounding box center [728, 410] width 1456 height 819
click at [716, 401] on span "Video Player" at bounding box center [728, 410] width 46 height 46
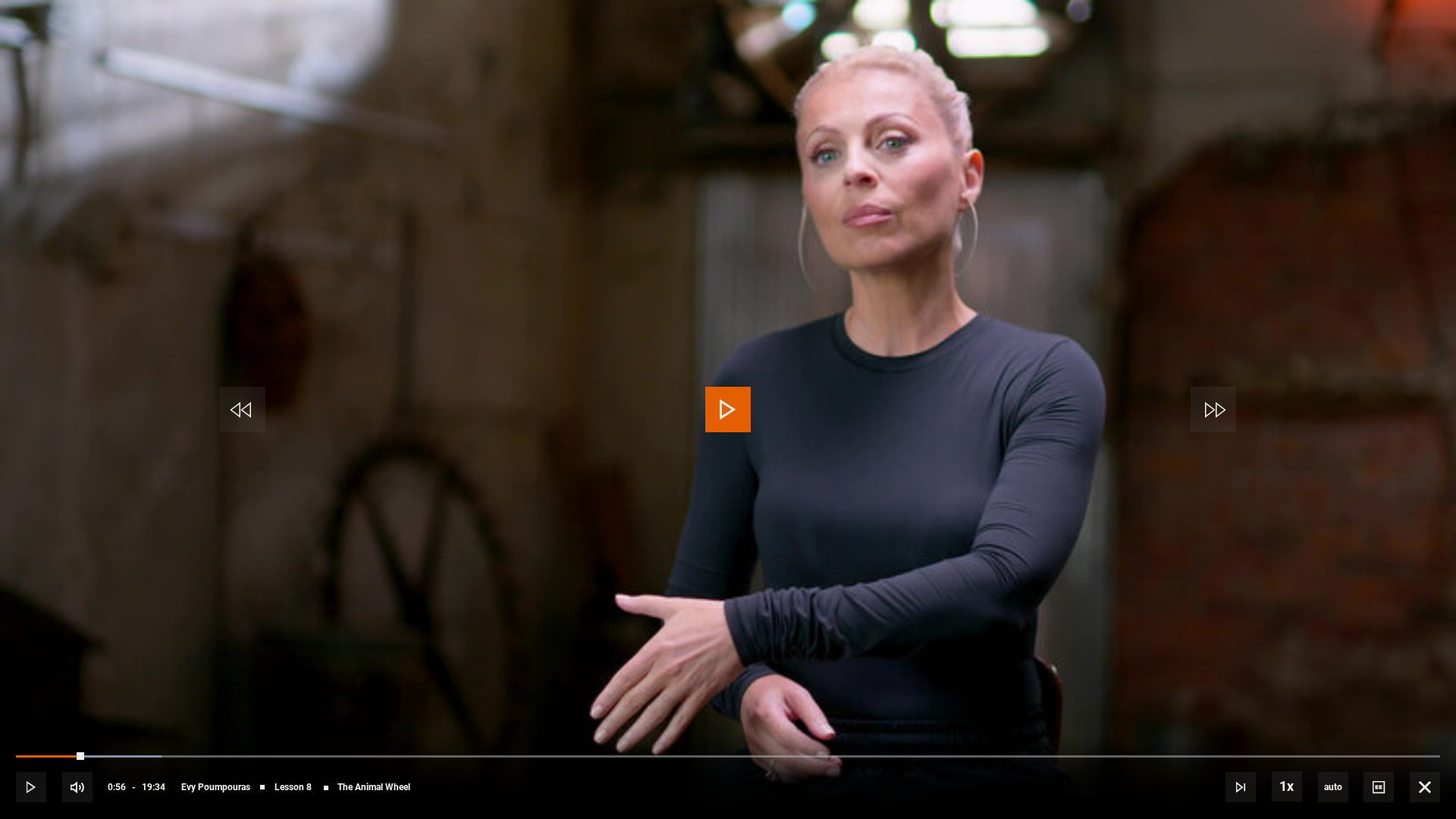
click at [717, 400] on span "Video Player" at bounding box center [728, 410] width 46 height 46
click at [742, 421] on span "Video Player" at bounding box center [728, 410] width 46 height 46
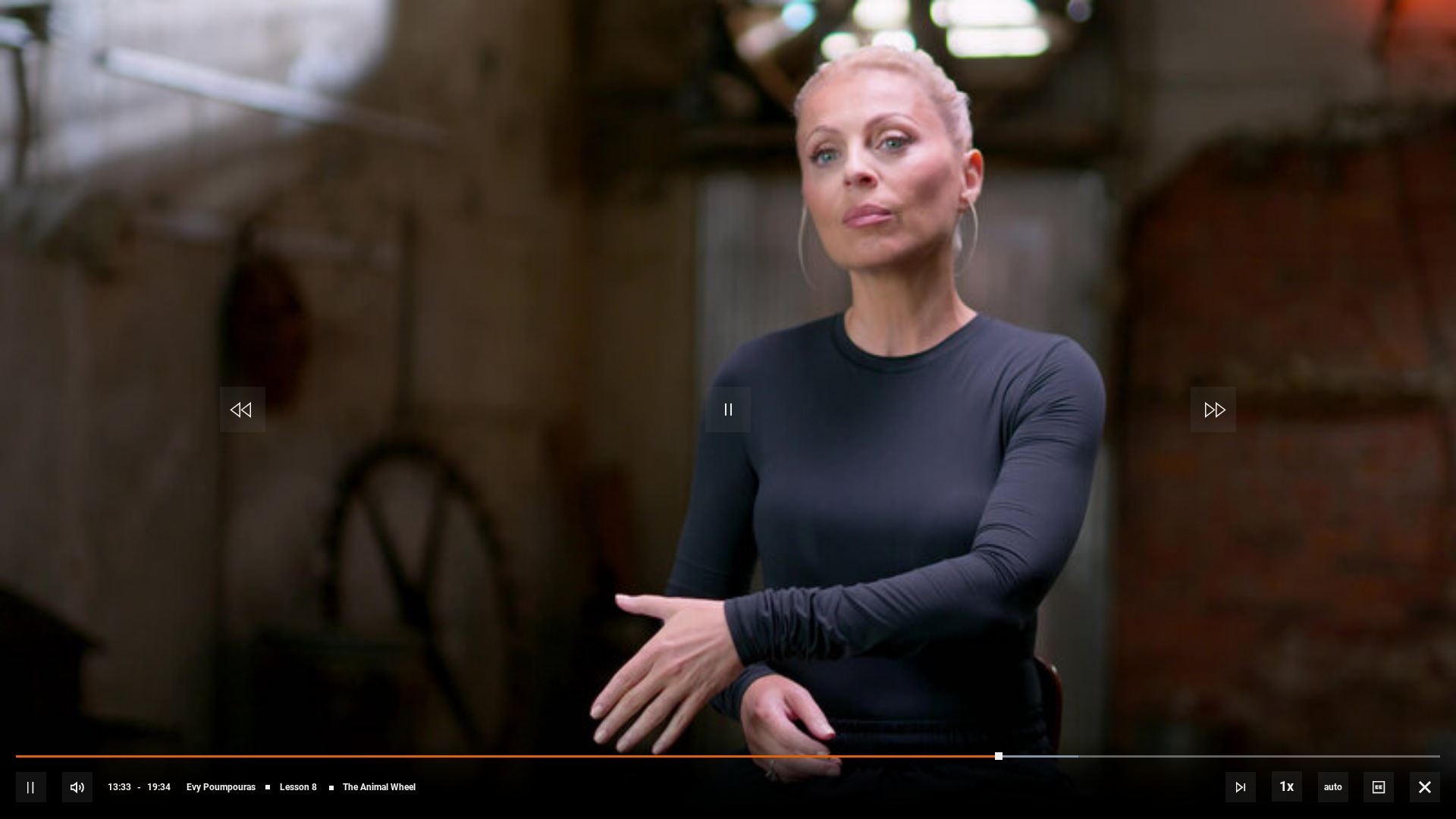
click at [699, 409] on video "Video Player" at bounding box center [728, 410] width 1456 height 819
click at [709, 408] on span "Video Player" at bounding box center [728, 410] width 46 height 46
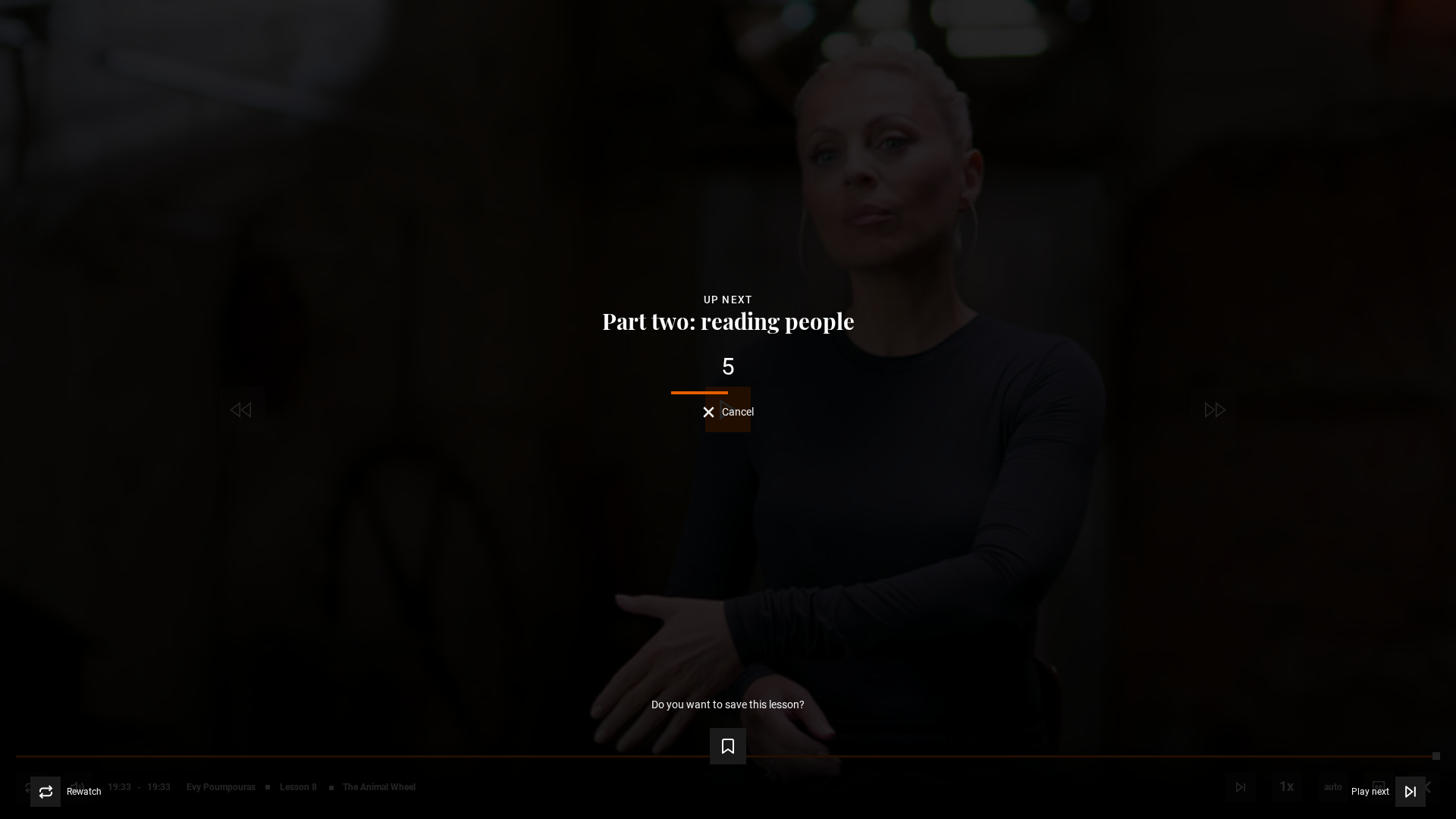
click at [1251, 537] on div "Lesson Completed Up next Part two: reading people 5 Cancel Do you want to save …" at bounding box center [728, 410] width 1456 height 819
click at [1296, 673] on icon "Video Player" at bounding box center [1411, 792] width 16 height 16
click at [1278, 567] on div "Lesson Completed Up next Part two: reading people 1 Cancel Do you want to save …" at bounding box center [728, 410] width 1456 height 819
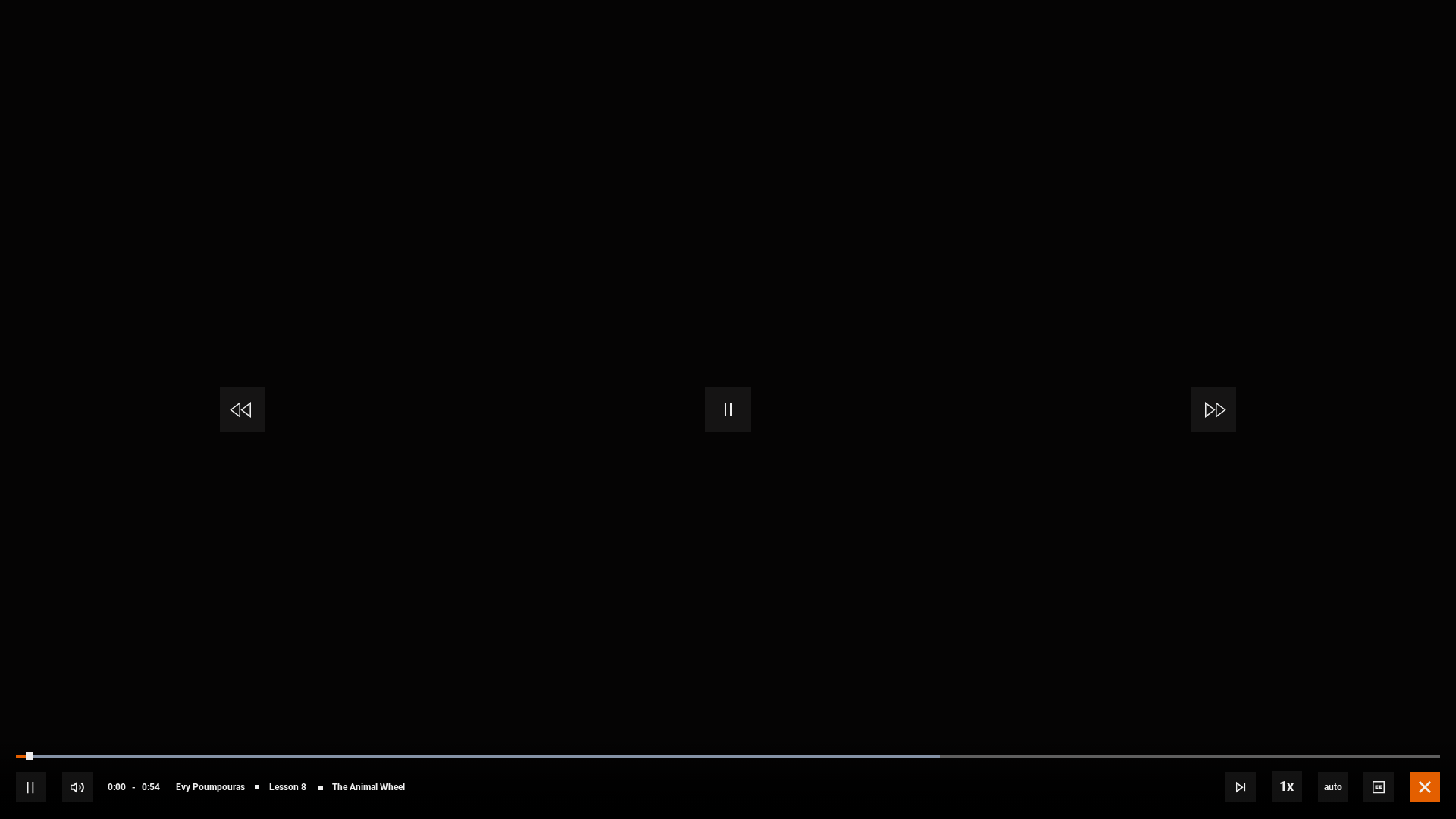
click at [1296, 673] on span "Video Player" at bounding box center [1424, 787] width 30 height 30
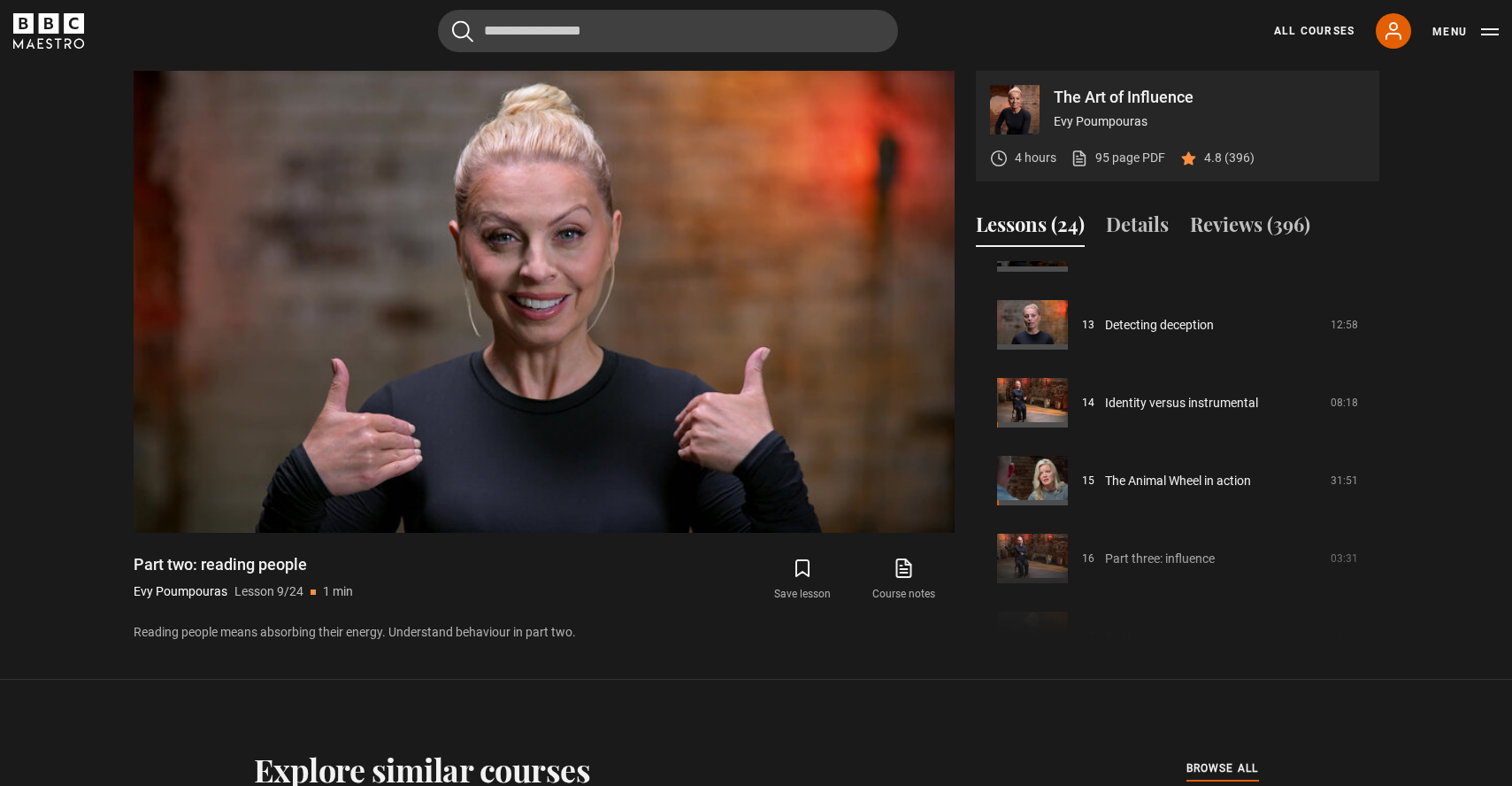
scroll to position [989, 0]
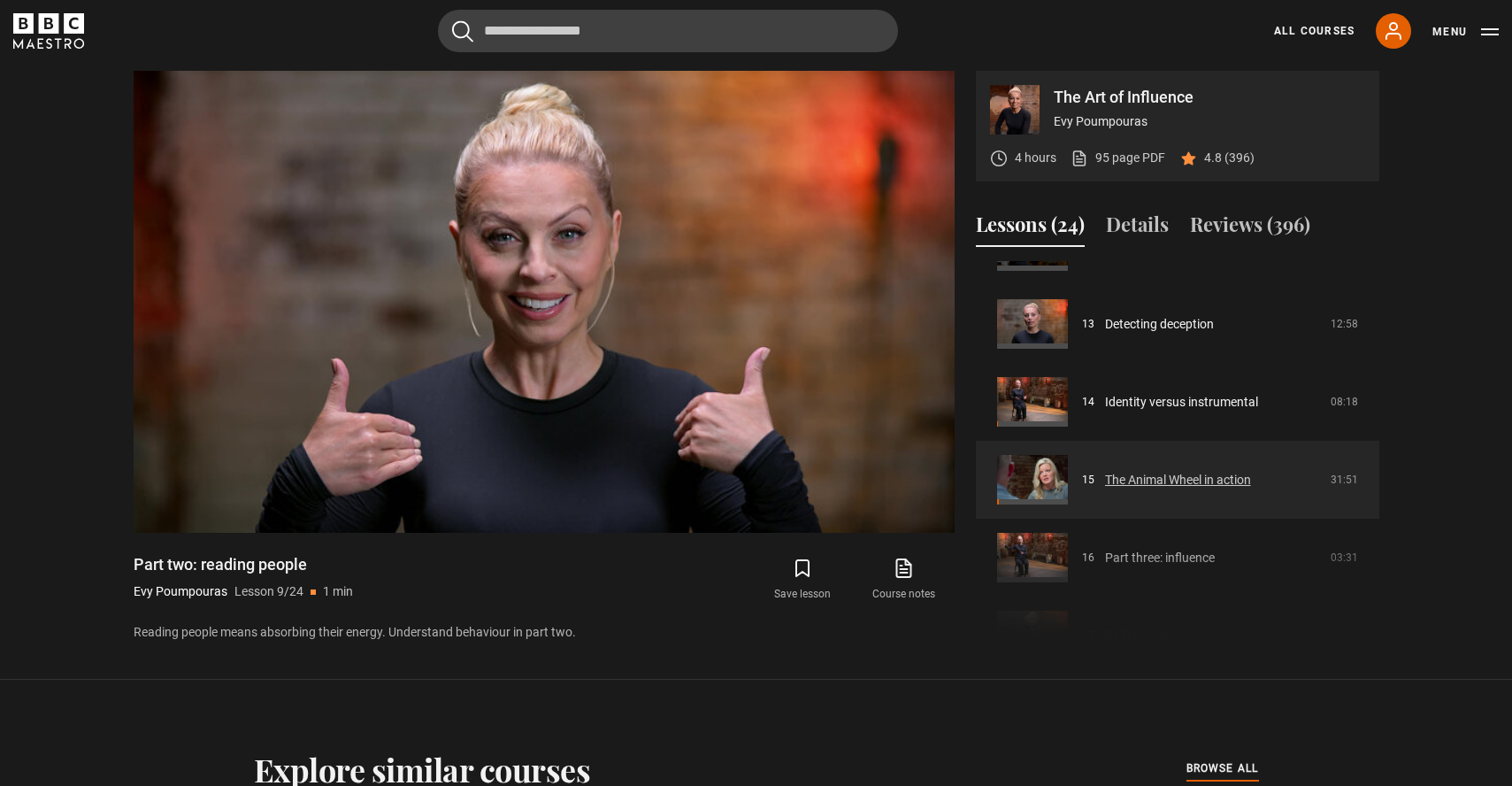
click at [1226, 481] on link "The Animal Wheel in action" at bounding box center [1177, 479] width 146 height 19
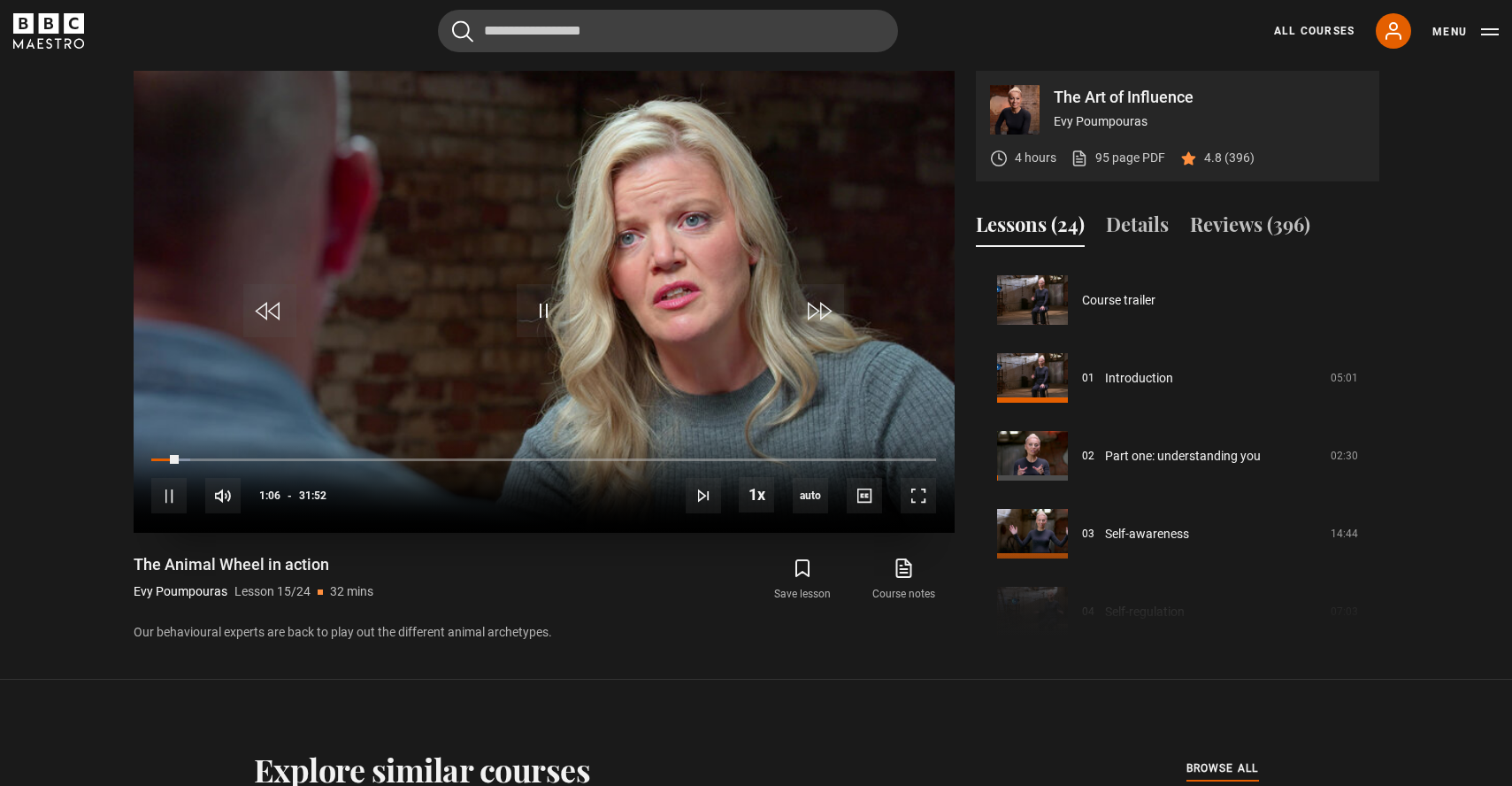
scroll to position [1090, 0]
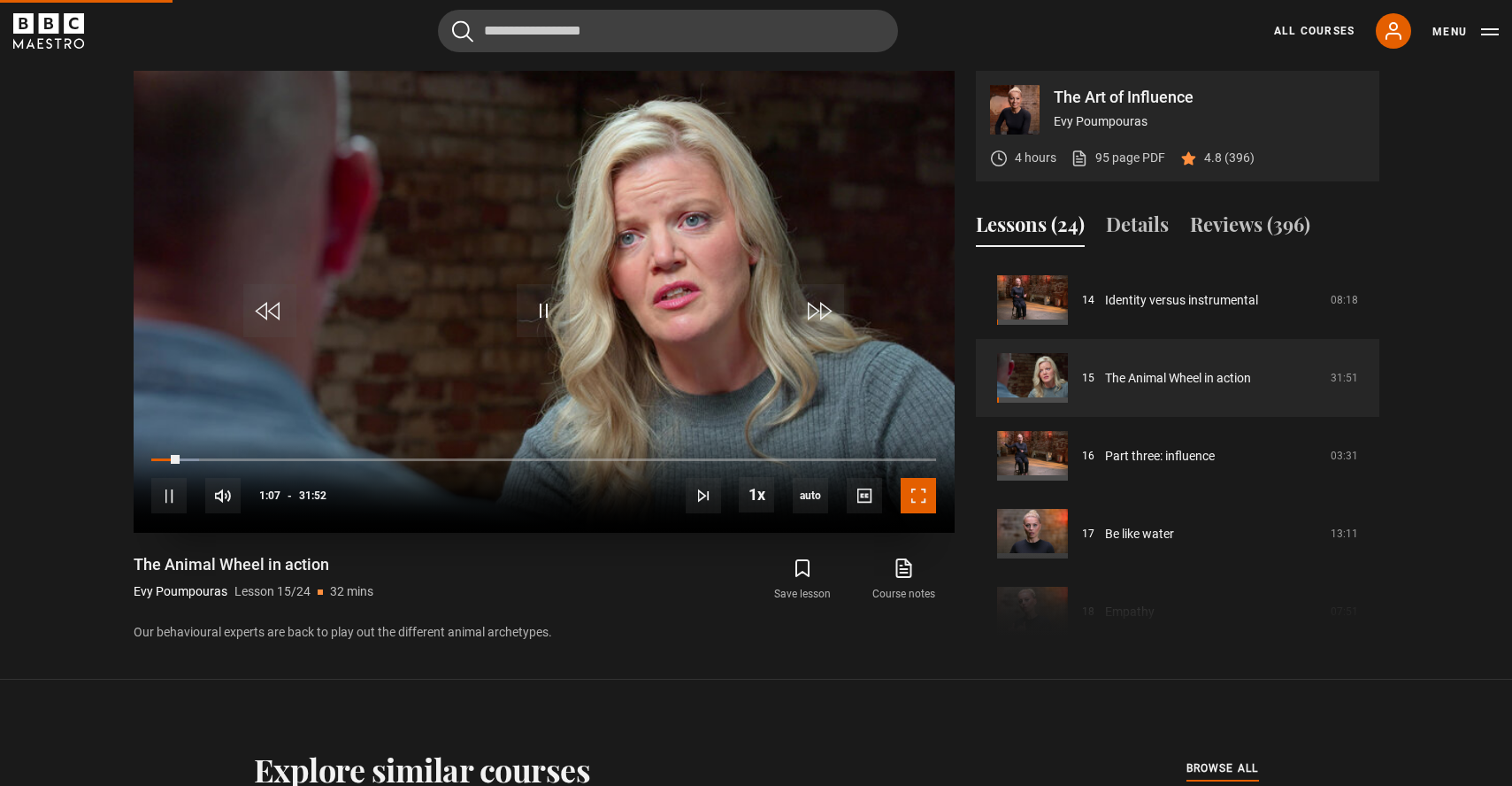
click at [907, 503] on span "Video Player" at bounding box center [918, 495] width 35 height 35
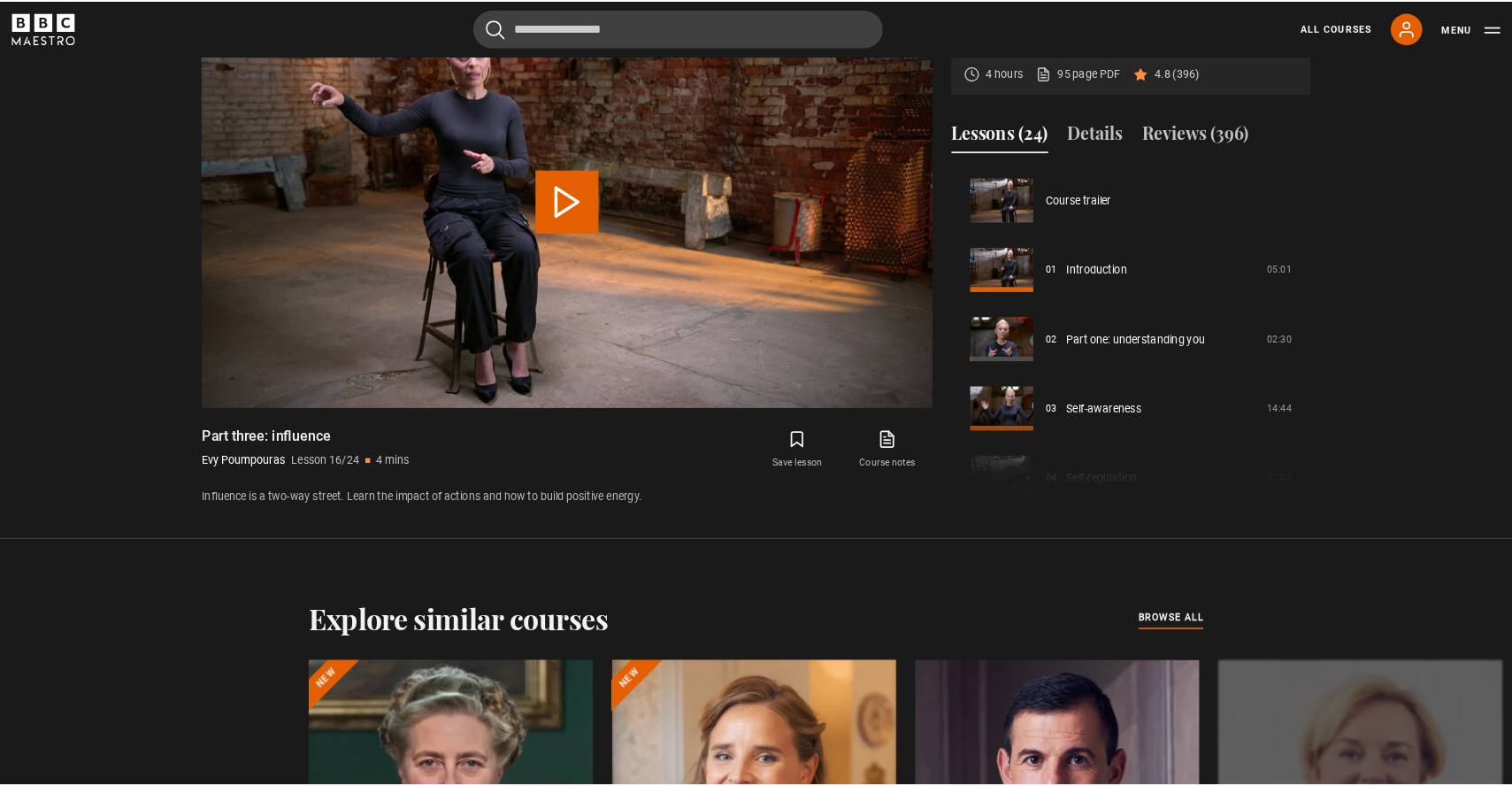
scroll to position [1168, 0]
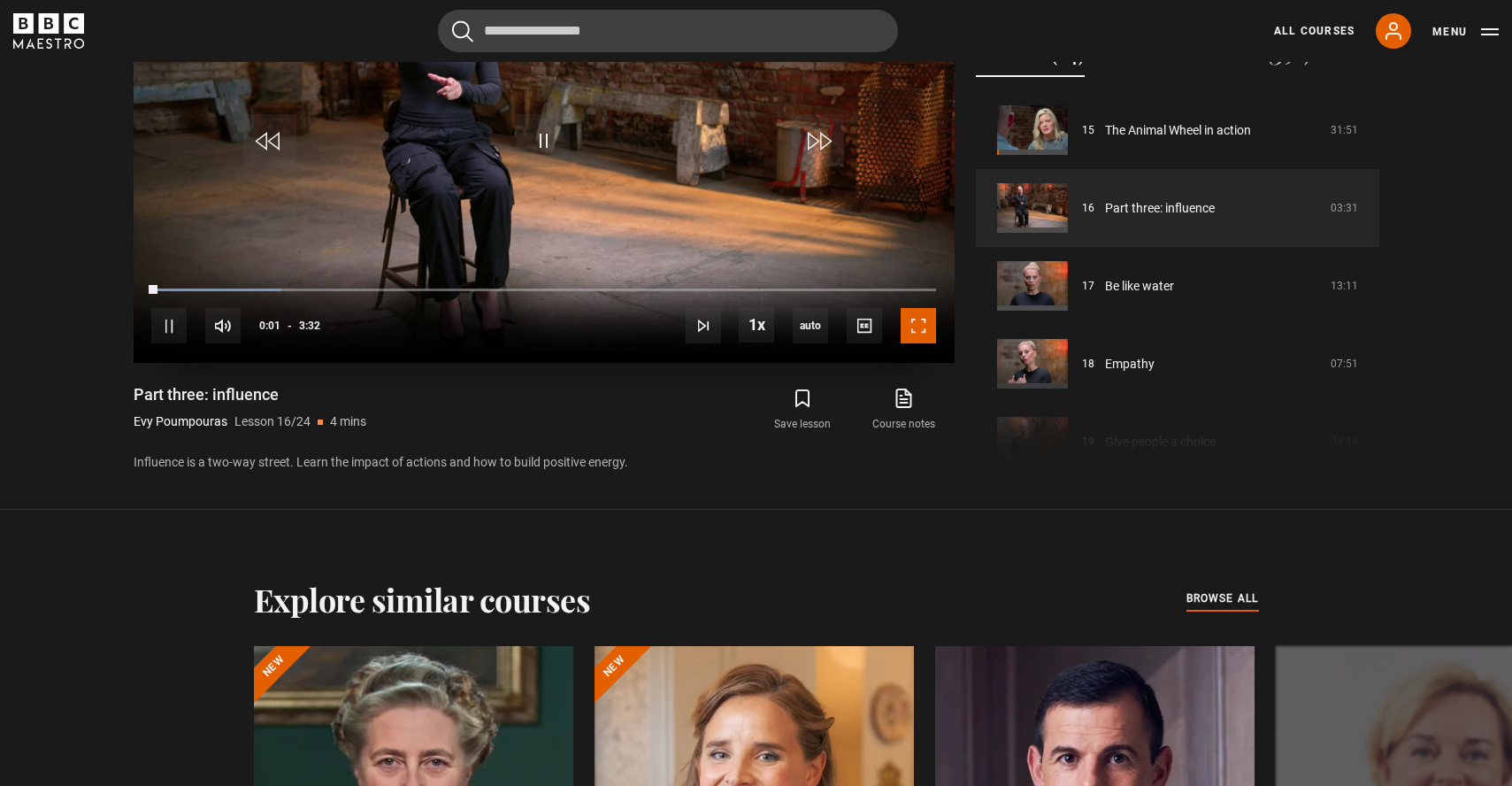
click at [922, 329] on span "Video Player" at bounding box center [918, 325] width 35 height 35
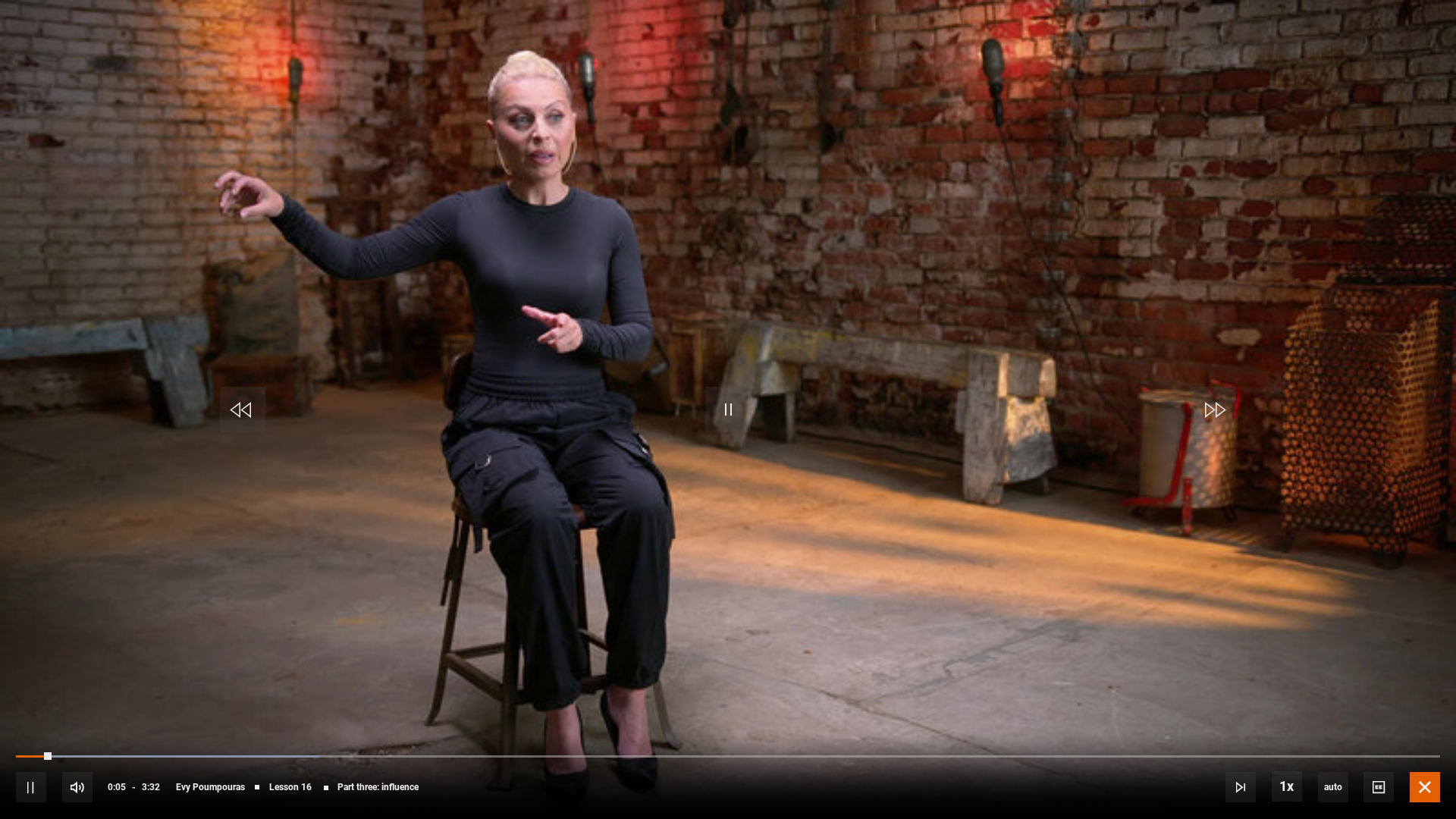
click at [1296, 673] on span "Video Player" at bounding box center [1424, 787] width 30 height 30
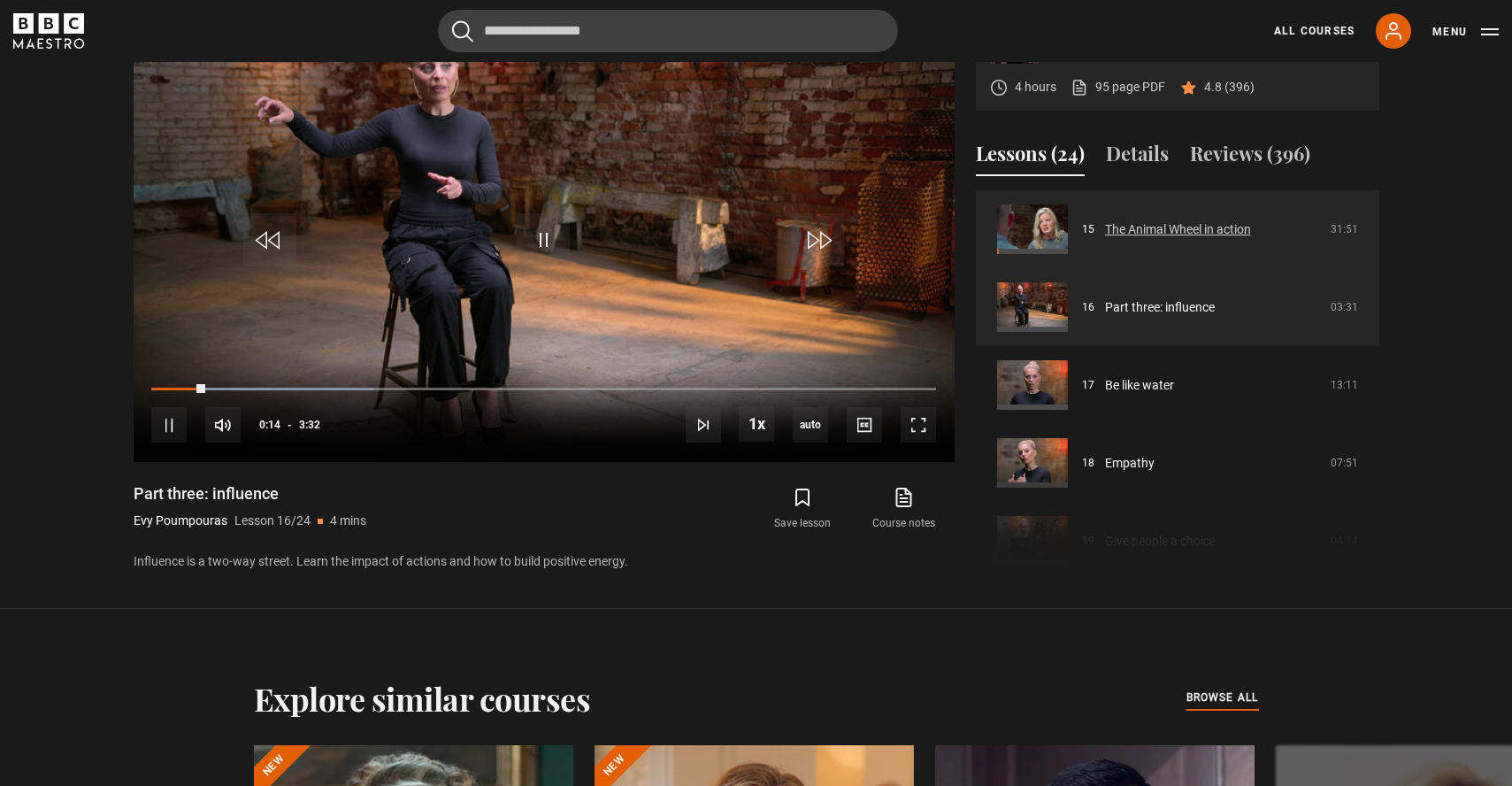
click at [1167, 228] on link "The Animal Wheel in action" at bounding box center [1177, 230] width 146 height 19
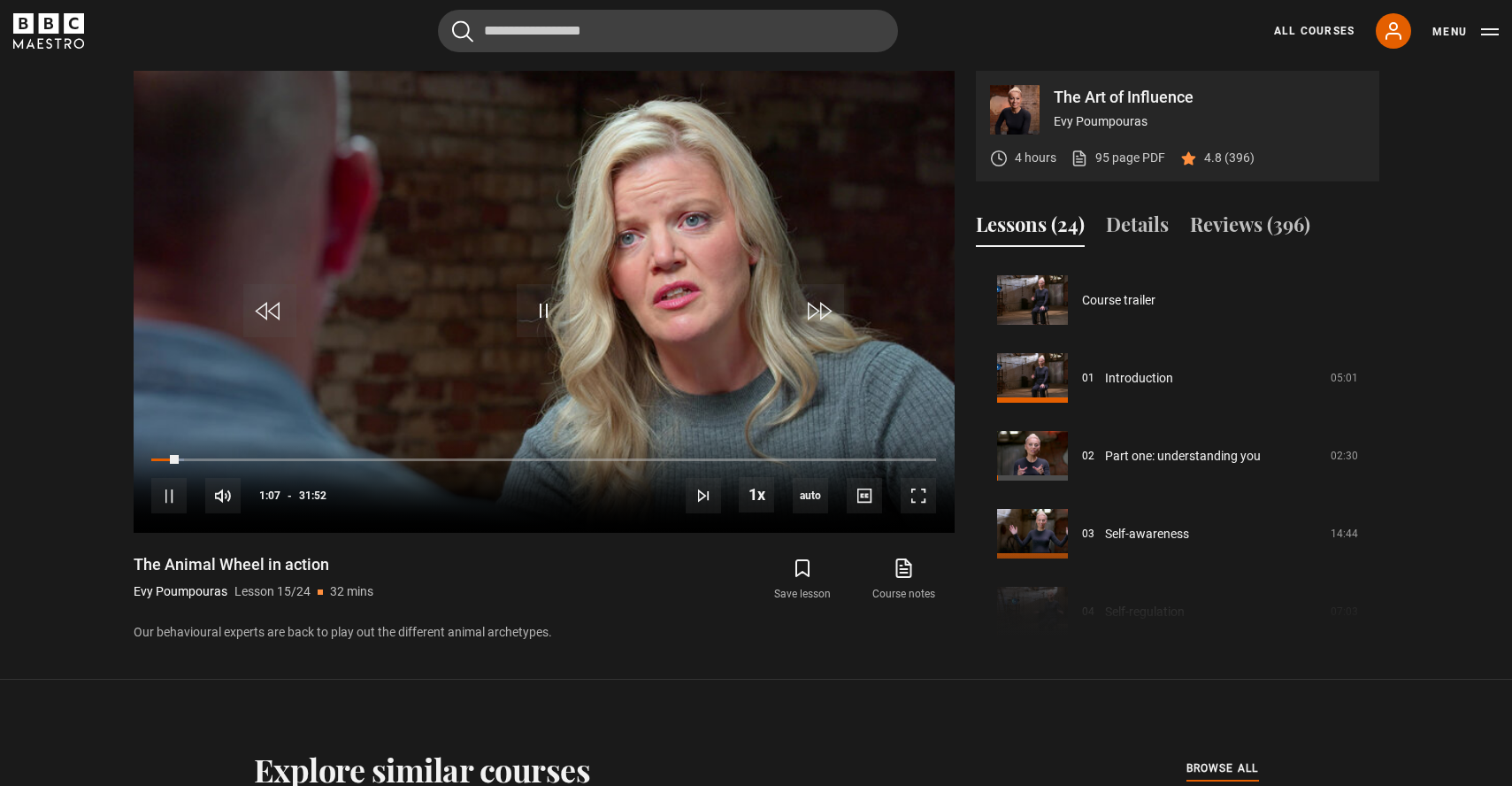
scroll to position [1090, 0]
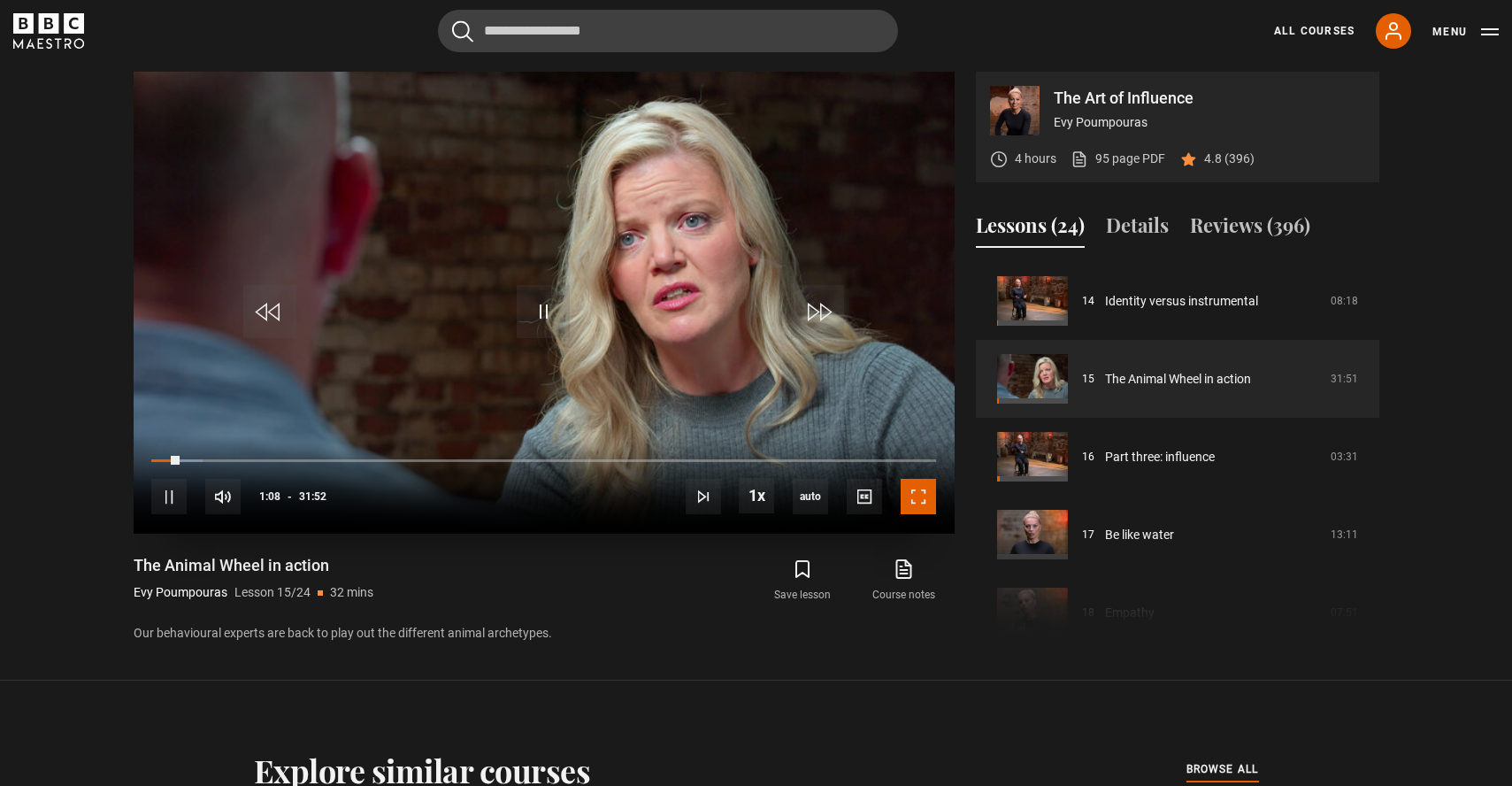
click at [913, 504] on span "Video Player" at bounding box center [918, 496] width 35 height 35
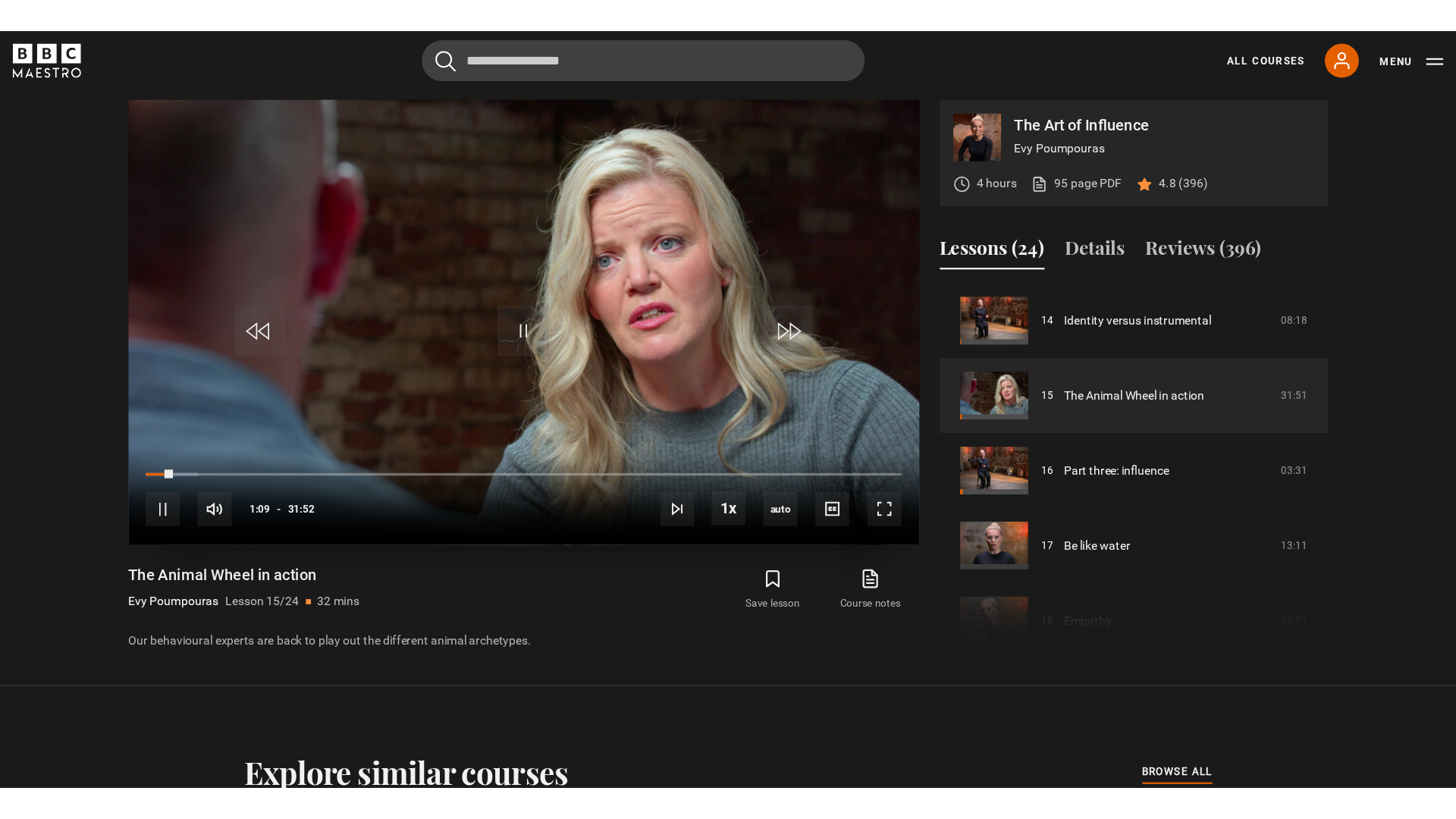
scroll to position [679, 0]
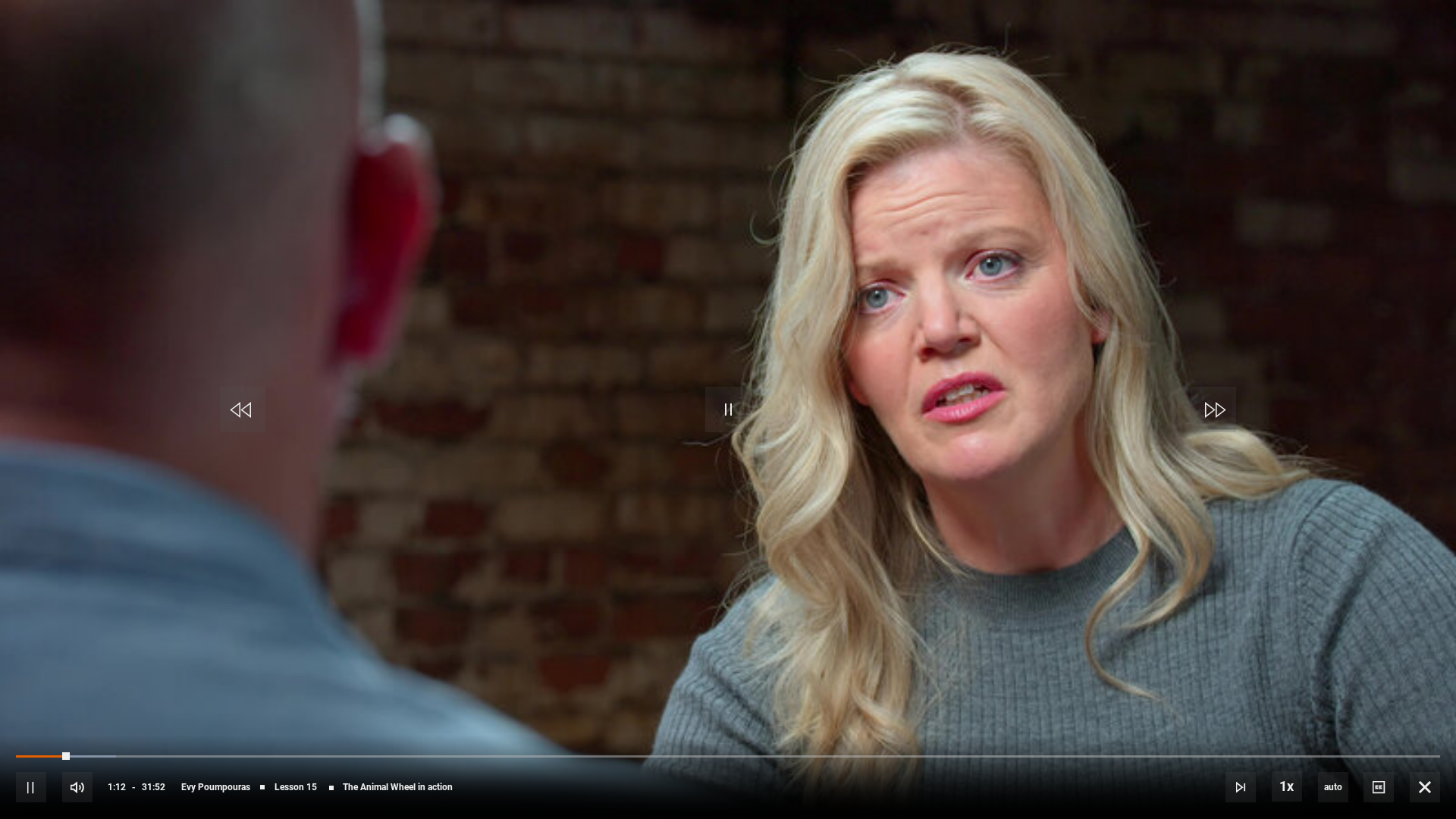
drag, startPoint x: 63, startPoint y: 760, endPoint x: 51, endPoint y: 761, distance: 12.0
click at [51, 673] on div "10s Skip Back 10 seconds Pause 10s Skip Forward 10 seconds Loaded : 7.06% 01:07…" at bounding box center [728, 777] width 1456 height 85
click at [731, 423] on span "Video Player" at bounding box center [728, 410] width 46 height 46
click at [716, 411] on span "Video Player" at bounding box center [728, 410] width 46 height 46
click at [730, 406] on span "Video Player" at bounding box center [728, 410] width 46 height 46
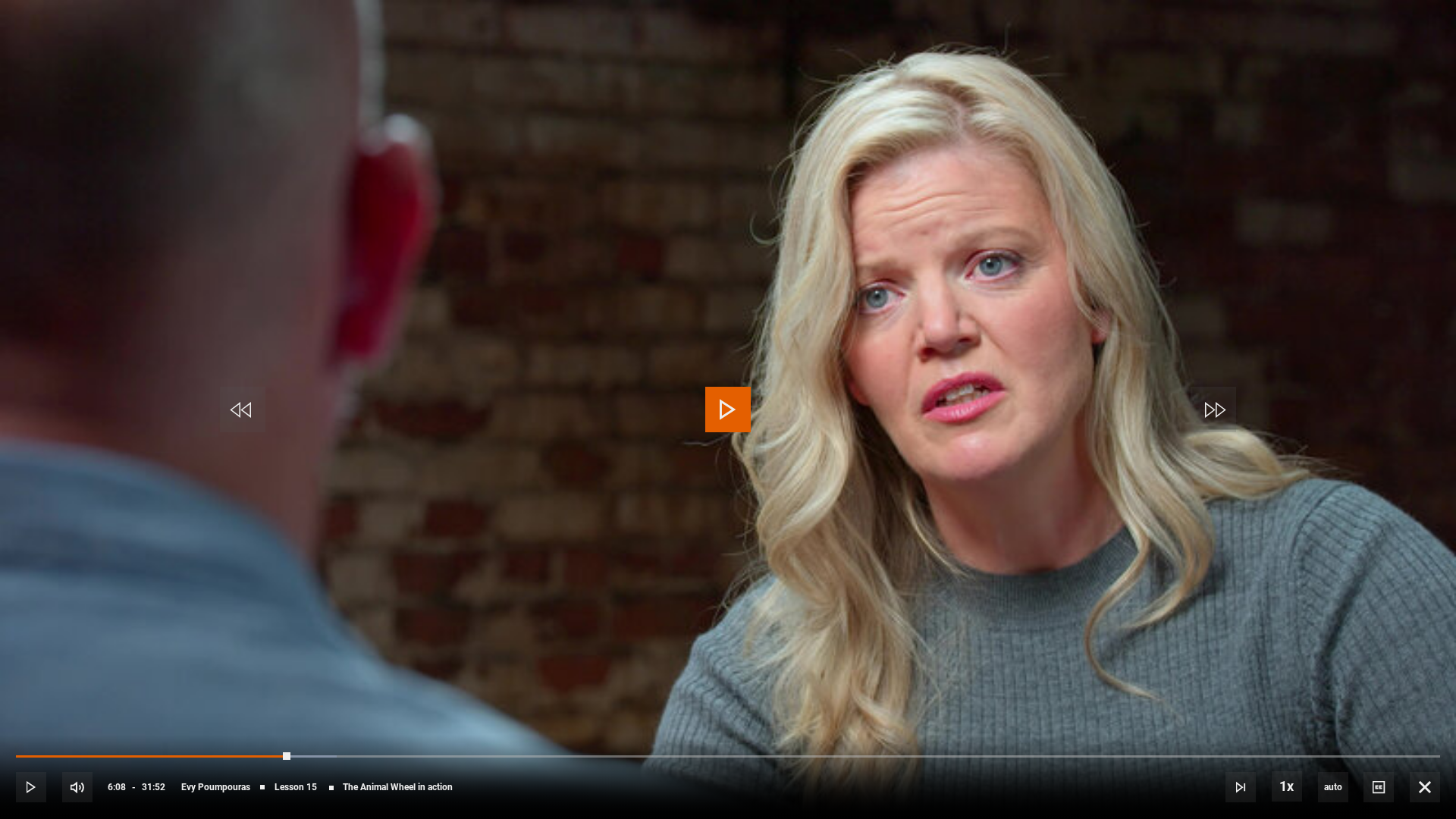
click at [722, 431] on span "Video Player" at bounding box center [728, 410] width 46 height 46
click at [684, 403] on video "Video Player" at bounding box center [728, 410] width 1456 height 819
click at [747, 388] on span "Video Player" at bounding box center [728, 410] width 46 height 46
click at [730, 413] on span "Video Player" at bounding box center [728, 410] width 46 height 46
click at [730, 413] on span "Video Player" at bounding box center [728, 410] width 46 height 46
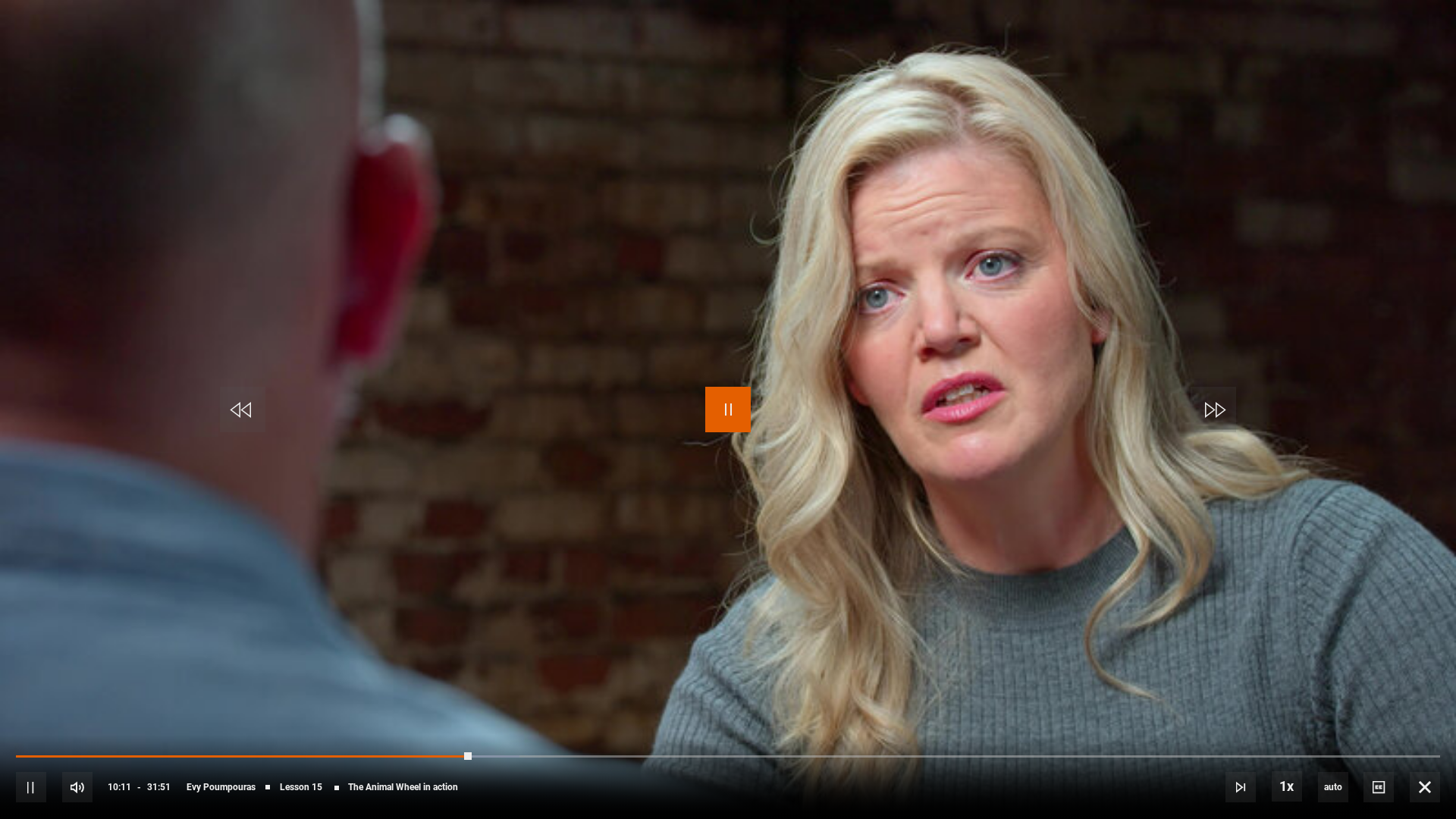
click at [731, 413] on span "Video Player" at bounding box center [728, 410] width 46 height 46
click at [743, 416] on span "Video Player" at bounding box center [728, 410] width 46 height 46
click at [857, 524] on video "Video Player" at bounding box center [728, 410] width 1456 height 819
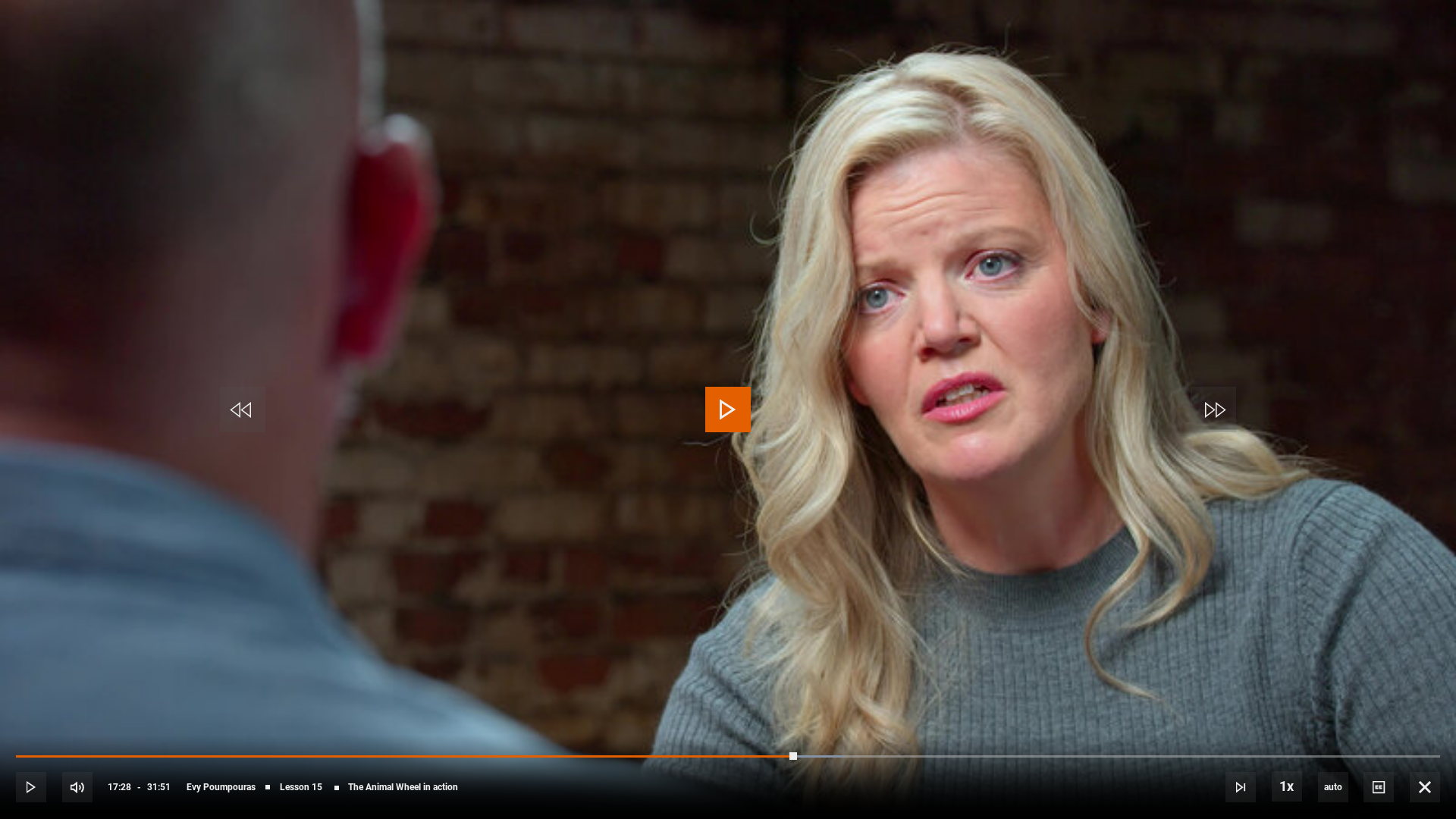
click at [775, 423] on video "Video Player" at bounding box center [728, 410] width 1456 height 819
click at [895, 441] on video "Video Player" at bounding box center [728, 410] width 1456 height 819
drag, startPoint x: 813, startPoint y: 423, endPoint x: 1155, endPoint y: 369, distance: 346.2
click at [813, 423] on video "Video Player" at bounding box center [728, 410] width 1456 height 819
click at [737, 413] on span "Video Player" at bounding box center [728, 410] width 46 height 46
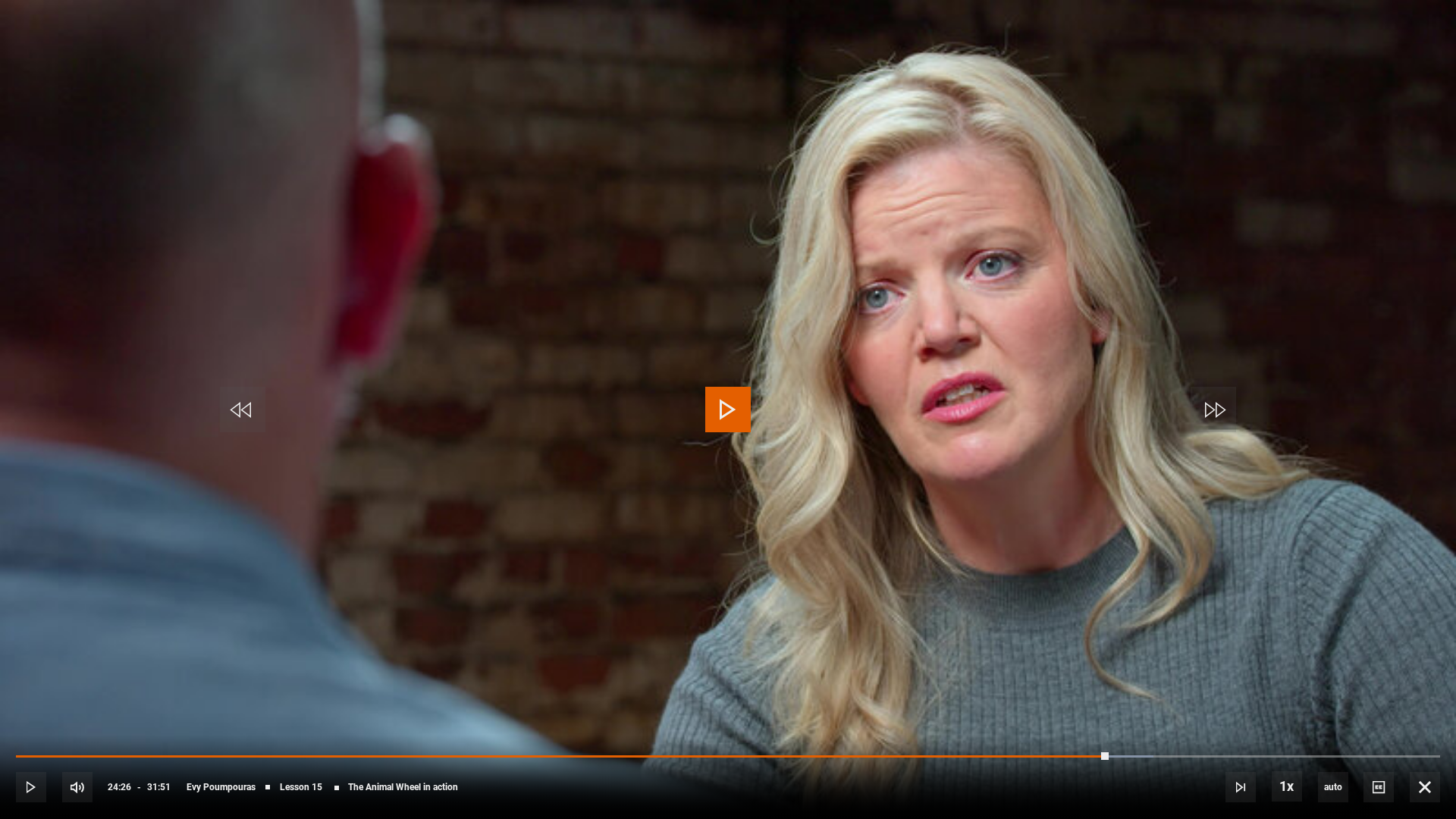
click at [737, 405] on span "Video Player" at bounding box center [728, 410] width 46 height 46
